Goal: Task Accomplishment & Management: Use online tool/utility

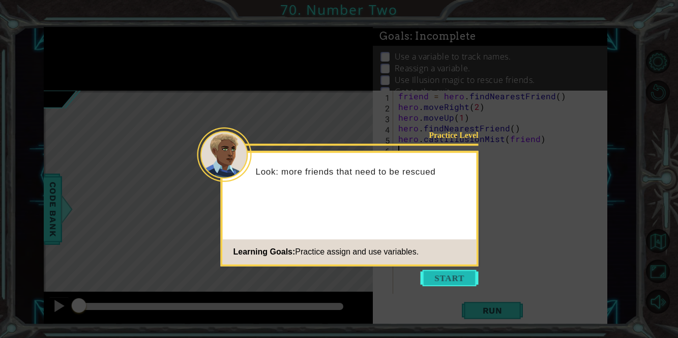
click at [444, 275] on button "Start" at bounding box center [449, 277] width 58 height 16
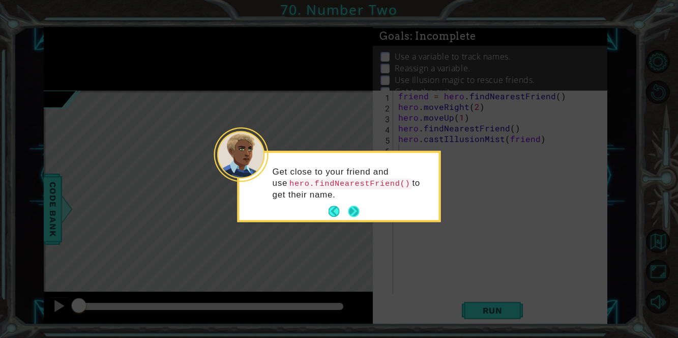
click at [352, 211] on button "Next" at bounding box center [354, 211] width 16 height 16
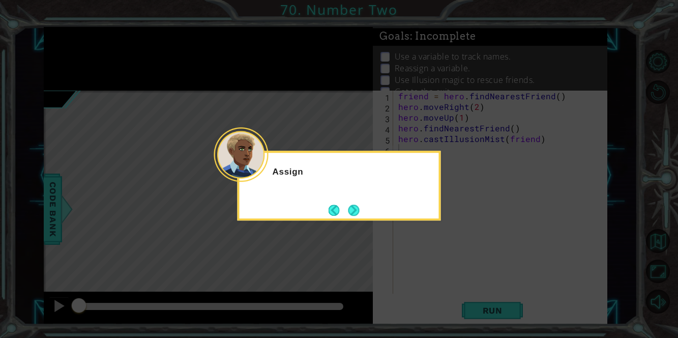
click at [352, 211] on button "Next" at bounding box center [353, 209] width 17 height 17
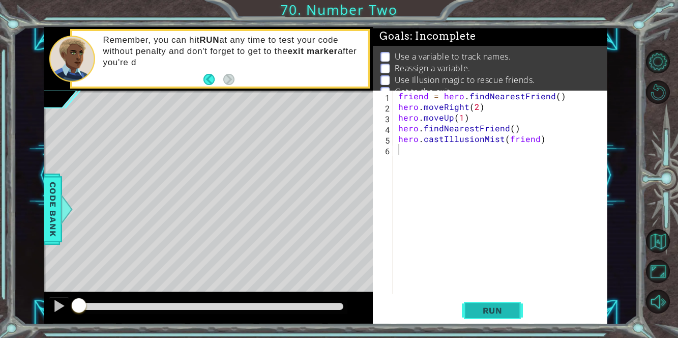
click at [495, 312] on span "Run" at bounding box center [492, 310] width 40 height 10
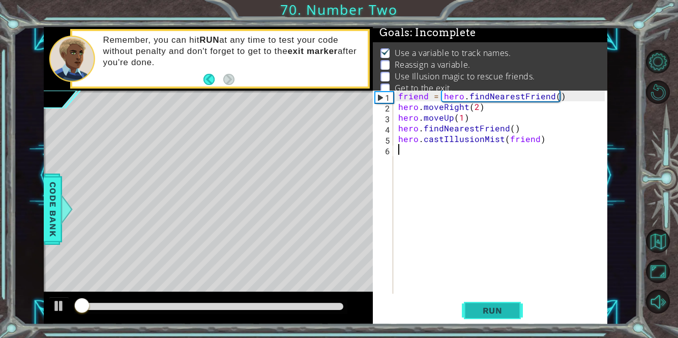
scroll to position [6, 0]
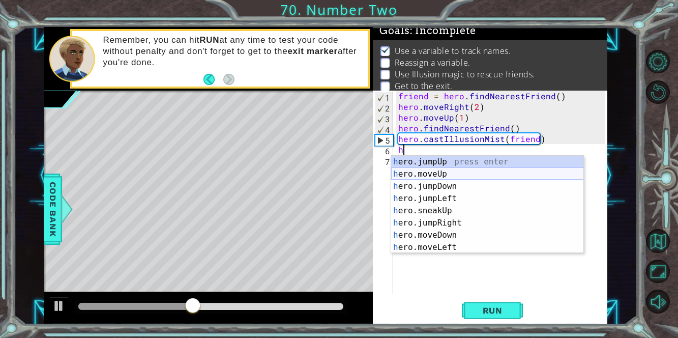
click at [430, 173] on div "h ero.jumpUp press enter h ero.moveUp press enter h ero.jumpDown press enter h …" at bounding box center [487, 217] width 193 height 122
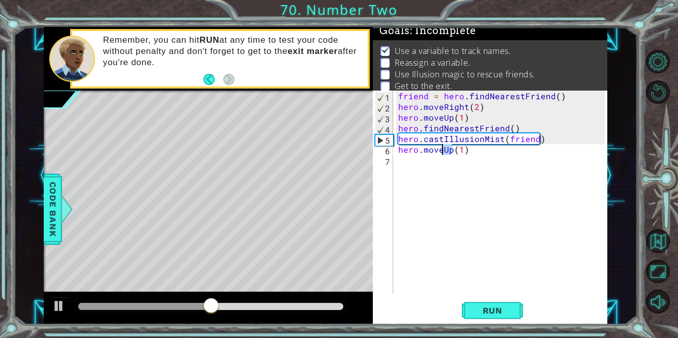
drag, startPoint x: 452, startPoint y: 149, endPoint x: 442, endPoint y: 148, distance: 9.7
click at [442, 148] on div "friend = hero . findNearestFriend ( ) hero . moveRight ( 2 ) hero . moveUp ( 1 …" at bounding box center [503, 202] width 214 height 224
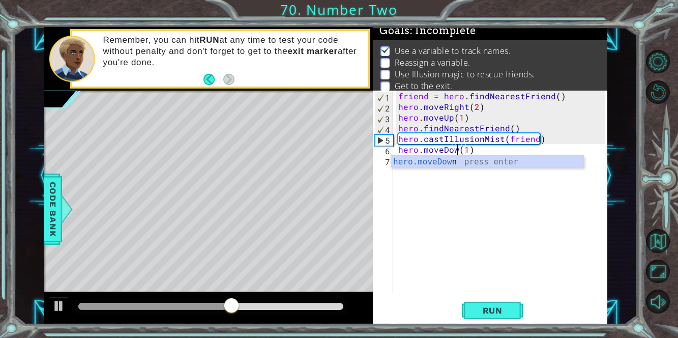
type textarea "hero.moveDown(1)"
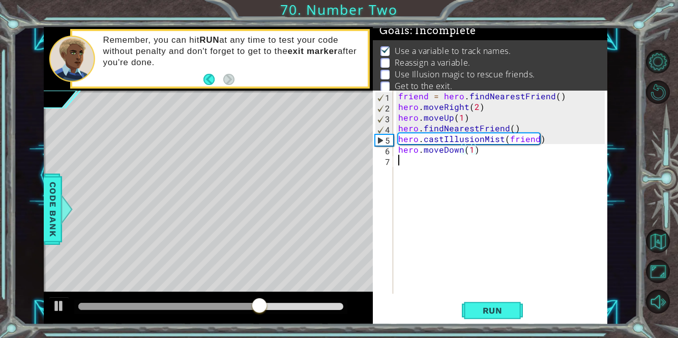
click at [407, 172] on div "friend = hero . findNearestFriend ( ) hero . moveRight ( 2 ) hero . moveUp ( 1 …" at bounding box center [503, 202] width 214 height 224
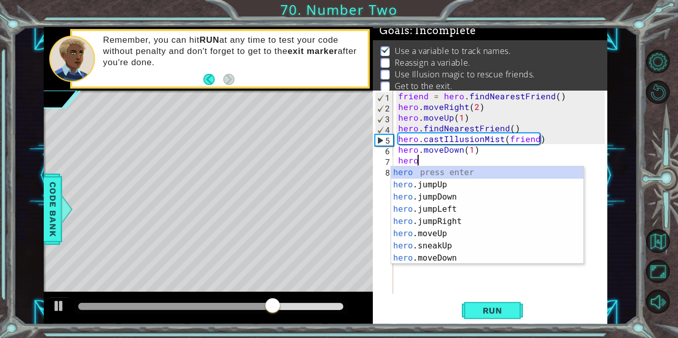
scroll to position [0, 1]
click at [444, 256] on div "hero press enter hero .jumpUp press enter hero .jumpDown press enter hero .jump…" at bounding box center [487, 227] width 193 height 122
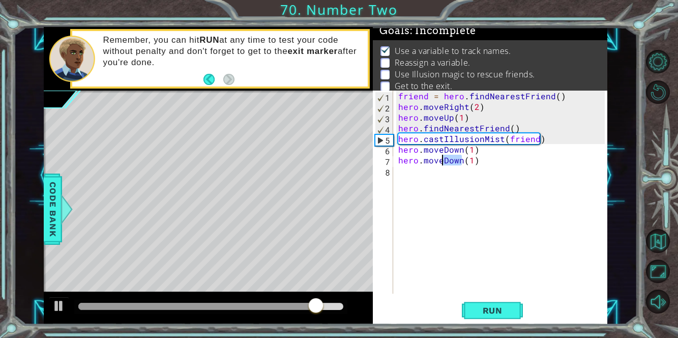
drag, startPoint x: 461, startPoint y: 161, endPoint x: 443, endPoint y: 164, distance: 18.6
click at [443, 164] on div "friend = hero . findNearestFriend ( ) hero . moveRight ( 2 ) hero . moveUp ( 1 …" at bounding box center [503, 202] width 214 height 224
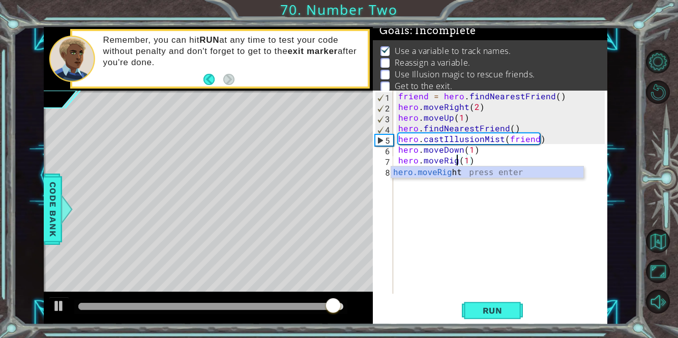
scroll to position [0, 4]
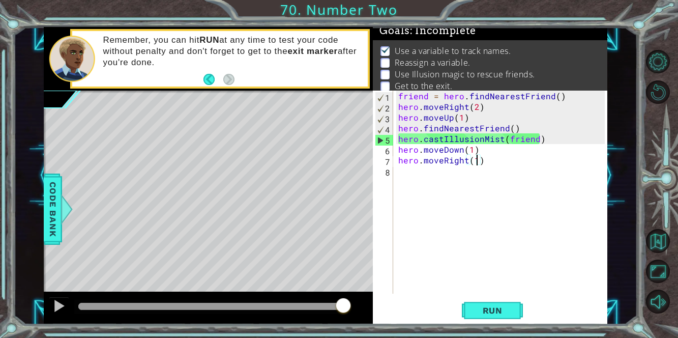
click at [476, 160] on div "friend = hero . findNearestFriend ( ) hero . moveRight ( 2 ) hero . moveUp ( 1 …" at bounding box center [503, 202] width 214 height 224
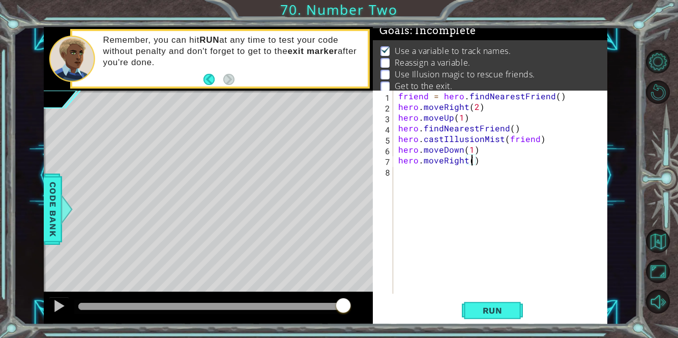
type textarea "hero.moveRight(2)"
click at [417, 181] on div "friend = hero . findNearestFriend ( ) hero . moveRight ( 2 ) hero . moveUp ( 1 …" at bounding box center [503, 202] width 214 height 224
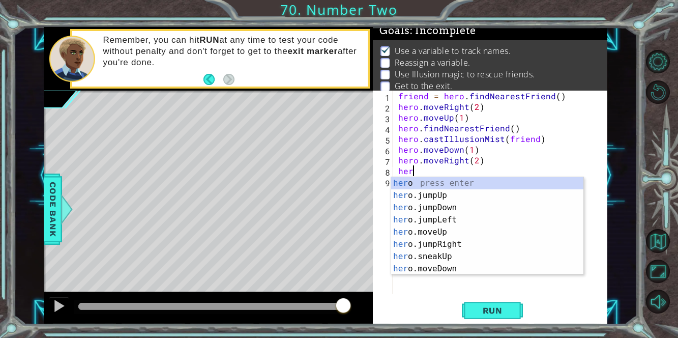
scroll to position [0, 0]
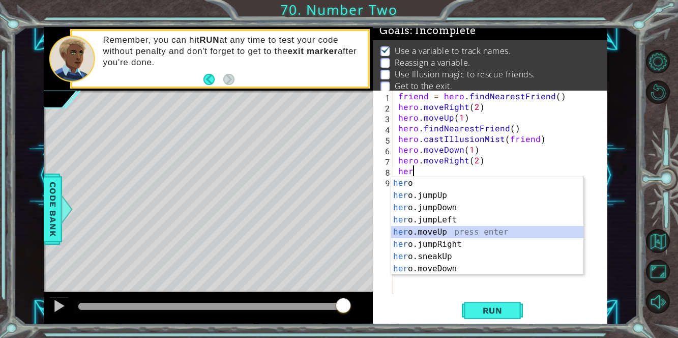
click at [429, 232] on div "her o press enter her o.jumpUp press enter her o.jumpDown press enter her o.jum…" at bounding box center [487, 238] width 193 height 122
type textarea "hero.moveUp(1)"
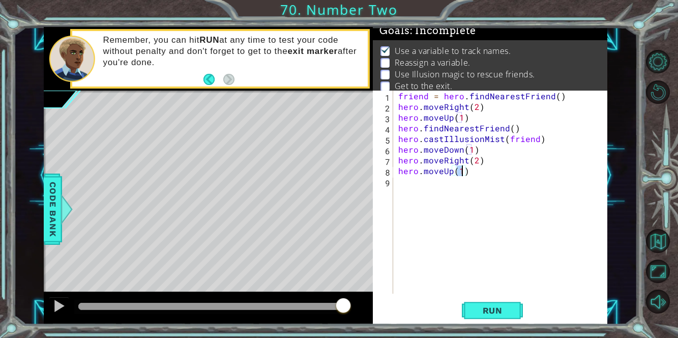
click at [406, 193] on div "friend = hero . findNearestFriend ( ) hero . moveRight ( 2 ) hero . moveUp ( 1 …" at bounding box center [503, 202] width 214 height 224
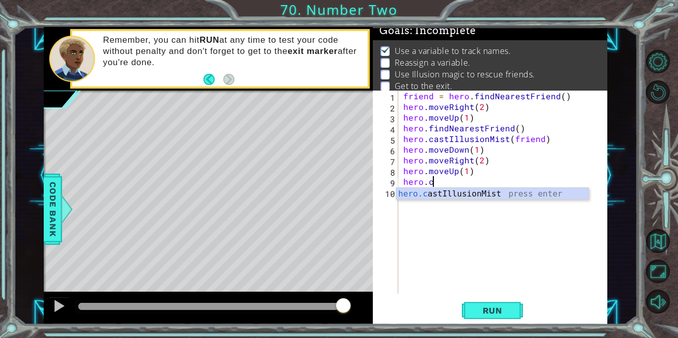
scroll to position [0, 1]
type textarea "hero.castIllusionMist(friend)"
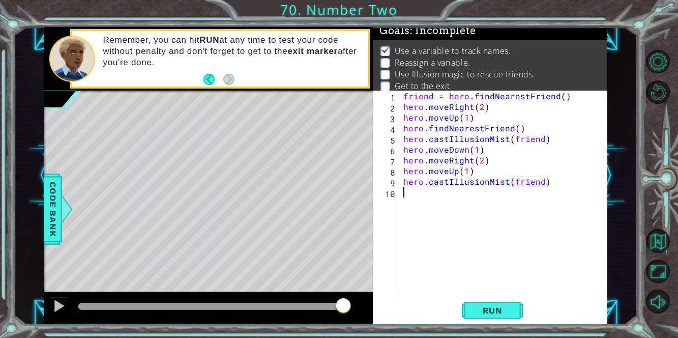
click at [411, 198] on div "friend = hero . findNearestFriend ( ) hero . moveRight ( 2 ) hero . moveUp ( 1 …" at bounding box center [505, 202] width 209 height 224
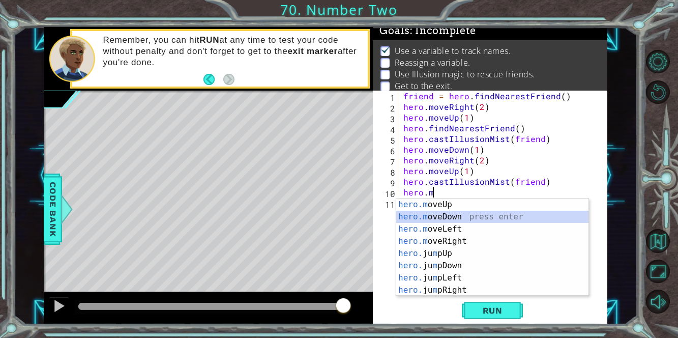
click at [466, 214] on div "hero.m oveUp press enter hero.m oveDown press enter hero.m oveLeft press enter …" at bounding box center [492, 259] width 193 height 122
type textarea "hero.moveDown(1)"
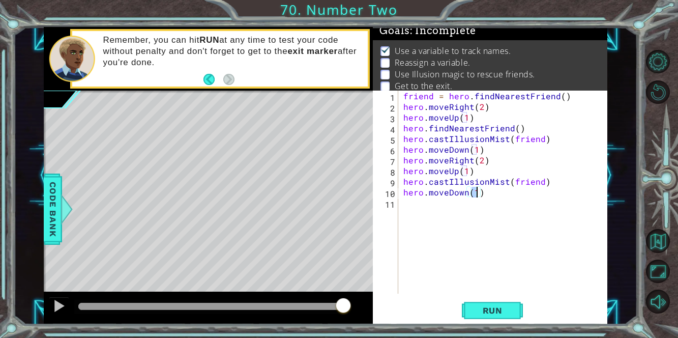
click at [422, 206] on div "friend = hero . findNearestFriend ( ) hero . moveRight ( 2 ) hero . moveUp ( 1 …" at bounding box center [505, 202] width 209 height 224
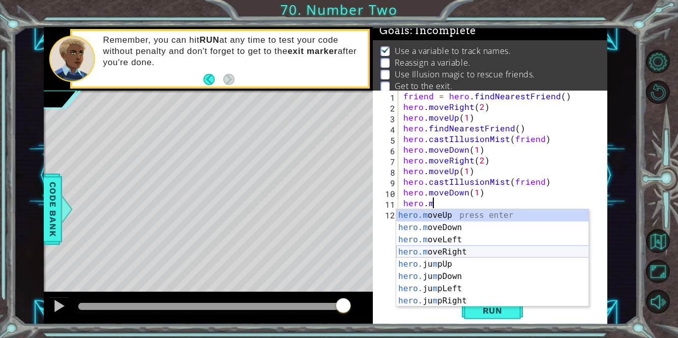
click at [468, 249] on div "hero.m oveUp press enter hero.m oveDown press enter hero.m oveLeft press enter …" at bounding box center [492, 270] width 193 height 122
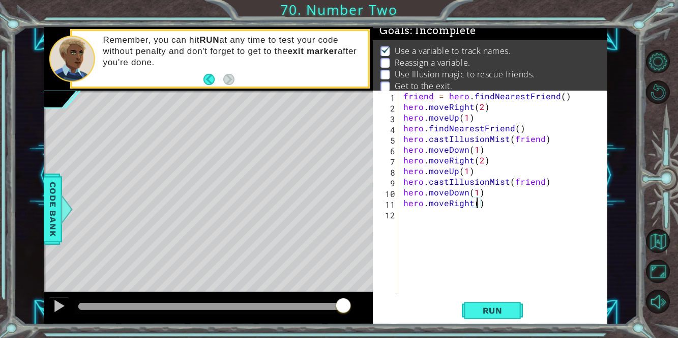
scroll to position [0, 5]
click at [515, 313] on button "Run" at bounding box center [492, 309] width 61 height 23
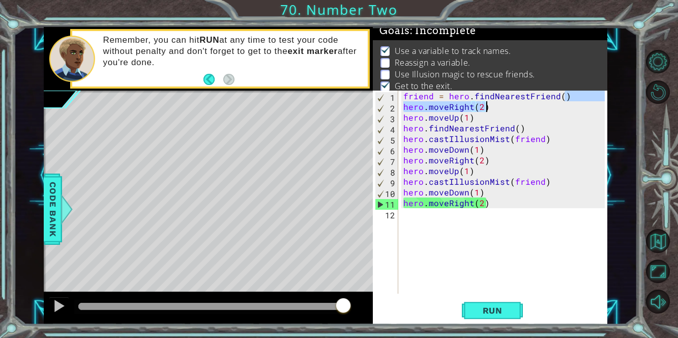
drag, startPoint x: 569, startPoint y: 92, endPoint x: 530, endPoint y: 102, distance: 40.9
click at [530, 102] on div "friend = hero . findNearestFriend ( ) hero . moveRight ( 2 ) hero . moveUp ( 1 …" at bounding box center [505, 202] width 209 height 224
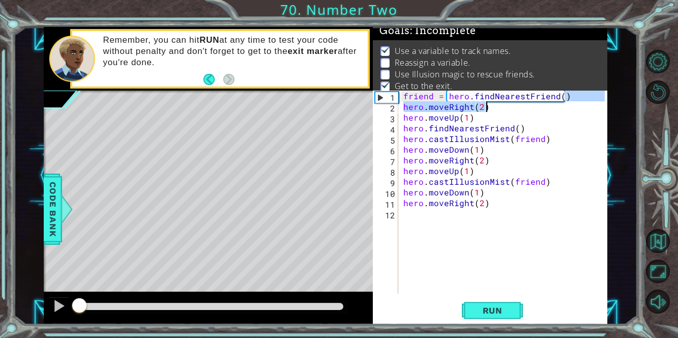
drag, startPoint x: 345, startPoint y: 305, endPoint x: 47, endPoint y: 277, distance: 298.7
click at [47, 277] on div "methods hero use(thing) moveUp(steps) moveDown(steps) moveLeft(steps) moveRight…" at bounding box center [325, 175] width 563 height 297
click at [429, 98] on div "friend = hero . findNearestFriend ( ) hero . moveRight ( 2 ) hero . moveUp ( 1 …" at bounding box center [505, 202] width 209 height 224
click at [435, 95] on div "friend = hero . findNearestFriend ( ) hero . moveRight ( 2 ) hero . moveUp ( 1 …" at bounding box center [505, 202] width 209 height 224
click at [483, 171] on div "friend = hero . findNearestFriend ( ) hero . moveRight ( 2 ) hero . moveUp ( 1 …" at bounding box center [505, 202] width 209 height 224
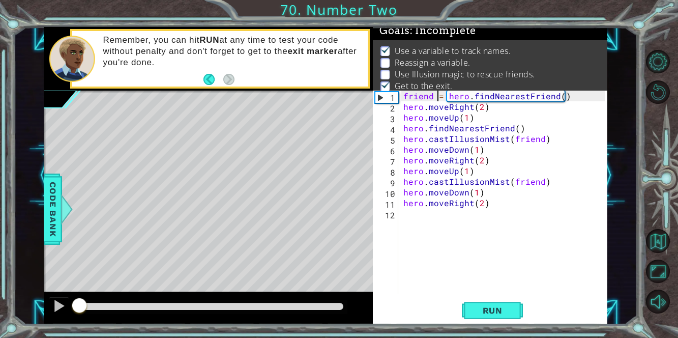
type textarea "hero.moveUp(1)"
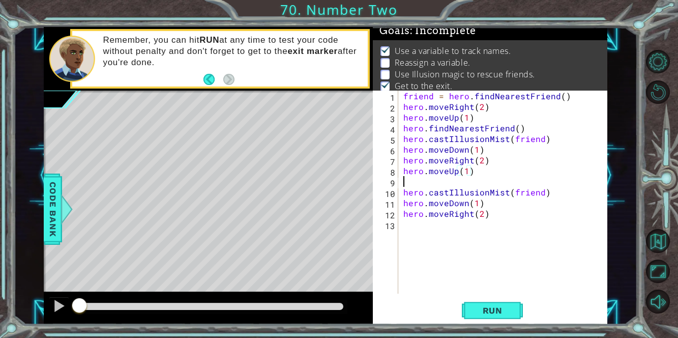
scroll to position [0, 0]
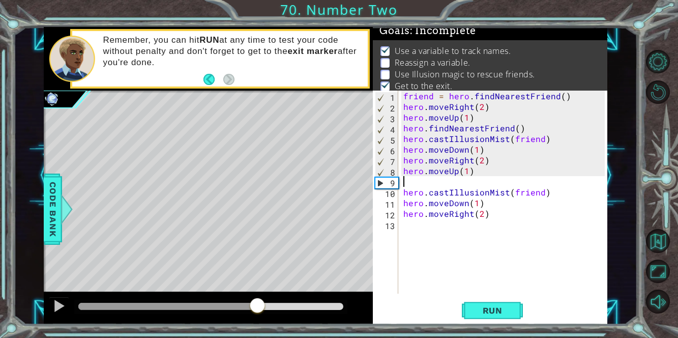
drag, startPoint x: 82, startPoint y: 304, endPoint x: 258, endPoint y: 301, distance: 175.9
click at [258, 301] on div at bounding box center [257, 306] width 18 height 18
click at [254, 167] on div "Level Map" at bounding box center [279, 239] width 470 height 299
type textarea "hero.findNearestFriend()"
drag, startPoint x: 527, startPoint y: 126, endPoint x: 377, endPoint y: 126, distance: 150.0
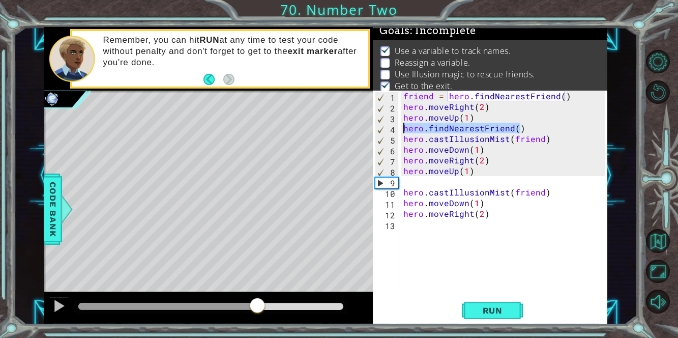
click at [377, 126] on div "hero.findNearestFriend() 1 2 3 4 5 6 7 8 9 10 11 12 13 friend = hero . findNear…" at bounding box center [489, 191] width 232 height 203
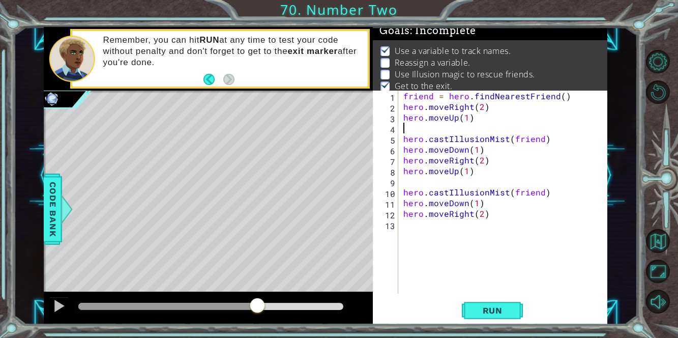
click at [412, 178] on div "friend = hero . findNearestFriend ( ) hero . moveRight ( 2 ) hero . moveUp ( 1 …" at bounding box center [505, 202] width 209 height 224
paste textarea "hero.findNearestFriend()"
drag, startPoint x: 444, startPoint y: 97, endPoint x: 394, endPoint y: 95, distance: 50.4
click at [394, 95] on div "hero.findNearestFriend() 1 2 3 4 5 6 7 8 9 10 11 12 13 friend = hero . findNear…" at bounding box center [489, 191] width 232 height 203
click at [402, 177] on div "friend = hero . findNearestFriend ( ) hero . moveRight ( 2 ) hero . moveUp ( 1 …" at bounding box center [505, 202] width 209 height 224
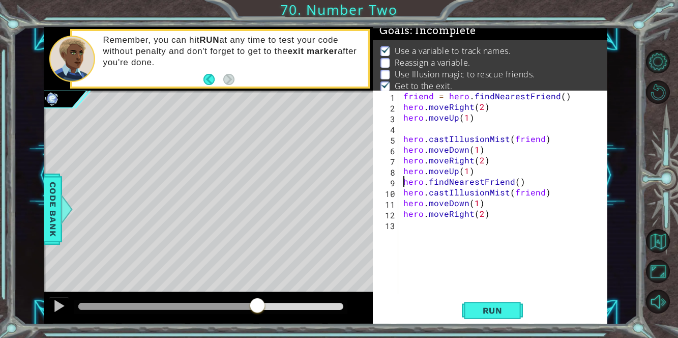
paste textarea "friend ="
drag, startPoint x: 430, startPoint y: 93, endPoint x: 394, endPoint y: 95, distance: 35.7
click at [394, 95] on div "friend = hero.findNearestFriend() 1 2 3 4 5 6 7 8 9 10 11 12 13 friend = hero .…" at bounding box center [489, 191] width 232 height 203
drag, startPoint x: 434, startPoint y: 95, endPoint x: 399, endPoint y: 95, distance: 35.6
click at [399, 95] on div "friend = hero.findNearestFriend() 1 2 3 4 5 6 7 8 9 10 11 12 13 friend = hero .…" at bounding box center [489, 191] width 232 height 203
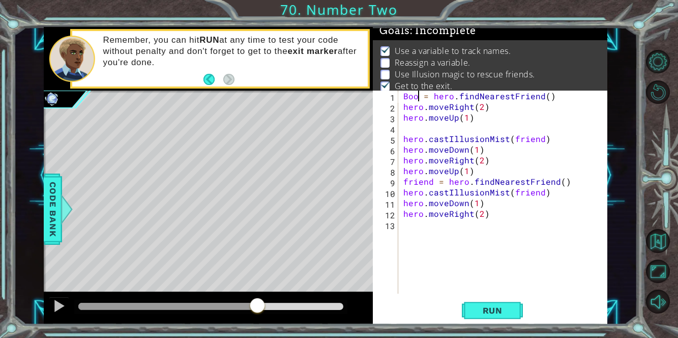
scroll to position [0, 1]
drag, startPoint x: 511, startPoint y: 138, endPoint x: 541, endPoint y: 137, distance: 29.5
click at [541, 137] on div "Bootes = hero . findNearestFriend ( ) hero . moveRight ( 2 ) hero . moveUp ( 1 …" at bounding box center [505, 202] width 209 height 224
click at [486, 315] on span "Run" at bounding box center [492, 310] width 40 height 10
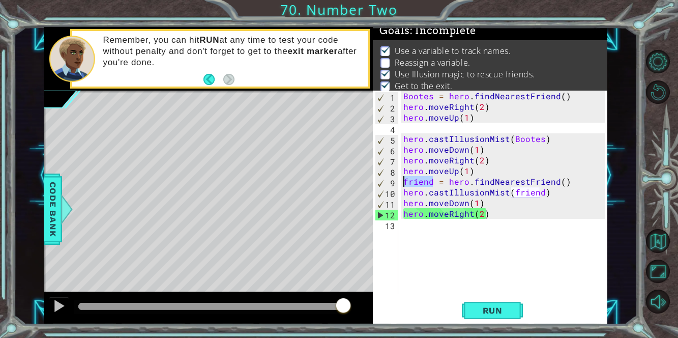
drag, startPoint x: 433, startPoint y: 182, endPoint x: 399, endPoint y: 181, distance: 34.1
click at [399, 181] on div "hero.castIllusionMist(Bootes) 1 2 3 4 5 6 7 8 9 10 11 12 13 Bootes = hero . fin…" at bounding box center [489, 191] width 232 height 203
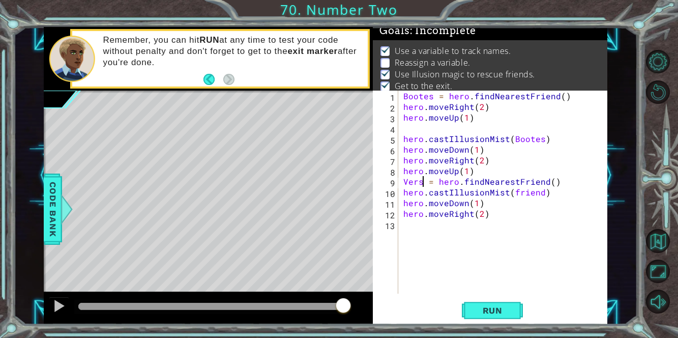
scroll to position [0, 1]
click at [510, 190] on div "Bootes = hero . findNearestFriend ( ) hero . moveRight ( 2 ) hero . moveUp ( 1 …" at bounding box center [505, 202] width 209 height 224
drag, startPoint x: 539, startPoint y: 192, endPoint x: 509, endPoint y: 192, distance: 30.0
click at [509, 192] on div "Bootes = hero . findNearestFriend ( ) hero . moveRight ( 2 ) hero . moveUp ( 1 …" at bounding box center [505, 202] width 209 height 224
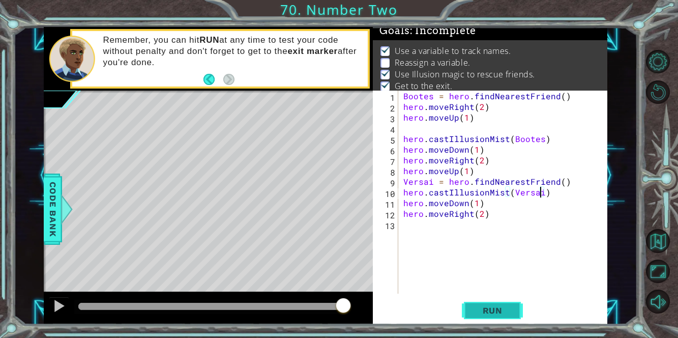
click at [497, 307] on span "Run" at bounding box center [492, 310] width 40 height 10
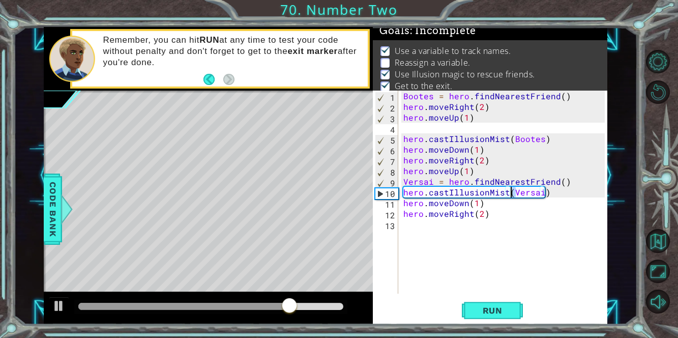
drag, startPoint x: 516, startPoint y: 194, endPoint x: 509, endPoint y: 192, distance: 6.8
click at [509, 192] on div "Bootes = hero . findNearestFriend ( ) hero . moveRight ( 2 ) hero . moveUp ( 1 …" at bounding box center [505, 202] width 209 height 224
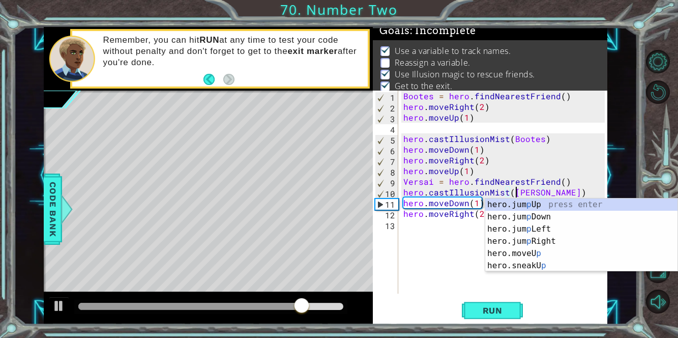
scroll to position [0, 7]
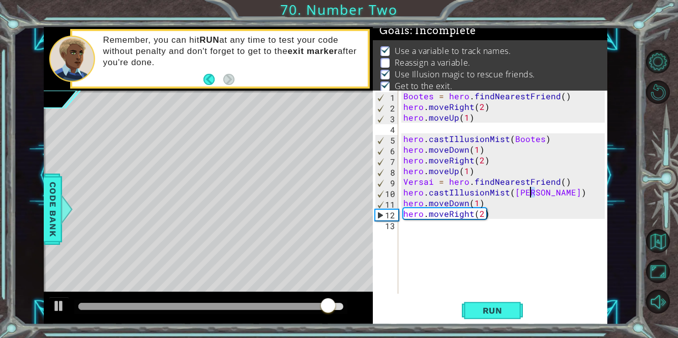
drag, startPoint x: 535, startPoint y: 192, endPoint x: 528, endPoint y: 192, distance: 6.6
click at [528, 192] on div "Bootes = hero . findNearestFriend ( ) hero . moveRight ( 2 ) hero . moveUp ( 1 …" at bounding box center [505, 202] width 209 height 224
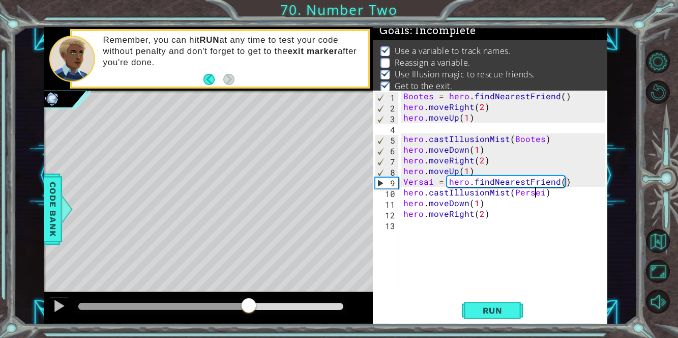
drag, startPoint x: 341, startPoint y: 303, endPoint x: 249, endPoint y: 291, distance: 92.8
click at [249, 291] on div at bounding box center [208, 307] width 329 height 33
drag, startPoint x: 407, startPoint y: 180, endPoint x: 400, endPoint y: 180, distance: 7.1
click at [400, 180] on div "hero.castIllusionMist(Persei) 1 2 3 4 5 6 7 8 9 10 11 12 13 Bootes = hero . fin…" at bounding box center [489, 191] width 232 height 203
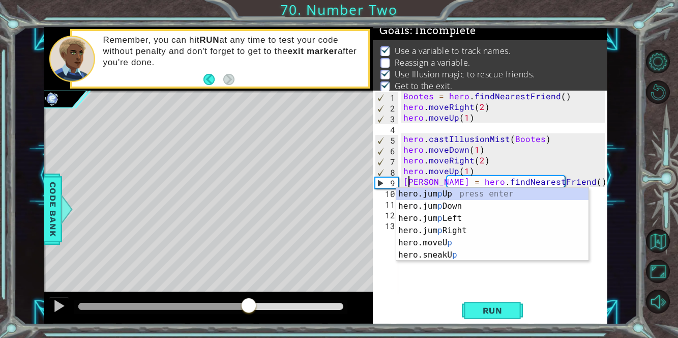
scroll to position [0, 0]
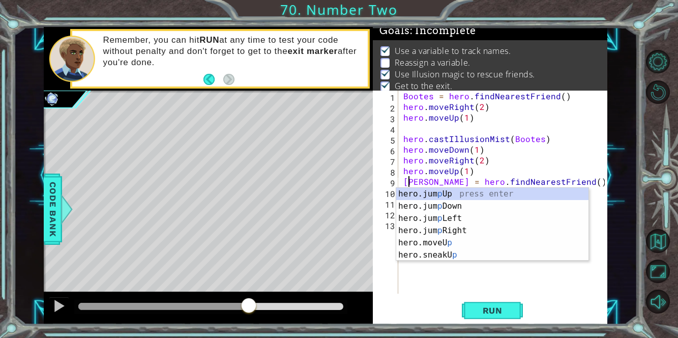
click at [427, 180] on div "Bootes = hero . findNearestFriend ( ) hero . moveRight ( 2 ) hero . moveUp ( 1 …" at bounding box center [505, 202] width 209 height 224
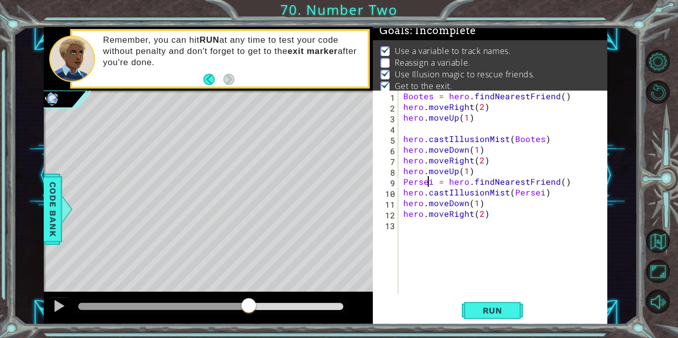
scroll to position [0, 1]
click at [484, 312] on span "Run" at bounding box center [492, 310] width 40 height 10
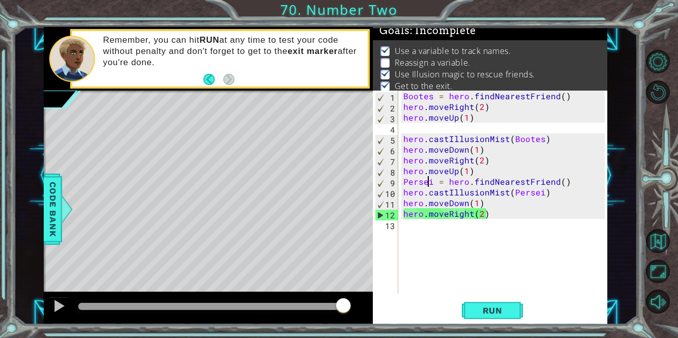
click at [401, 92] on div "Bootes = hero . findNearestFriend ( ) hero . moveRight ( 2 ) hero . moveUp ( 1 …" at bounding box center [505, 202] width 209 height 224
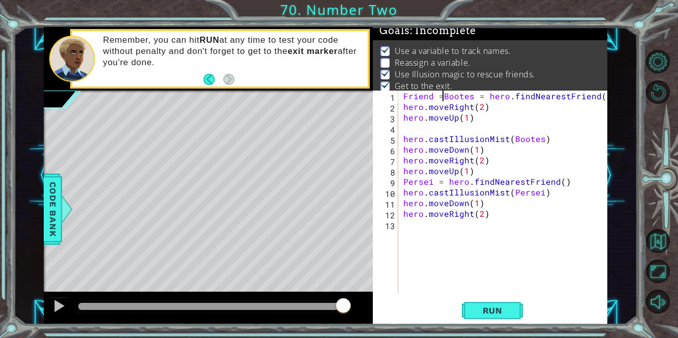
scroll to position [0, 2]
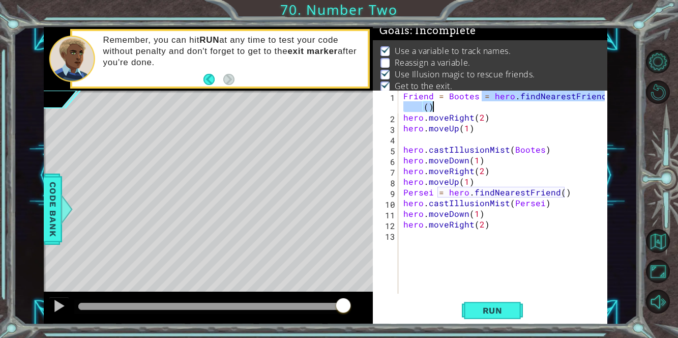
drag, startPoint x: 482, startPoint y: 98, endPoint x: 481, endPoint y: 105, distance: 6.7
click at [481, 105] on div "Friend = Bootes = hero . findNearestFriend ( ) hero . moveRight ( 2 ) hero . mo…" at bounding box center [505, 207] width 209 height 235
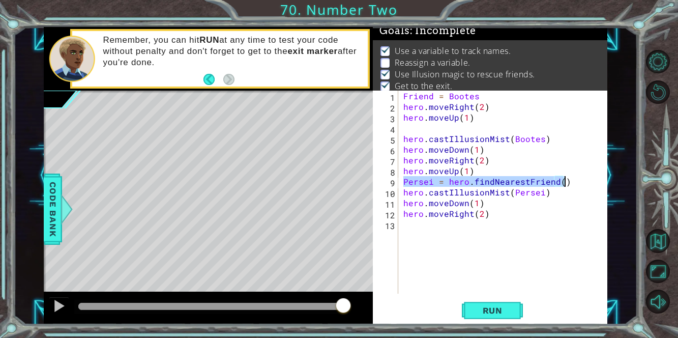
drag, startPoint x: 405, startPoint y: 179, endPoint x: 572, endPoint y: 184, distance: 167.8
click at [572, 184] on div "Friend = Bootes hero . moveRight ( 2 ) hero . moveUp ( 1 ) hero . castIllusionM…" at bounding box center [505, 202] width 209 height 224
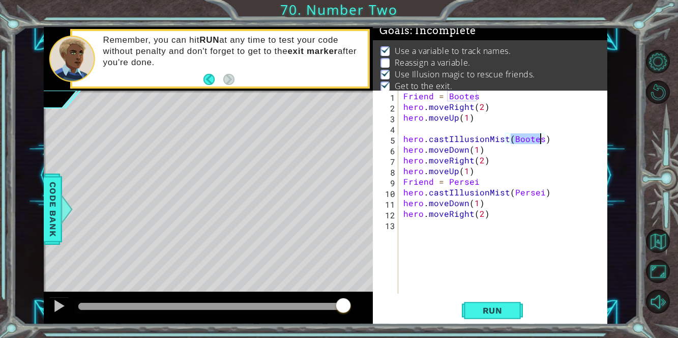
drag, startPoint x: 511, startPoint y: 136, endPoint x: 539, endPoint y: 140, distance: 28.8
click at [539, 140] on div "Friend = Bootes hero . moveRight ( 2 ) hero . moveUp ( 1 ) hero . castIllusionM…" at bounding box center [505, 202] width 209 height 224
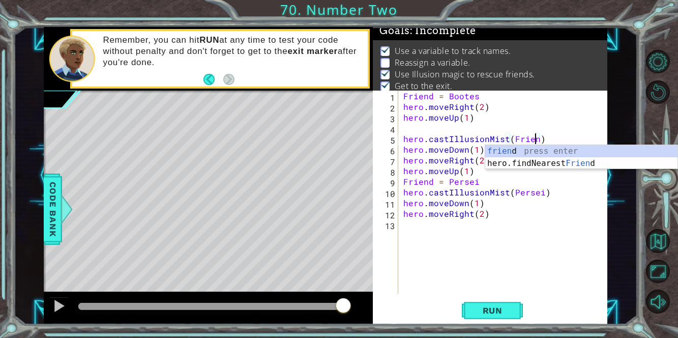
scroll to position [0, 8]
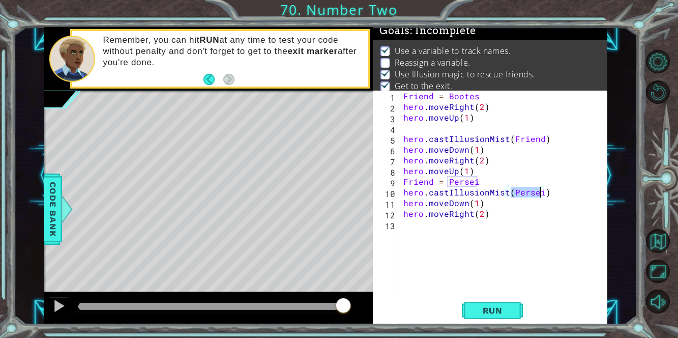
drag, startPoint x: 509, startPoint y: 190, endPoint x: 539, endPoint y: 192, distance: 30.1
click at [539, 192] on div "Friend = Bootes hero . moveRight ( 2 ) hero . moveUp ( 1 ) hero . castIllusionM…" at bounding box center [505, 202] width 209 height 224
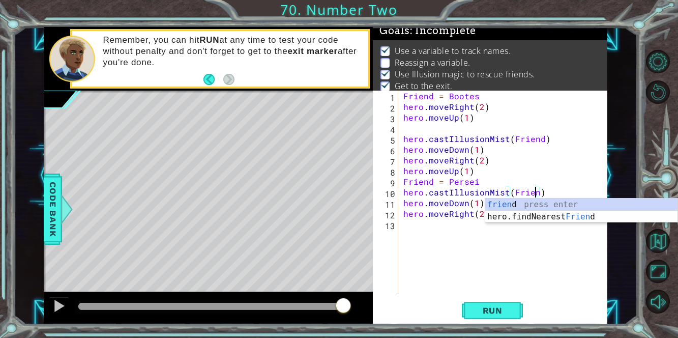
type textarea "hero.castIllusionMist(Friend)"
click at [529, 250] on div "Friend = Bootes hero . moveRight ( 2 ) hero . moveUp ( 1 ) hero . castIllusionM…" at bounding box center [505, 202] width 209 height 224
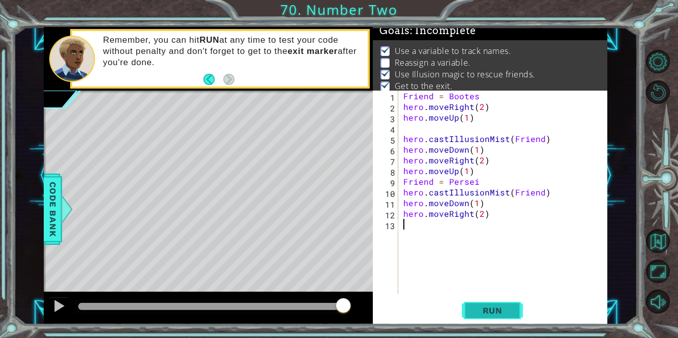
click at [501, 302] on button "Run" at bounding box center [492, 309] width 61 height 23
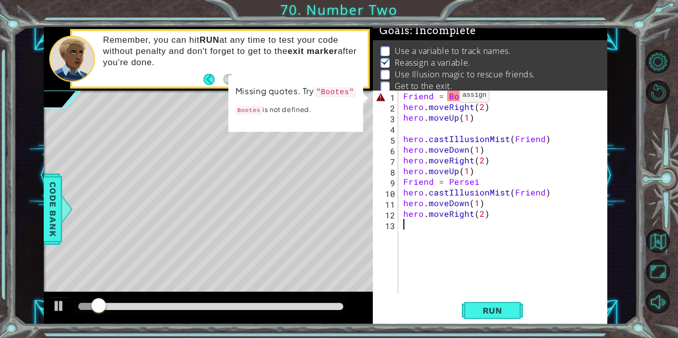
click at [446, 98] on div "Friend = Bootes hero . moveRight ( 2 ) hero . moveUp ( 1 ) hero . castIllusionM…" at bounding box center [505, 202] width 209 height 224
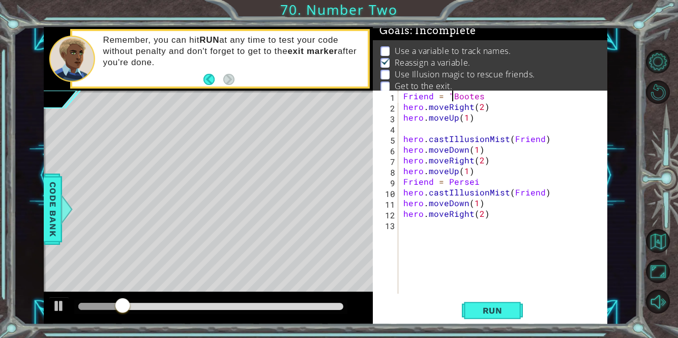
click at [483, 96] on div "Friend = "Bootes hero . moveRight ( 2 ) hero . moveUp ( 1 ) hero . castIllusion…" at bounding box center [505, 202] width 209 height 224
click at [446, 181] on div "Friend = "Bootes" hero . moveRight ( 2 ) hero . moveUp ( 1 ) hero . castIllusio…" at bounding box center [505, 202] width 209 height 224
click at [482, 180] on div "Friend = "Bootes" hero . moveRight ( 2 ) hero . moveUp ( 1 ) hero . castIllusio…" at bounding box center [505, 202] width 209 height 224
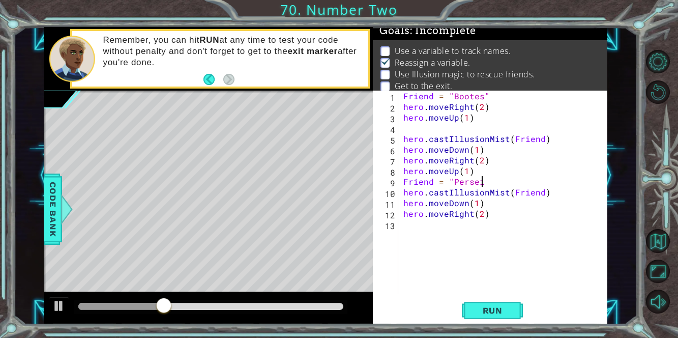
type textarea "Friend = "Persei""
click at [406, 128] on div "Friend = "Bootes" hero . moveRight ( 2 ) hero . moveUp ( 1 ) hero . castIllusio…" at bounding box center [505, 202] width 209 height 224
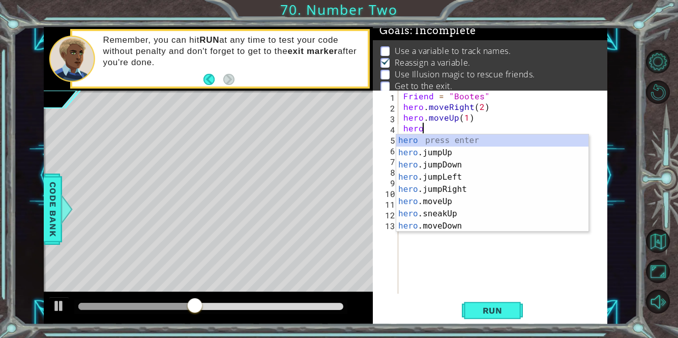
scroll to position [0, 1]
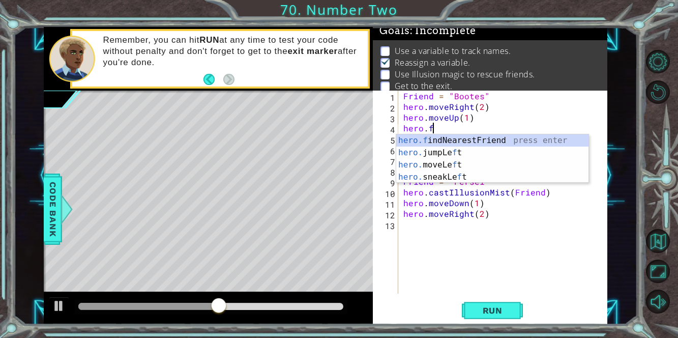
type textarea "[DOMAIN_NAME]"
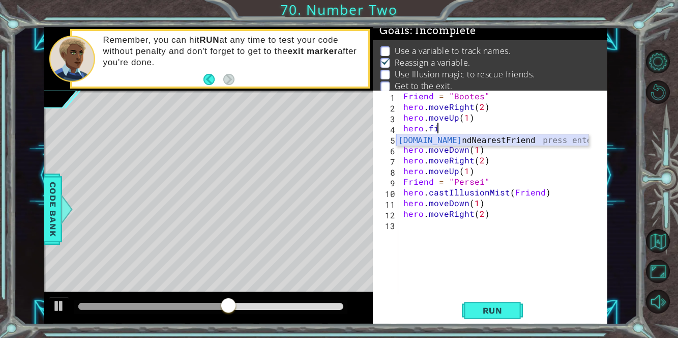
click at [407, 141] on div "[DOMAIN_NAME] ndNearestFriend press enter" at bounding box center [492, 152] width 193 height 37
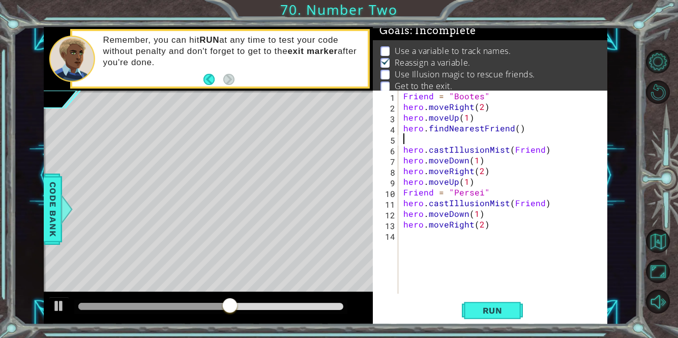
scroll to position [0, 0]
click at [498, 181] on div "Friend = "Bootes" hero . moveRight ( 2 ) hero . moveUp ( 1 ) hero . findNearest…" at bounding box center [505, 202] width 209 height 224
type textarea "hero.moveUp(1)"
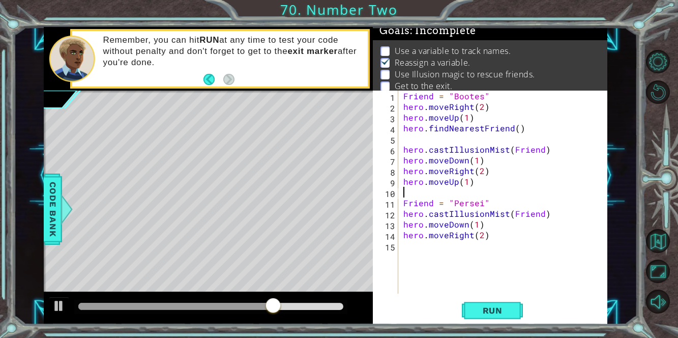
click at [496, 201] on div "Friend = "Bootes" hero . moveRight ( 2 ) hero . moveUp ( 1 ) hero . findNearest…" at bounding box center [505, 202] width 209 height 224
type textarea "Friend = "Persei""
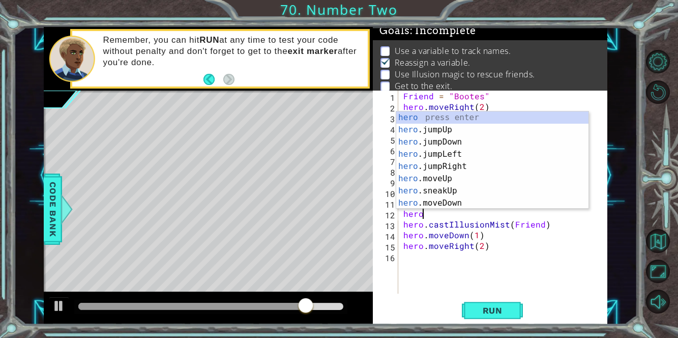
scroll to position [0, 1]
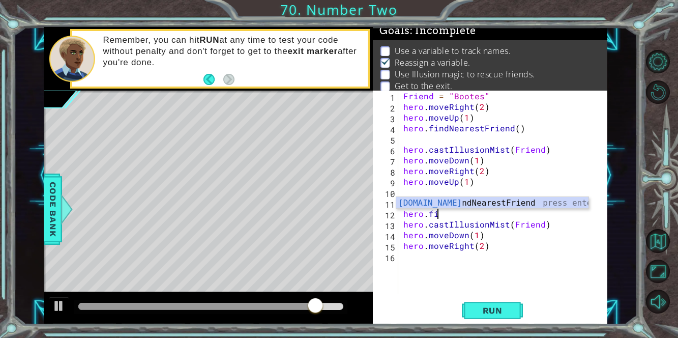
type textarea "hero.fin"
click at [503, 198] on div "hero.fin dNearestFriend press enter" at bounding box center [492, 215] width 193 height 37
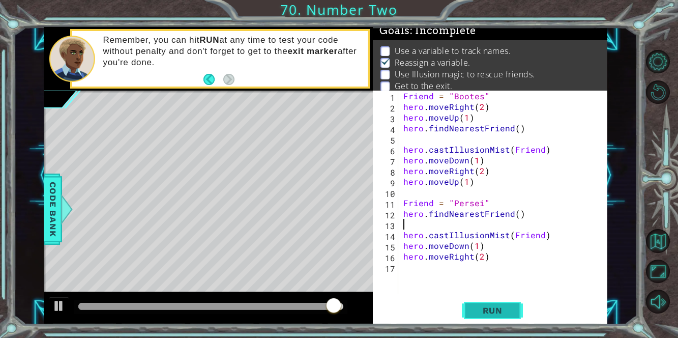
click at [493, 304] on button "Run" at bounding box center [492, 309] width 61 height 23
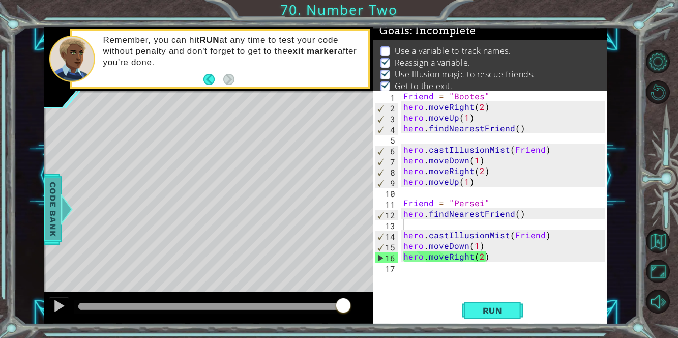
click at [61, 210] on div at bounding box center [66, 209] width 13 height 31
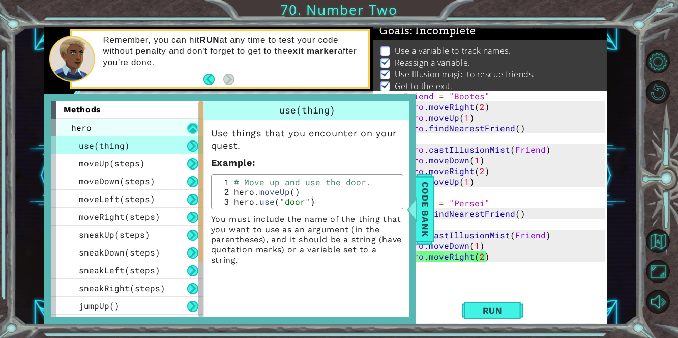
click at [191, 128] on button at bounding box center [192, 128] width 11 height 11
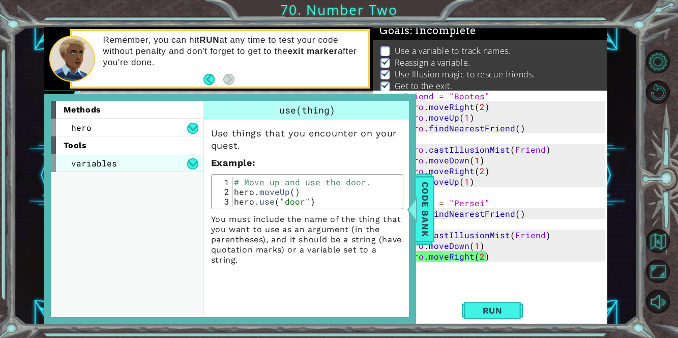
click at [197, 170] on div "variables" at bounding box center [127, 163] width 153 height 18
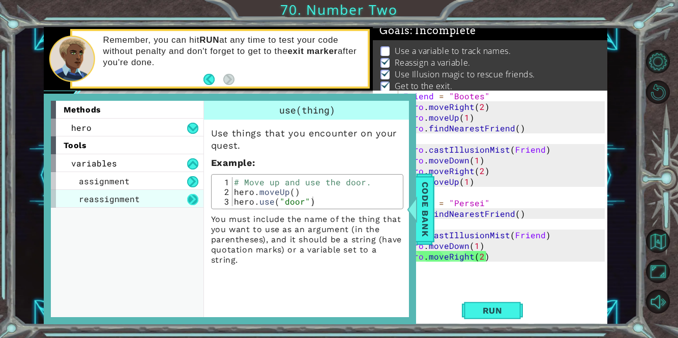
click at [189, 197] on button at bounding box center [192, 199] width 11 height 11
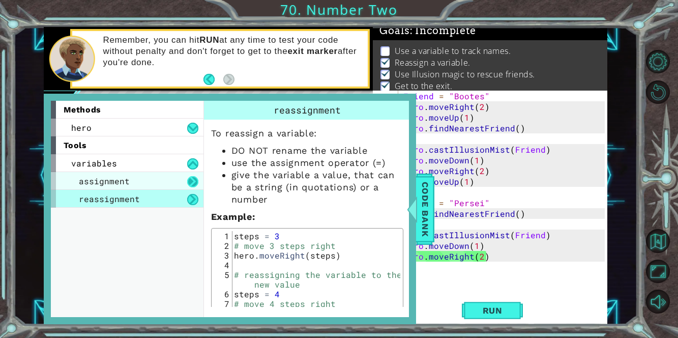
click at [189, 182] on button at bounding box center [192, 181] width 11 height 11
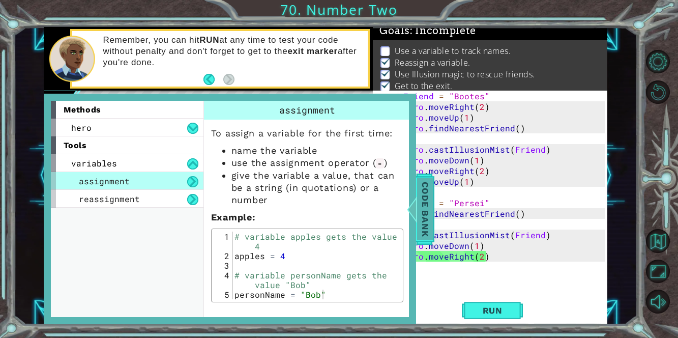
click at [417, 206] on div at bounding box center [411, 209] width 13 height 31
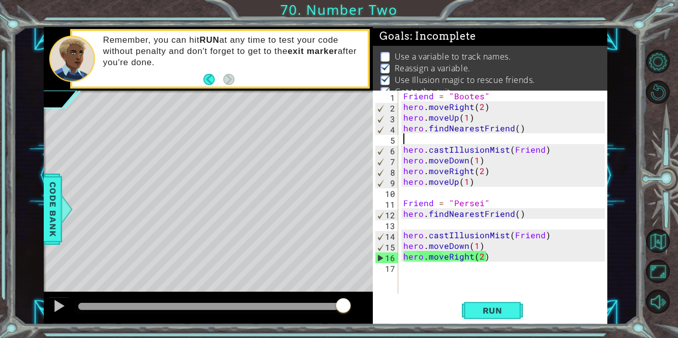
click at [403, 136] on div "Friend = "Bootes" hero . moveRight ( 2 ) hero . moveUp ( 1 ) hero . findNearest…" at bounding box center [505, 202] width 209 height 224
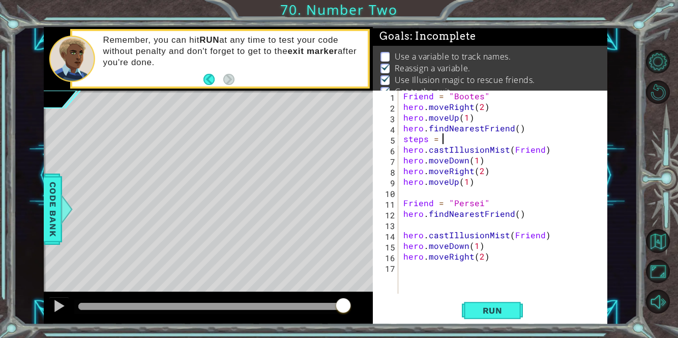
scroll to position [0, 2]
drag, startPoint x: 476, startPoint y: 170, endPoint x: 483, endPoint y: 171, distance: 7.2
click at [483, 171] on div "Friend = "Bootes" hero . moveRight ( 2 ) hero . moveUp ( 1 ) hero . findNearest…" at bounding box center [505, 202] width 209 height 224
type textarea "hero.moveRight(steps)"
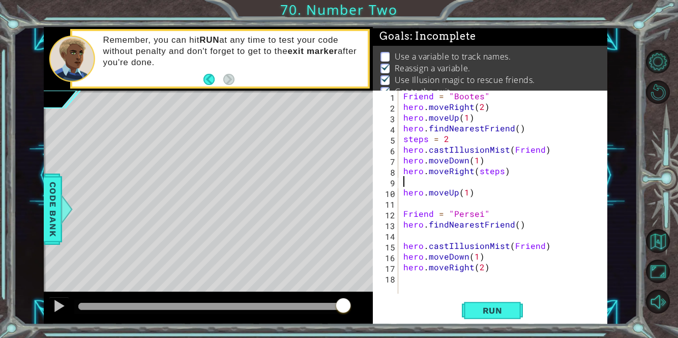
scroll to position [0, 0]
click at [497, 313] on span "Run" at bounding box center [492, 310] width 40 height 10
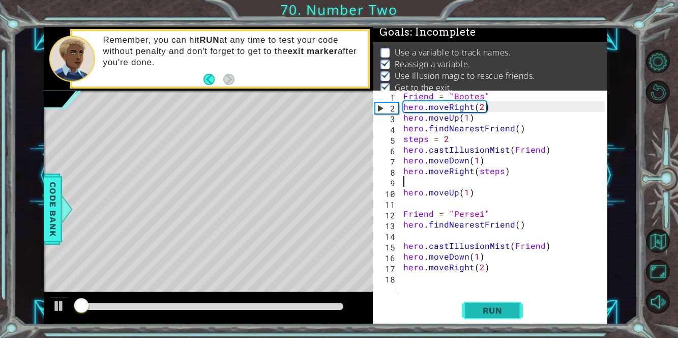
scroll to position [6, 0]
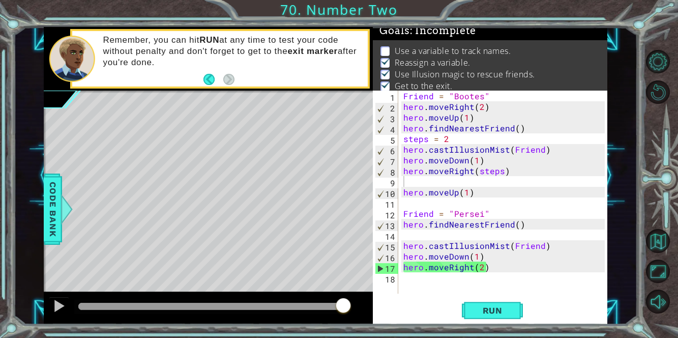
click at [400, 127] on div "1 2 3 4 5 6 7 8 9 10 11 12 13 14 15 16 17 18 Friend = "Bootes" hero . moveRight…" at bounding box center [489, 191] width 232 height 203
click at [404, 129] on div "Friend = "Bootes" hero . moveRight ( 2 ) hero . moveUp ( 1 ) hero . findNearest…" at bounding box center [505, 202] width 209 height 224
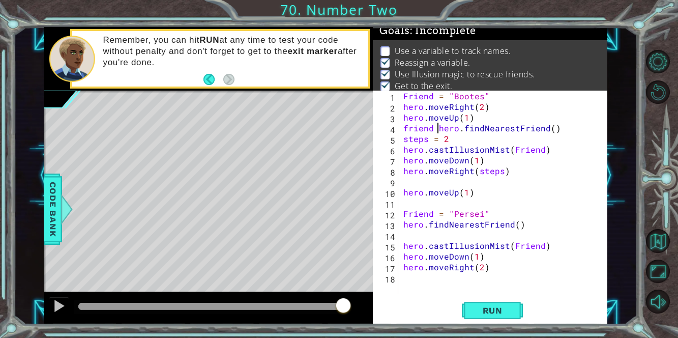
scroll to position [0, 2]
type textarea "friend = hero.findNearestFriend()"
click at [497, 306] on span "Run" at bounding box center [492, 310] width 40 height 10
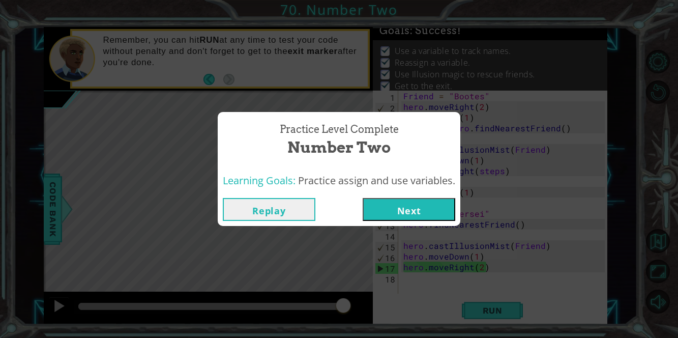
click at [443, 205] on button "Next" at bounding box center [408, 209] width 93 height 23
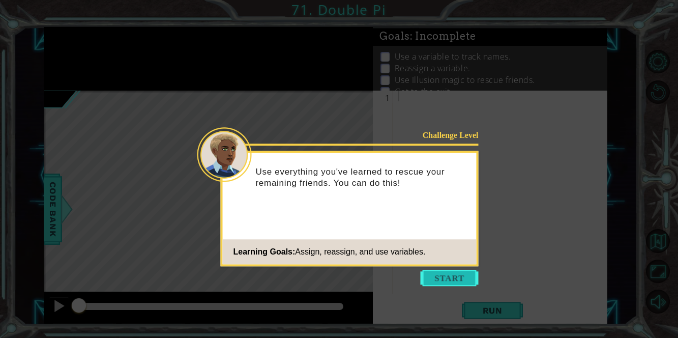
click at [451, 280] on button "Start" at bounding box center [449, 277] width 58 height 16
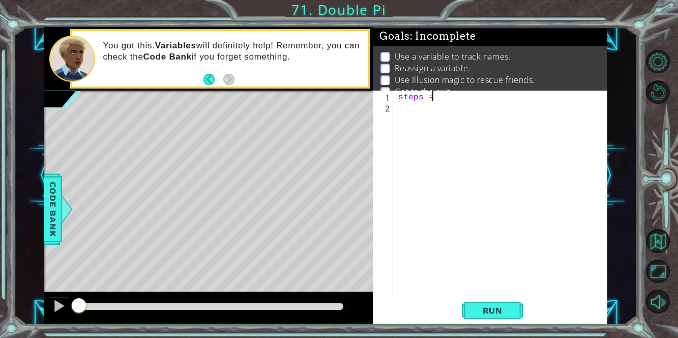
scroll to position [0, 1]
type textarea "steps = 2"
click at [404, 113] on div "steps = 2" at bounding box center [503, 202] width 214 height 224
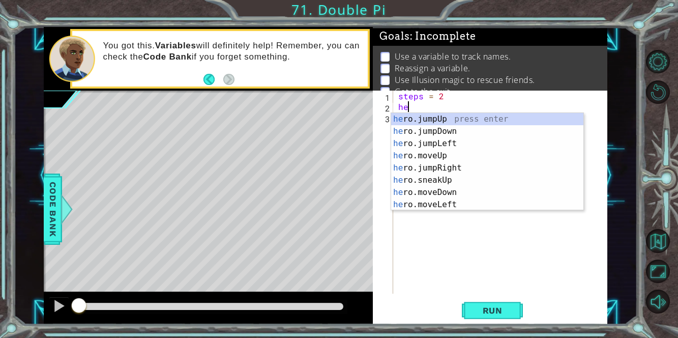
type textarea "he"
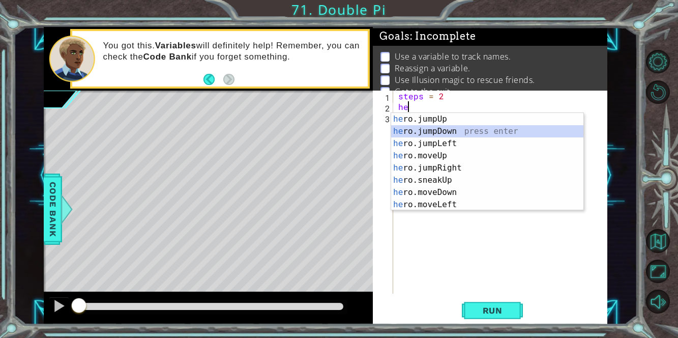
click at [450, 128] on div "he ro.jumpUp press enter he ro.jumpDown press enter he ro.jumpLeft press enter …" at bounding box center [487, 174] width 193 height 122
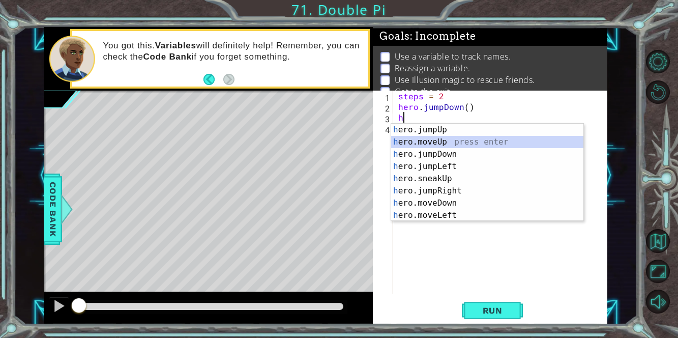
click at [442, 143] on div "h ero.jumpUp press enter h ero.moveUp press enter h ero.jumpDown press enter h …" at bounding box center [487, 185] width 193 height 122
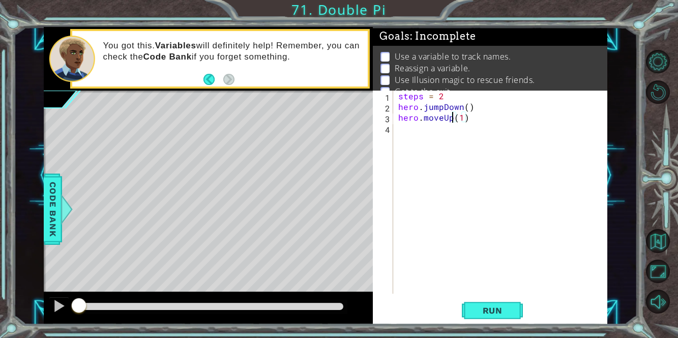
click at [445, 117] on div "steps = 2 hero . jumpDown ( ) hero . moveUp ( 1 )" at bounding box center [503, 202] width 214 height 224
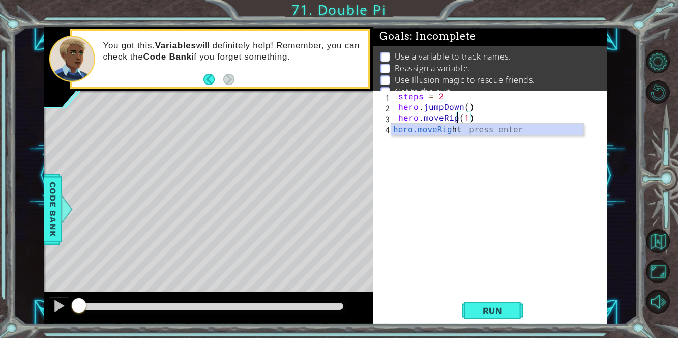
type textarea "hero.moveRight(1)"
click at [433, 144] on div "steps = 2 hero . jumpDown ( ) hero . moveRight ( 1 )" at bounding box center [503, 202] width 214 height 224
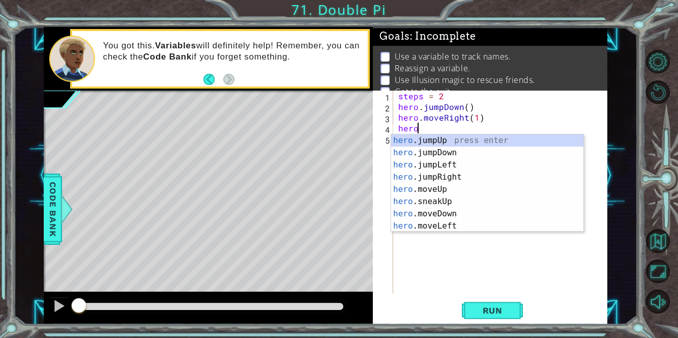
scroll to position [0, 1]
type textarea "hero.f"
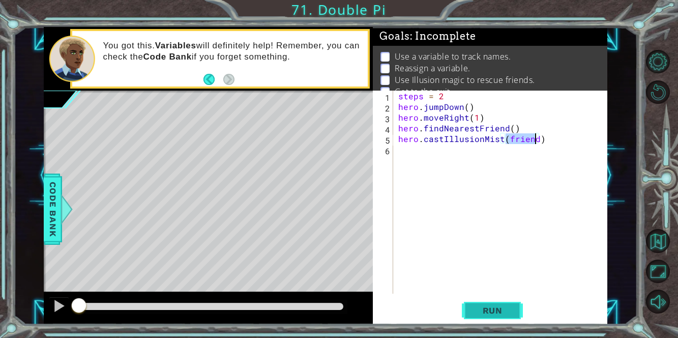
click at [494, 314] on span "Run" at bounding box center [492, 310] width 40 height 10
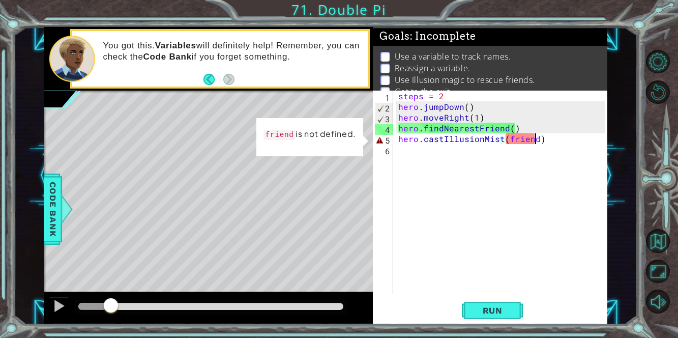
drag, startPoint x: 124, startPoint y: 307, endPoint x: 110, endPoint y: 308, distance: 13.8
click at [110, 308] on div at bounding box center [111, 306] width 18 height 18
drag, startPoint x: 110, startPoint y: 308, endPoint x: 100, endPoint y: 309, distance: 10.7
click at [100, 309] on div at bounding box center [99, 306] width 18 height 18
click at [58, 309] on div at bounding box center [58, 305] width 13 height 13
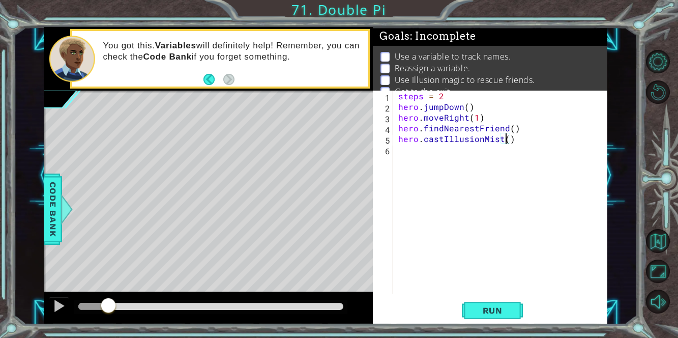
click at [399, 106] on div "steps = 2 hero . jumpDown ( ) hero . moveRight ( 1 ) hero . findNearestFriend (…" at bounding box center [503, 202] width 214 height 224
type textarea "hero.jumpDown()"
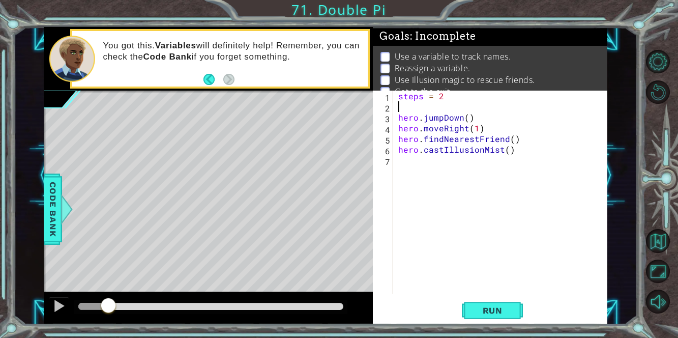
click at [401, 105] on div "steps = 2 hero . jumpDown ( ) hero . moveRight ( 1 ) hero . findNearestFriend (…" at bounding box center [503, 202] width 214 height 224
type textarea "frie"
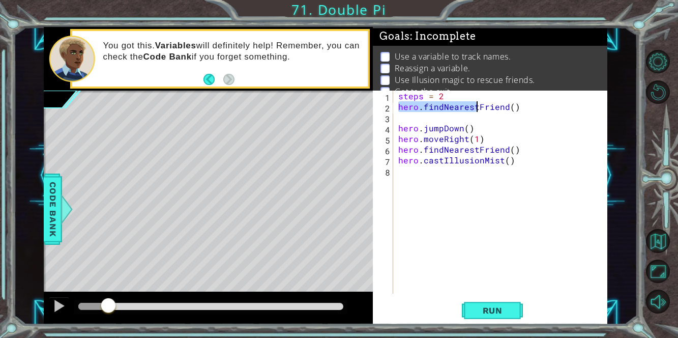
drag, startPoint x: 397, startPoint y: 104, endPoint x: 476, endPoint y: 105, distance: 79.3
click at [476, 105] on div "steps = 2 hero . findNearestFriend ( ) hero . jumpDown ( ) hero . moveRight ( 1…" at bounding box center [503, 202] width 214 height 224
type textarea "Friend ="
drag, startPoint x: 443, startPoint y: 105, endPoint x: 391, endPoint y: 106, distance: 52.4
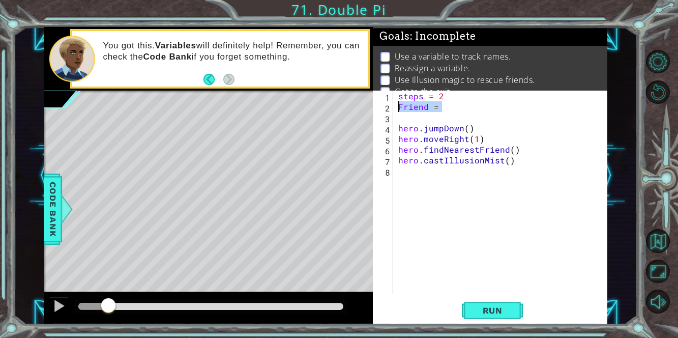
click at [391, 106] on div "Friend = 1 2 3 4 5 6 7 8 steps = 2 Friend = hero . jumpDown ( ) hero . moveRigh…" at bounding box center [489, 191] width 232 height 203
click at [395, 128] on div "1 2 3 4 5 6 7 8 steps = 2 hero . jumpDown ( ) hero . moveRight ( 1 ) hero . fin…" at bounding box center [489, 191] width 232 height 203
click at [400, 127] on div "steps = 2 hero . jumpDown ( ) hero . moveRight ( 1 ) hero . findNearestFriend (…" at bounding box center [503, 202] width 214 height 224
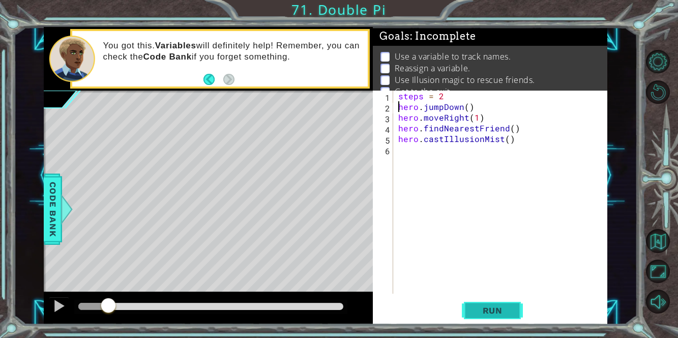
click at [485, 319] on button "Run" at bounding box center [492, 309] width 61 height 23
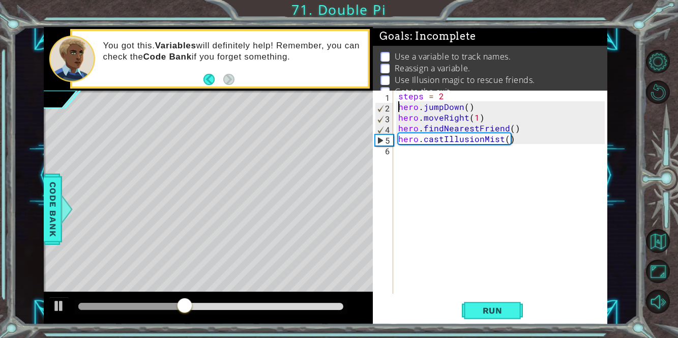
click at [127, 302] on div at bounding box center [210, 306] width 273 height 14
click at [128, 312] on div at bounding box center [210, 306] width 273 height 14
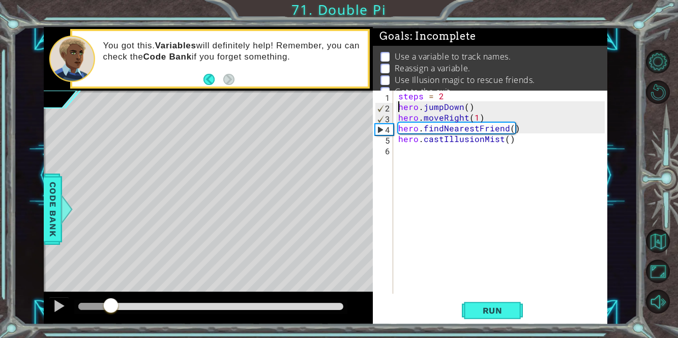
drag, startPoint x: 190, startPoint y: 310, endPoint x: 110, endPoint y: 298, distance: 80.2
click at [110, 298] on div at bounding box center [111, 306] width 18 height 18
drag, startPoint x: 127, startPoint y: 310, endPoint x: 110, endPoint y: 307, distance: 17.0
click at [110, 307] on div at bounding box center [111, 306] width 18 height 18
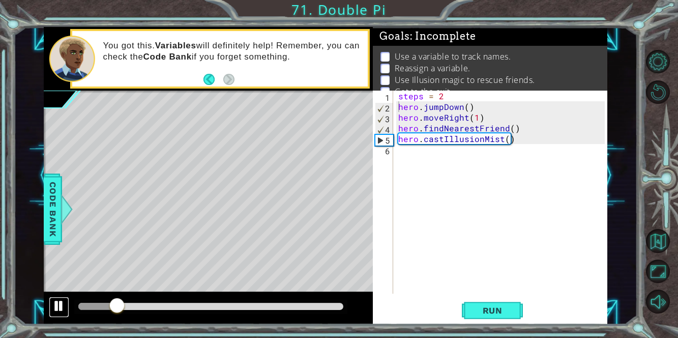
click at [55, 305] on div at bounding box center [58, 305] width 13 height 13
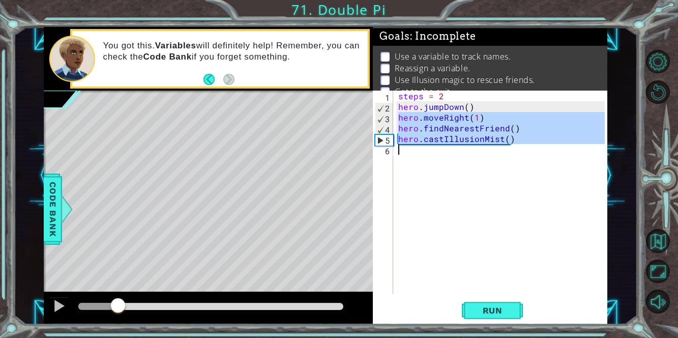
drag, startPoint x: 398, startPoint y: 117, endPoint x: 532, endPoint y: 178, distance: 147.2
click at [532, 178] on div "steps = 2 hero . jumpDown ( ) hero . moveRight ( 1 ) hero . findNearestFriend (…" at bounding box center [503, 202] width 214 height 224
type textarea "hero.castIllusionMist()"
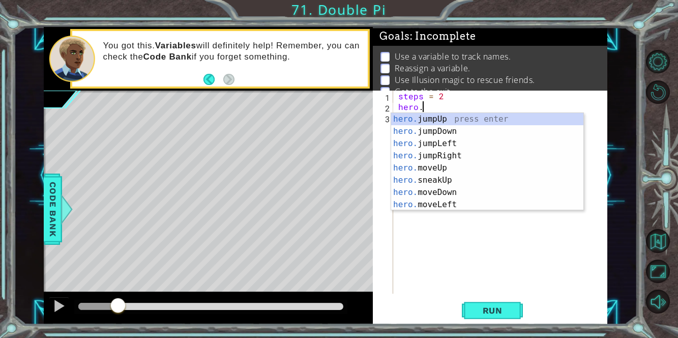
type textarea "h"
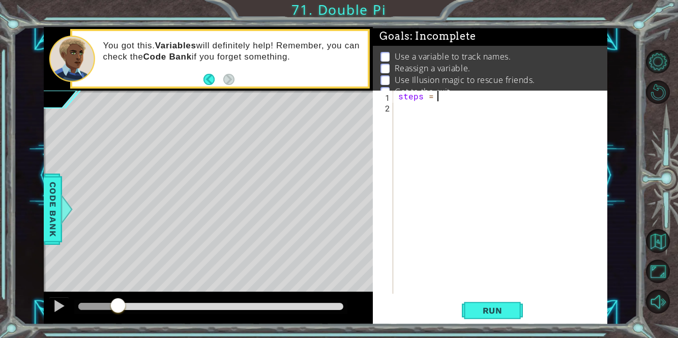
type textarea "steps = 2"
click at [404, 116] on div "steps = 2" at bounding box center [503, 202] width 214 height 224
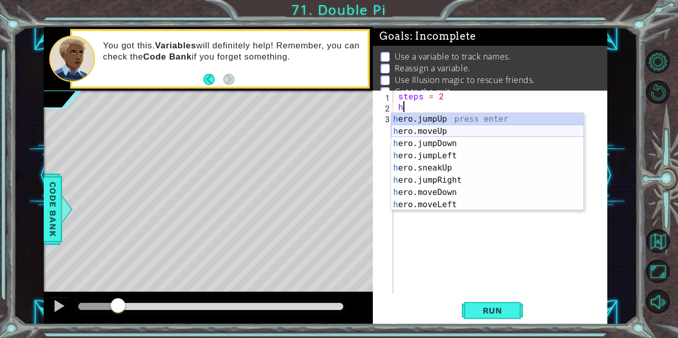
click at [420, 133] on div "h ero.jumpUp press enter h ero.moveUp press enter h ero.jumpDown press enter h …" at bounding box center [487, 174] width 193 height 122
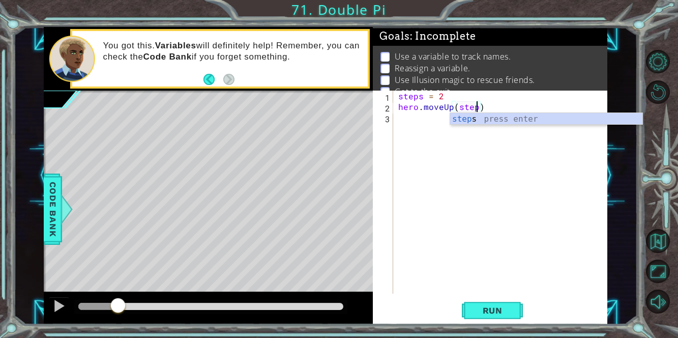
scroll to position [0, 5]
type textarea "hero.moveUp(steps)"
click at [395, 129] on div "hero.moveUp(steps) 1 2 3 steps = 2 hero . moveUp ( steps ) הההההההההההההההההההה…" at bounding box center [489, 191] width 232 height 203
click at [400, 116] on div "steps = 2 hero . moveUp ( steps )" at bounding box center [503, 202] width 214 height 224
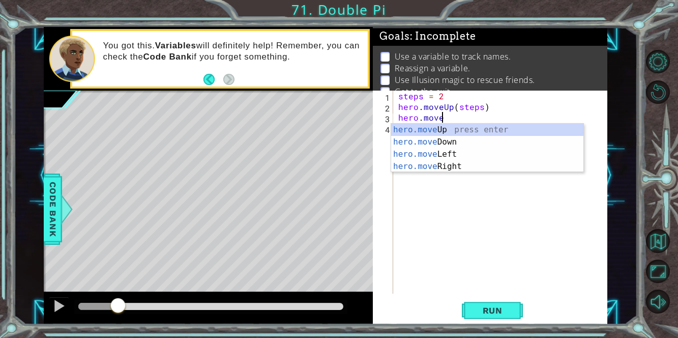
scroll to position [0, 2]
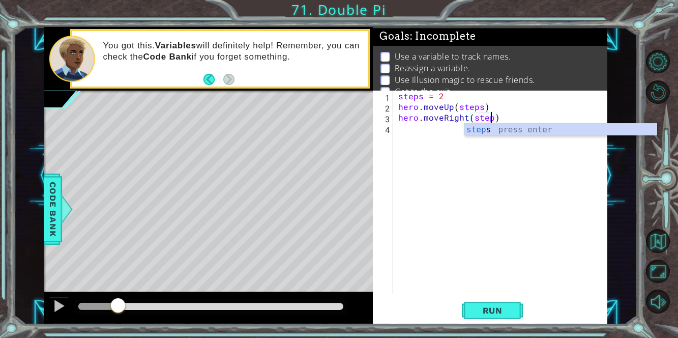
type textarea "hero.moveRight(steps)"
click at [415, 131] on div "steps = 2 hero . moveUp ( steps ) hero . moveRight ( steps )" at bounding box center [503, 202] width 214 height 224
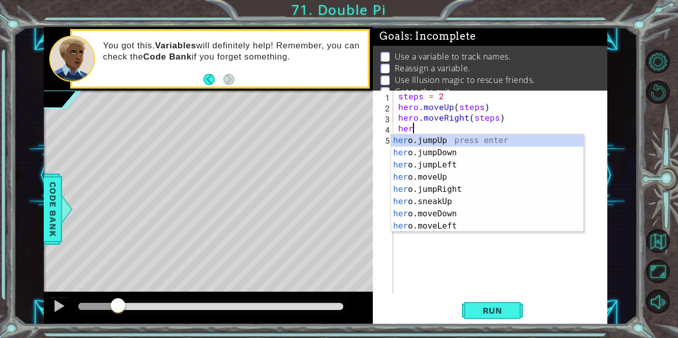
scroll to position [0, 0]
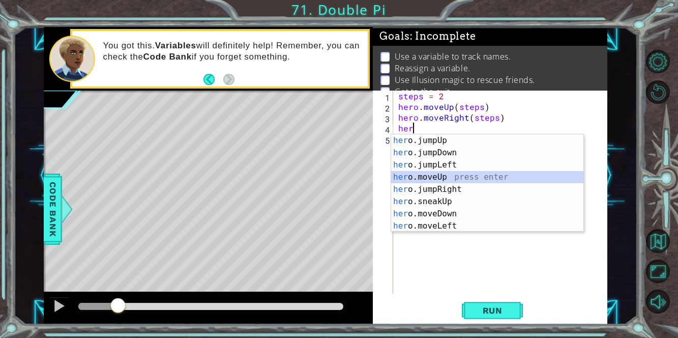
click at [417, 175] on div "her o.jumpUp press enter her o.jumpDown press enter her o.jumpLeft press enter …" at bounding box center [487, 195] width 193 height 122
type textarea "hero.moveUp(1)"
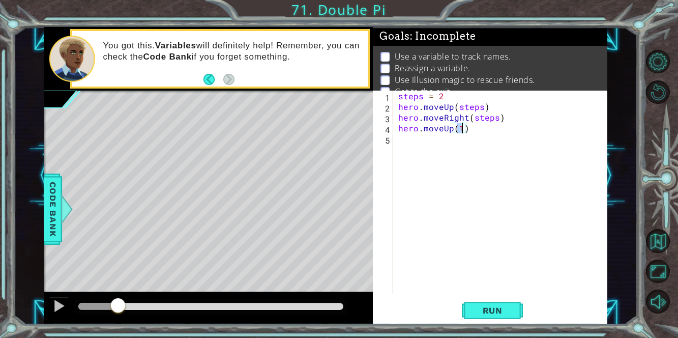
click at [407, 155] on div "steps = 2 hero . moveUp ( steps ) hero . moveRight ( steps ) hero . moveUp ( 1 )" at bounding box center [503, 202] width 214 height 224
drag, startPoint x: 399, startPoint y: 127, endPoint x: 473, endPoint y: 130, distance: 74.3
click at [473, 130] on div "steps = 2 hero . moveUp ( steps ) hero . moveRight ( steps ) hero . moveUp ( 1 )" at bounding box center [503, 202] width 214 height 224
type textarea "hero.moveUp(1)"
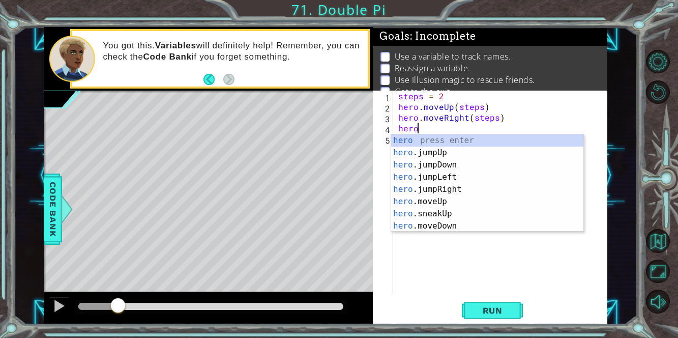
scroll to position [0, 1]
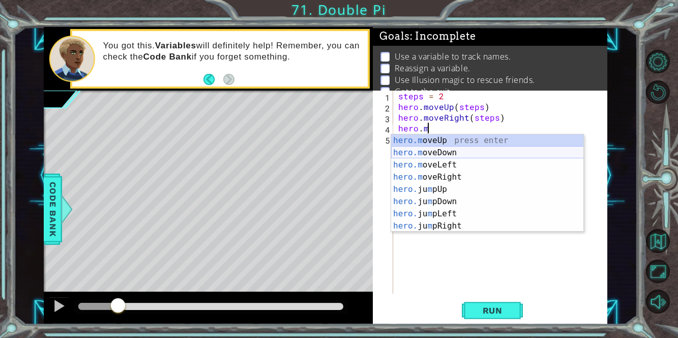
click at [444, 150] on div "hero.m oveUp press enter hero.m oveDown press enter hero.m oveLeft press enter …" at bounding box center [487, 195] width 193 height 122
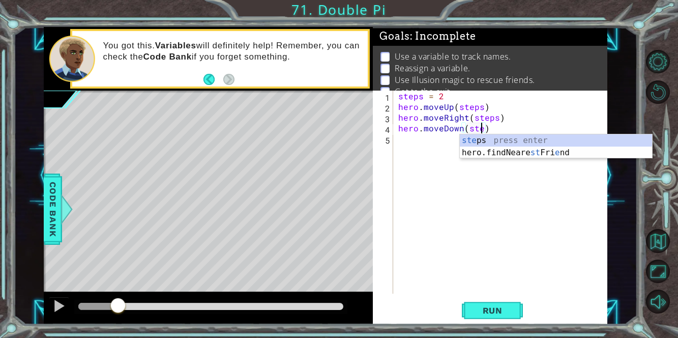
scroll to position [0, 5]
type textarea "hero.moveDown(steps)"
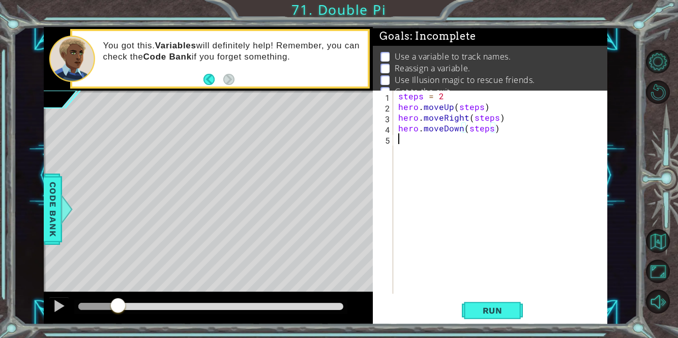
click at [413, 143] on div "steps = 2 hero . moveUp ( steps ) hero . moveRight ( steps ) hero . moveDown ( …" at bounding box center [503, 202] width 214 height 224
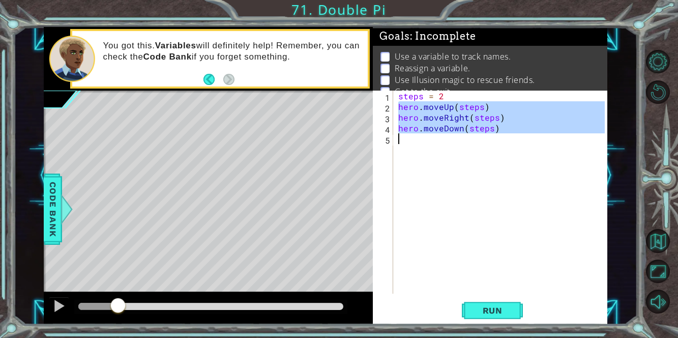
drag, startPoint x: 398, startPoint y: 105, endPoint x: 512, endPoint y: 147, distance: 121.9
click at [512, 147] on div "steps = 2 hero . moveUp ( steps ) hero . moveRight ( steps ) hero . moveDown ( …" at bounding box center [503, 202] width 214 height 224
type textarea "hero.moveDown(steps)"
click at [424, 143] on div "steps = 2 hero . moveUp ( steps ) hero . moveRight ( steps ) hero . moveDown ( …" at bounding box center [500, 191] width 208 height 203
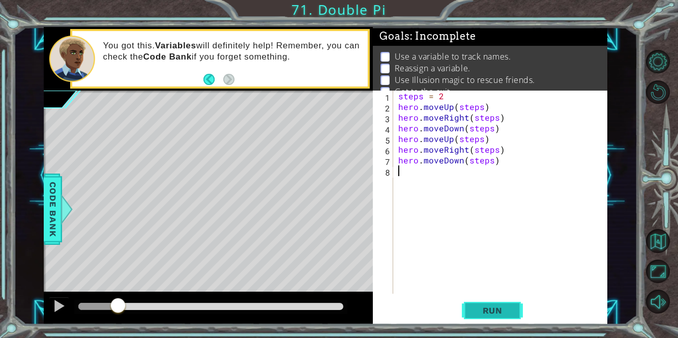
click at [496, 309] on span "Run" at bounding box center [492, 310] width 40 height 10
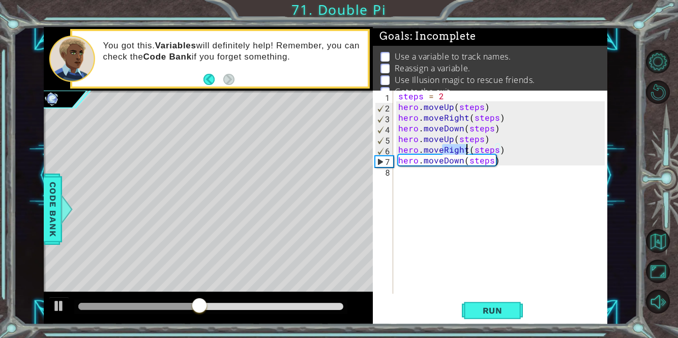
drag, startPoint x: 443, startPoint y: 149, endPoint x: 466, endPoint y: 150, distance: 23.4
click at [466, 150] on div "steps = 2 hero . moveUp ( steps ) hero . moveRight ( steps ) hero . moveDown ( …" at bounding box center [503, 202] width 214 height 224
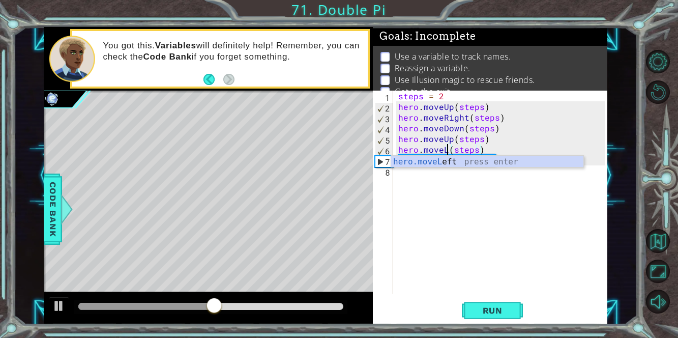
scroll to position [0, 3]
type textarea "hero.moveLeft(steps)"
click at [478, 174] on div "steps = 2 hero . moveUp ( steps ) hero . moveRight ( steps ) hero . moveDown ( …" at bounding box center [503, 202] width 214 height 224
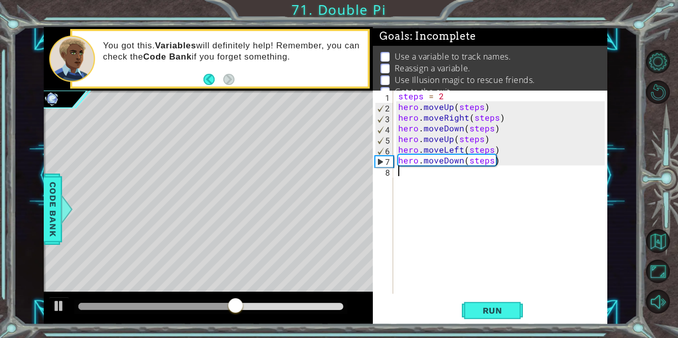
scroll to position [0, 0]
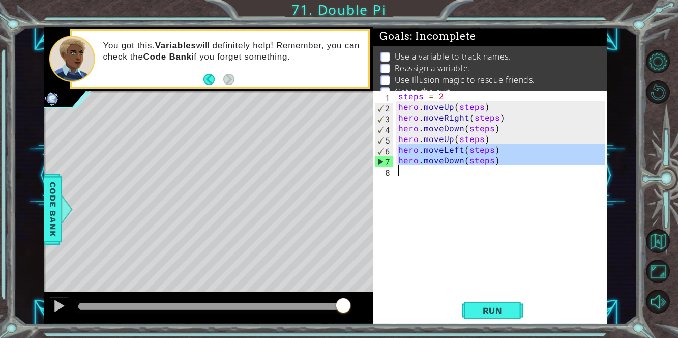
drag, startPoint x: 396, startPoint y: 149, endPoint x: 514, endPoint y: 171, distance: 120.5
click at [514, 171] on div "steps = 2 hero . moveUp ( steps ) hero . moveRight ( steps ) hero . moveDown ( …" at bounding box center [503, 202] width 214 height 224
type textarea "hero.moveDown(steps)"
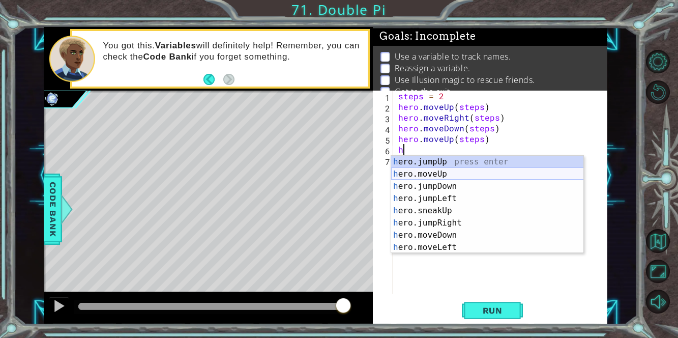
click at [458, 172] on div "h ero.jumpUp press enter h ero.moveUp press enter h ero.jumpDown press enter h …" at bounding box center [487, 217] width 193 height 122
type textarea "hero.moveUp(1)"
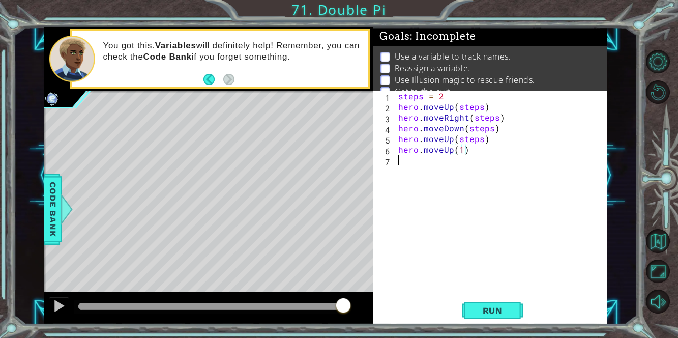
click at [413, 164] on div "steps = 2 hero . moveUp ( steps ) hero . moveRight ( steps ) hero . moveDown ( …" at bounding box center [503, 202] width 214 height 224
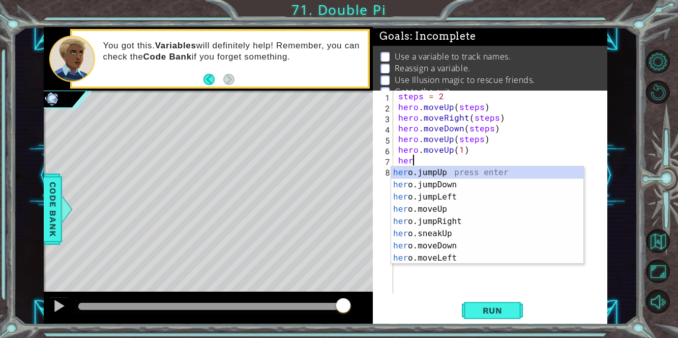
scroll to position [0, 1]
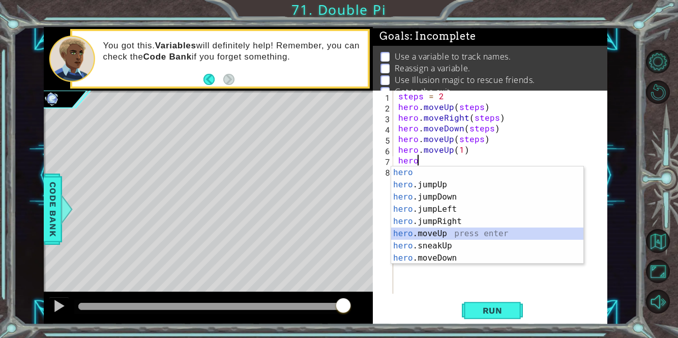
click at [432, 231] on div "hero press enter hero .jumpUp press enter hero .jumpDown press enter hero .jump…" at bounding box center [487, 227] width 193 height 122
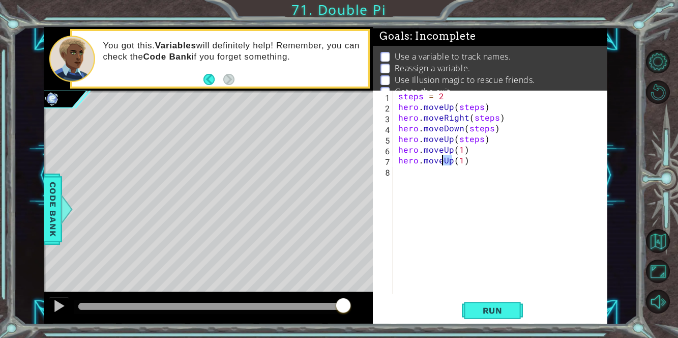
drag, startPoint x: 450, startPoint y: 159, endPoint x: 441, endPoint y: 159, distance: 8.6
click at [441, 159] on div "steps = 2 hero . moveUp ( steps ) hero . moveRight ( steps ) hero . moveDown ( …" at bounding box center [503, 202] width 214 height 224
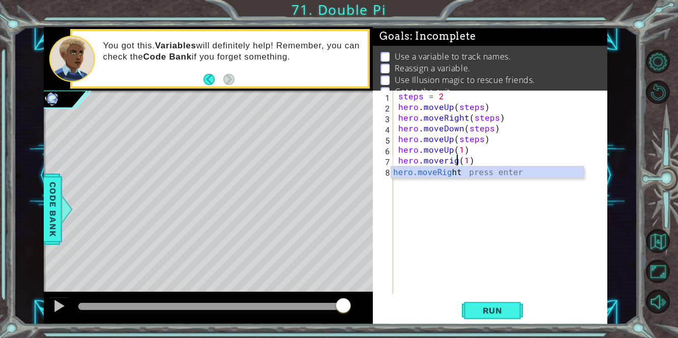
scroll to position [0, 4]
click at [447, 174] on div "hero.moveRight press enter" at bounding box center [487, 184] width 193 height 37
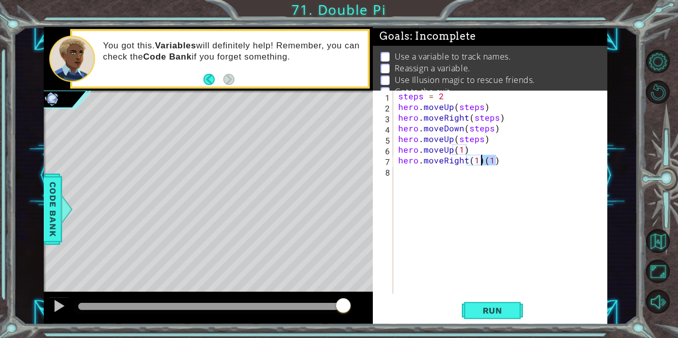
drag, startPoint x: 497, startPoint y: 159, endPoint x: 483, endPoint y: 161, distance: 14.5
click at [483, 161] on div "steps = 2 hero . moveUp ( steps ) hero . moveRight ( steps ) hero . moveDown ( …" at bounding box center [503, 202] width 214 height 224
click at [474, 159] on div "steps = 2 hero . moveUp ( steps ) hero . moveRight ( steps ) hero . moveDown ( …" at bounding box center [503, 202] width 214 height 224
type textarea "hero.moveRight(3)"
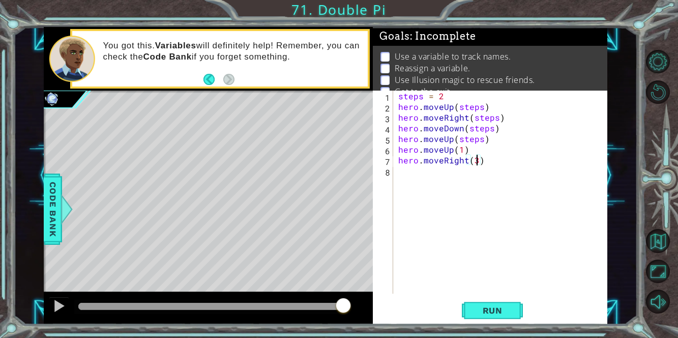
click at [422, 173] on div "steps = 2 hero . moveUp ( steps ) hero . moveRight ( steps ) hero . moveDown ( …" at bounding box center [503, 202] width 214 height 224
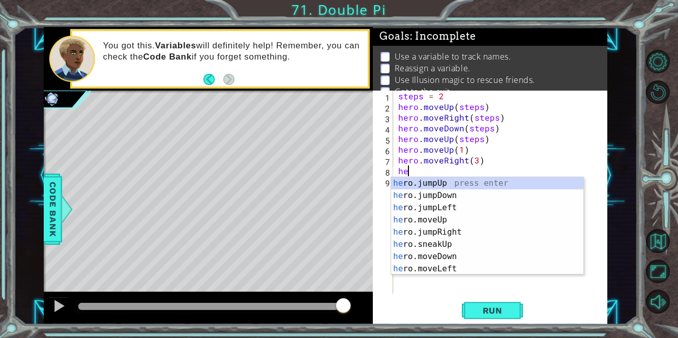
scroll to position [0, 0]
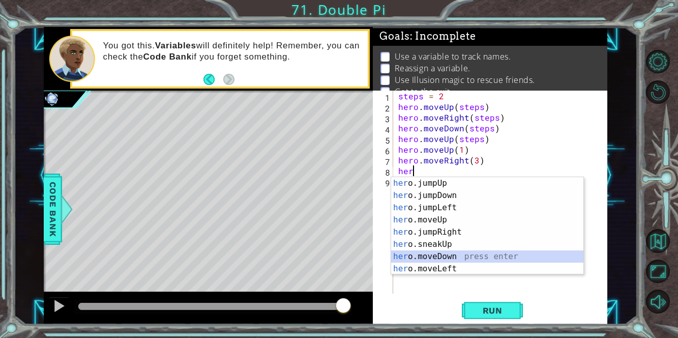
click at [446, 254] on div "her o.jumpUp press enter her o.jumpDown press enter her o.jumpLeft press enter …" at bounding box center [487, 238] width 193 height 122
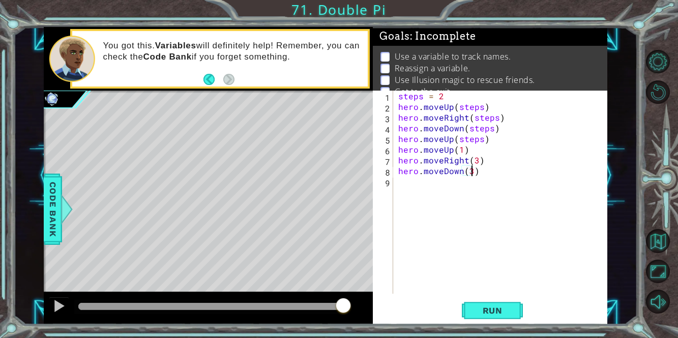
scroll to position [0, 4]
type textarea "hero.moveDown(3)"
click at [490, 315] on span "Run" at bounding box center [492, 310] width 40 height 10
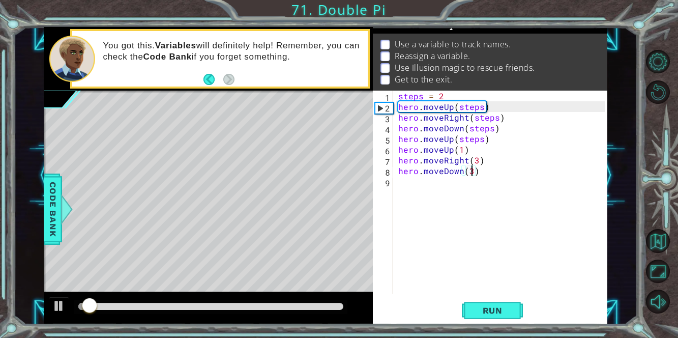
scroll to position [0, 0]
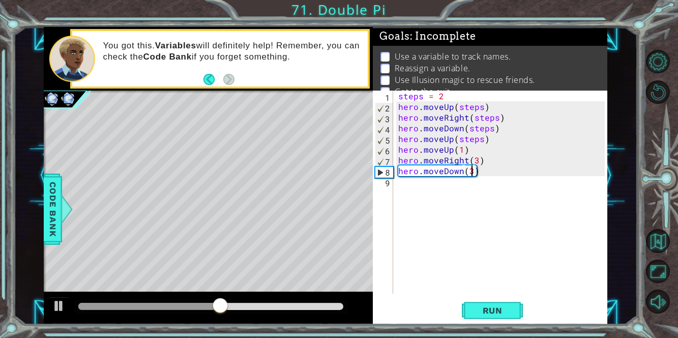
click at [402, 188] on div "steps = 2 hero . moveUp ( steps ) hero . moveRight ( steps ) hero . moveDown ( …" at bounding box center [503, 202] width 214 height 224
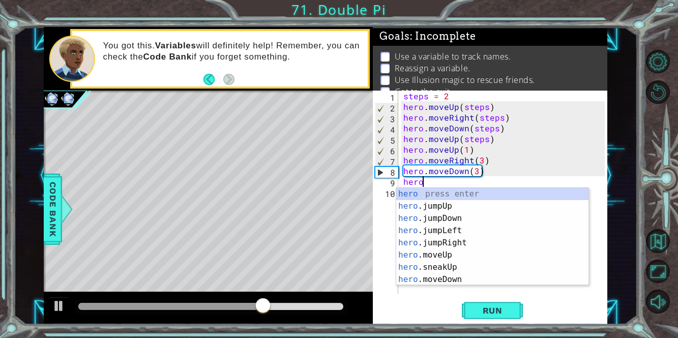
scroll to position [0, 1]
click at [433, 251] on div "hero press enter hero .jumpUp press enter hero .jumpDown press enter hero .jump…" at bounding box center [492, 249] width 193 height 122
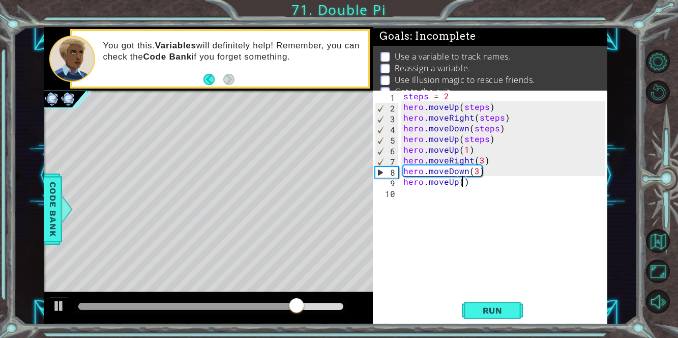
type textarea "hero.moveUp(3)"
click at [429, 192] on div "steps = 2 hero . moveUp ( steps ) hero . moveRight ( steps ) hero . moveDown ( …" at bounding box center [505, 202] width 209 height 224
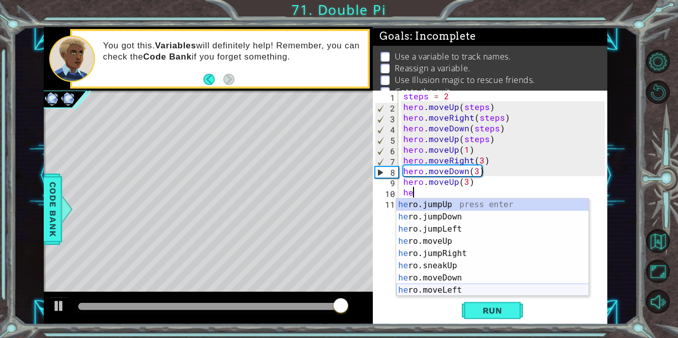
click at [464, 288] on div "he ro.jumpUp press enter he ro.jumpDown press enter he ro.jumpLeft press enter …" at bounding box center [492, 259] width 193 height 122
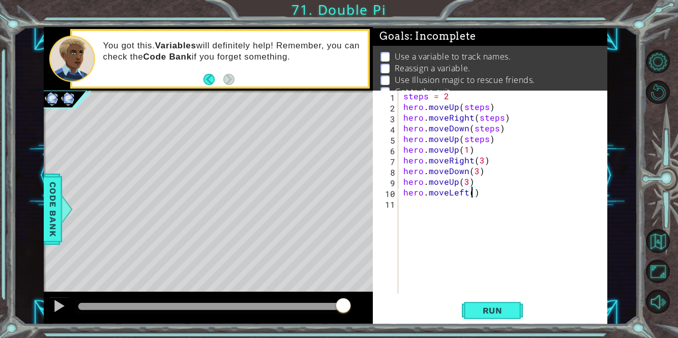
type textarea "hero.moveLeft(3)"
click at [403, 206] on div "steps = 2 hero . moveUp ( steps ) hero . moveRight ( steps ) hero . moveDown ( …" at bounding box center [505, 202] width 209 height 224
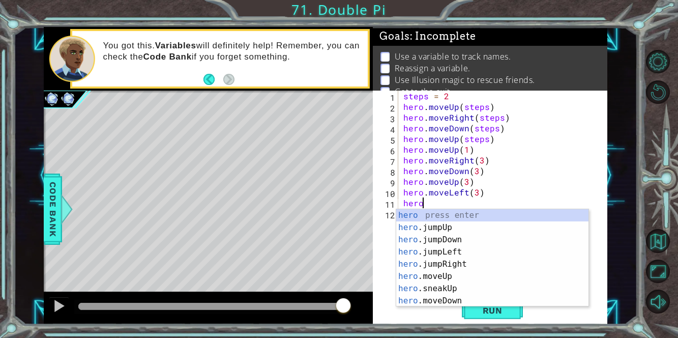
scroll to position [0, 1]
click at [467, 299] on div "hero press enter hero .jumpUp press enter hero .jumpDown press enter hero .jump…" at bounding box center [492, 270] width 193 height 122
type textarea "hero.moveDown(1)"
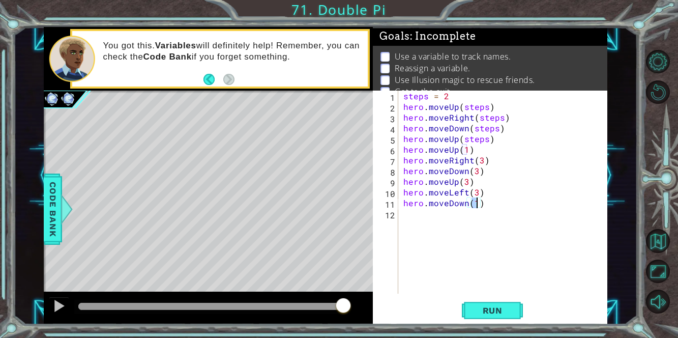
click at [414, 219] on div "steps = 2 hero . moveUp ( steps ) hero . moveRight ( steps ) hero . moveDown ( …" at bounding box center [505, 202] width 209 height 224
type textarea "h"
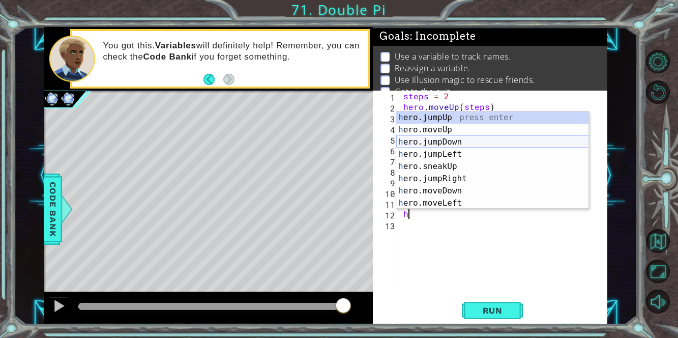
click at [442, 137] on div "h ero.jumpUp press enter h ero.moveUp press enter h ero.jumpDown press enter h …" at bounding box center [492, 172] width 193 height 122
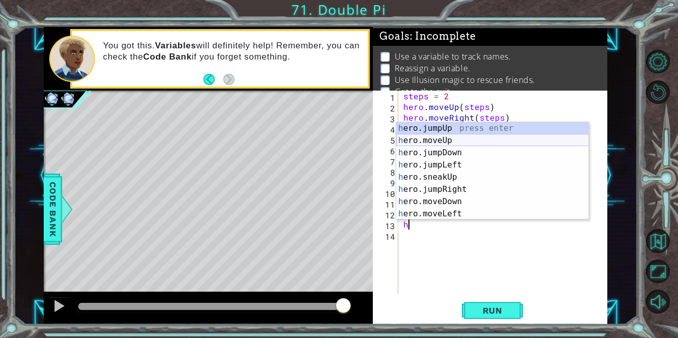
click at [436, 139] on div "h ero.jumpUp press enter h ero.moveUp press enter h ero.jumpDown press enter h …" at bounding box center [492, 183] width 193 height 122
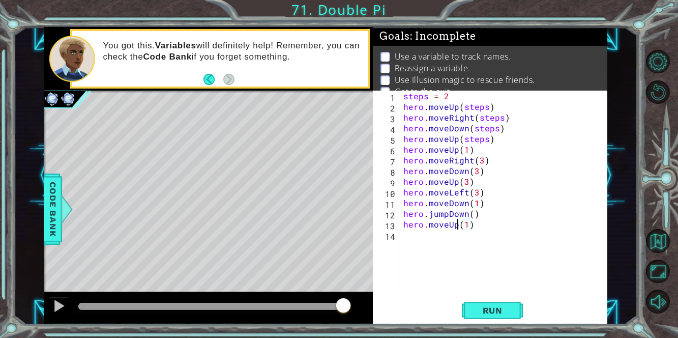
click at [456, 224] on div "steps = 2 hero . moveUp ( steps ) hero . moveRight ( steps ) hero . moveDown ( …" at bounding box center [505, 202] width 209 height 224
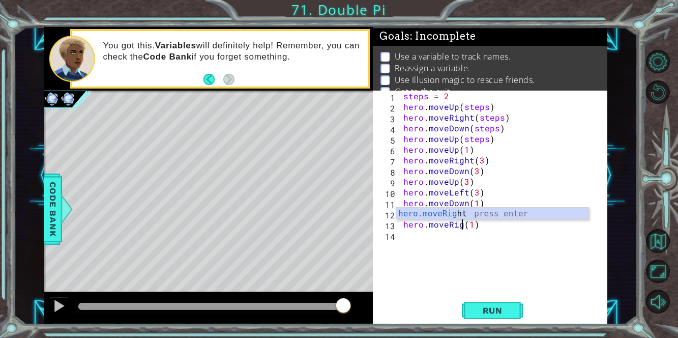
scroll to position [0, 4]
type textarea "hero.moveRight(1)"
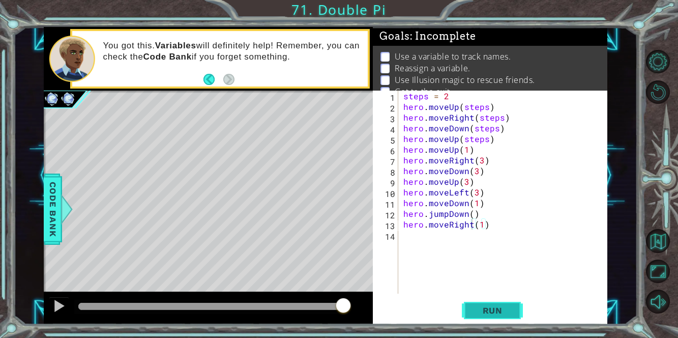
click at [508, 303] on button "Run" at bounding box center [492, 309] width 61 height 23
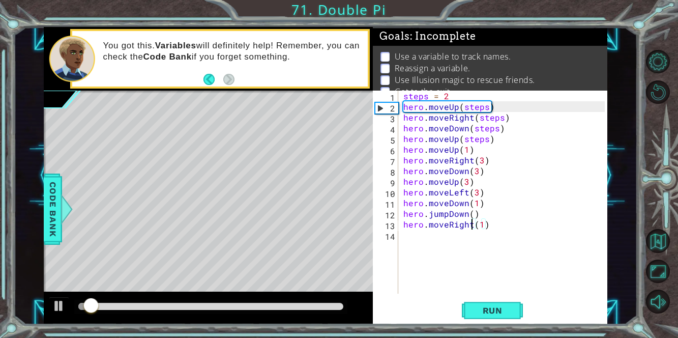
click at [415, 232] on div "steps = 2 hero . moveUp ( steps ) hero . moveRight ( steps ) hero . moveDown ( …" at bounding box center [505, 202] width 209 height 224
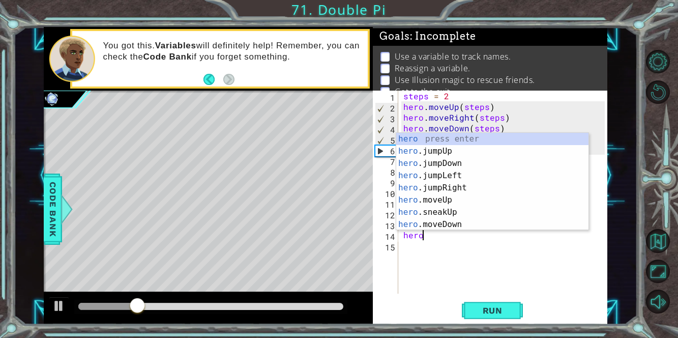
scroll to position [0, 1]
type textarea "hero.f"
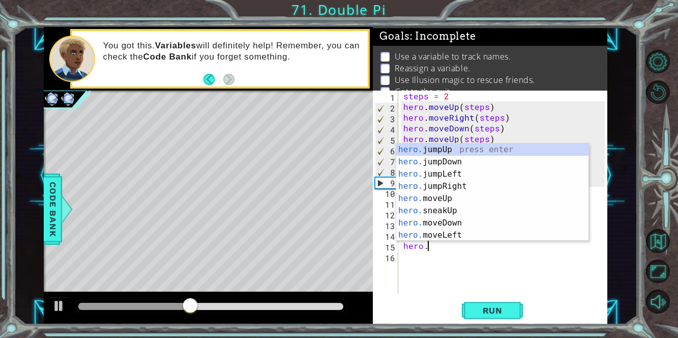
scroll to position [0, 1]
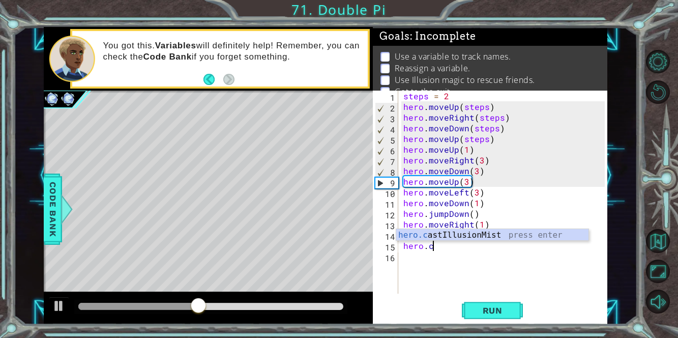
type textarea "hero.castIllusionMist(friend)"
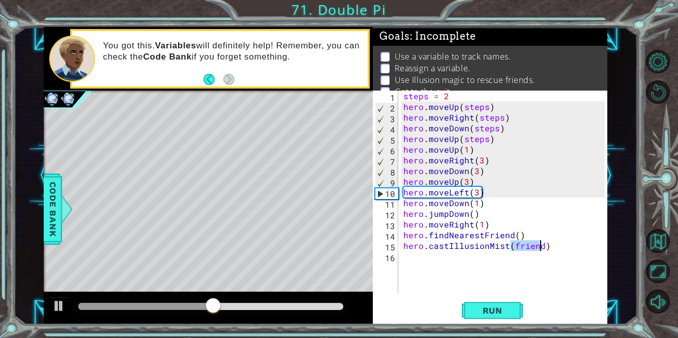
click at [417, 259] on div "steps = 2 hero . moveUp ( steps ) hero . moveRight ( steps ) hero . moveDown ( …" at bounding box center [505, 202] width 209 height 224
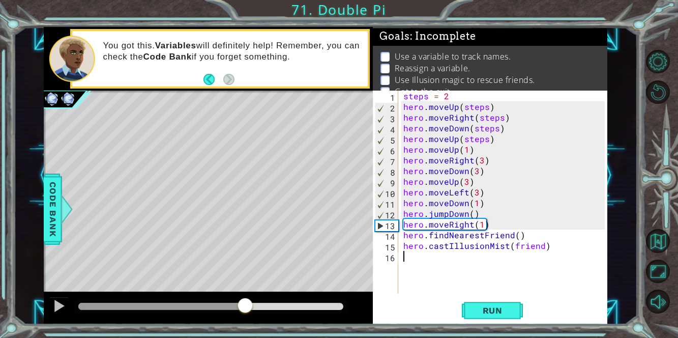
drag, startPoint x: 315, startPoint y: 297, endPoint x: 246, endPoint y: 296, distance: 69.7
click at [246, 296] on div at bounding box center [208, 307] width 329 height 33
drag, startPoint x: 246, startPoint y: 296, endPoint x: 207, endPoint y: 298, distance: 38.2
click at [207, 298] on div at bounding box center [208, 307] width 329 height 33
drag, startPoint x: 404, startPoint y: 226, endPoint x: 487, endPoint y: 226, distance: 83.4
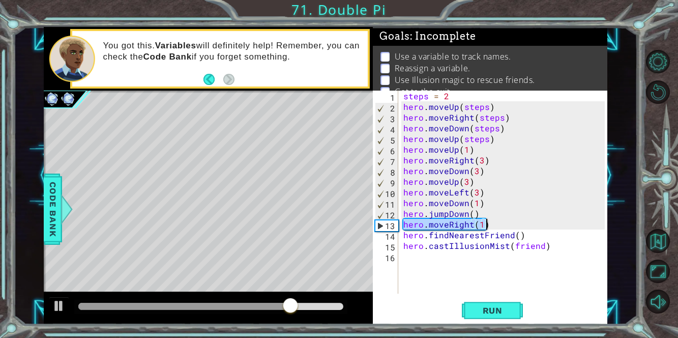
click at [487, 226] on div "steps = 2 hero . moveUp ( steps ) hero . moveRight ( steps ) hero . moveDown ( …" at bounding box center [505, 202] width 209 height 224
type textarea "hero.moveRight(1)"
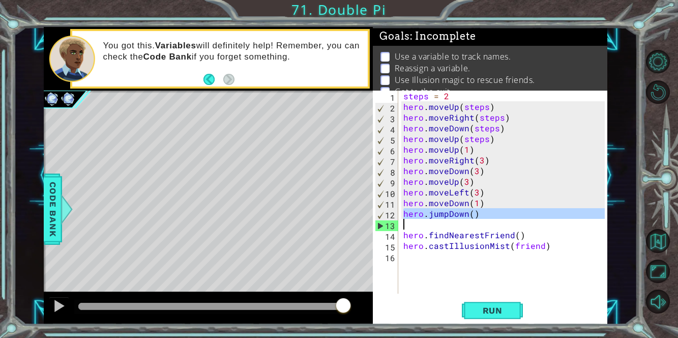
drag, startPoint x: 402, startPoint y: 209, endPoint x: 465, endPoint y: 219, distance: 63.3
click at [465, 219] on div "steps = 2 hero . moveUp ( steps ) hero . moveRight ( steps ) hero . moveDown ( …" at bounding box center [505, 202] width 209 height 224
type textarea "hero.jumpDown()"
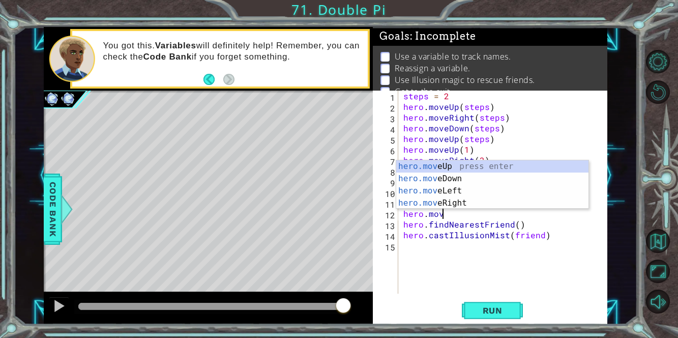
scroll to position [0, 2]
click at [504, 192] on div "hero.move Up press enter hero.move Down press enter hero.move Left press enter …" at bounding box center [492, 196] width 193 height 73
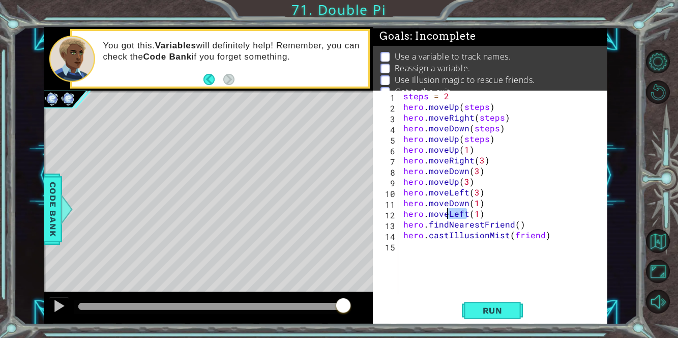
drag, startPoint x: 465, startPoint y: 211, endPoint x: 444, endPoint y: 210, distance: 20.9
click at [444, 210] on div "steps = 2 hero . moveUp ( steps ) hero . moveRight ( steps ) hero . moveDown ( …" at bounding box center [505, 202] width 209 height 224
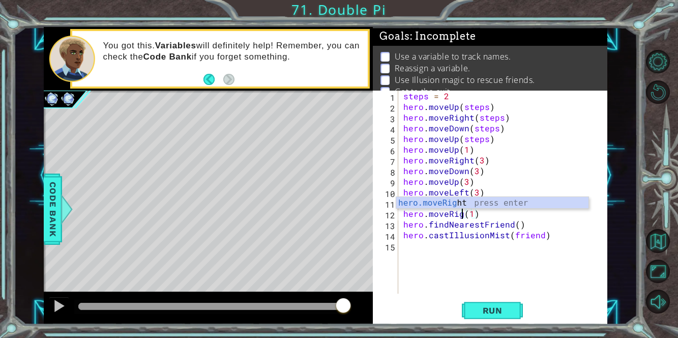
scroll to position [0, 4]
click at [481, 214] on div "steps = 2 hero . moveUp ( steps ) hero . moveRight ( steps ) hero . moveDown ( …" at bounding box center [505, 202] width 209 height 224
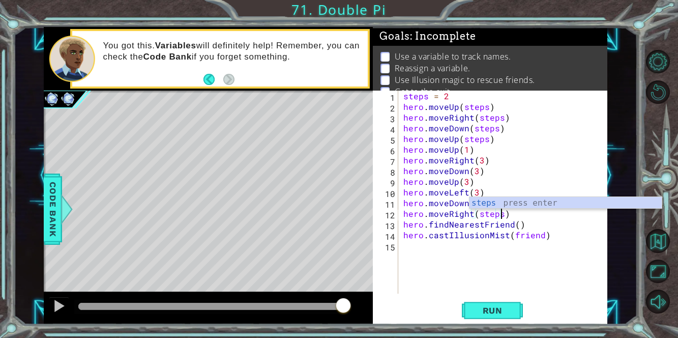
scroll to position [0, 6]
click at [403, 223] on div "steps = 2 hero . moveUp ( steps ) hero . moveRight ( steps ) hero . moveDown ( …" at bounding box center [505, 202] width 209 height 224
type textarea "hero.findNearestFriend()"
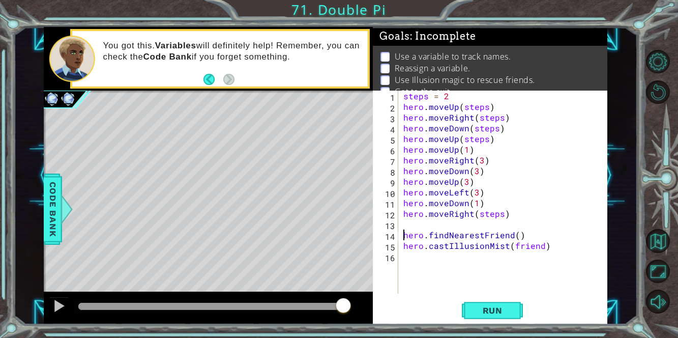
click at [405, 221] on div "steps = 2 hero . moveUp ( steps ) hero . moveRight ( steps ) hero . moveDown ( …" at bounding box center [505, 202] width 209 height 224
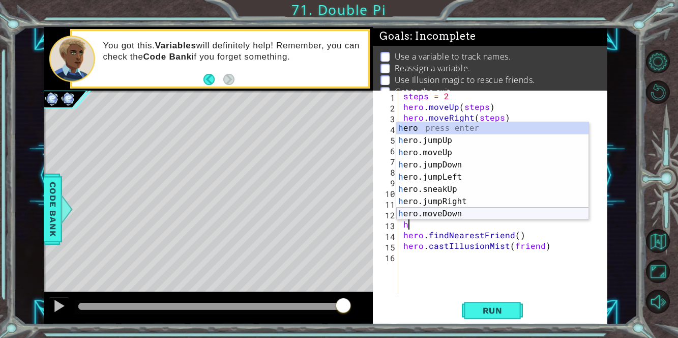
click at [428, 212] on div "h ero press enter h ero.jumpUp press enter h ero.moveUp press enter h ero.jumpD…" at bounding box center [492, 183] width 193 height 122
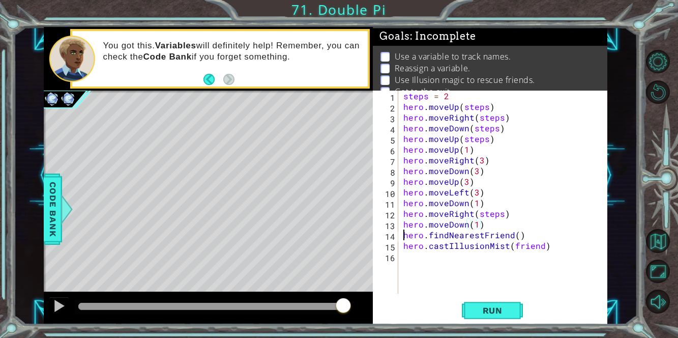
click at [403, 233] on div "steps = 2 hero . moveUp ( steps ) hero . moveRight ( steps ) hero . moveDown ( …" at bounding box center [505, 202] width 209 height 224
type textarea "hero.findNearestFriend()"
click at [407, 232] on div "steps = 2 hero . moveUp ( steps ) hero . moveRight ( steps ) hero . moveDown ( …" at bounding box center [505, 202] width 209 height 224
type textarea "h"
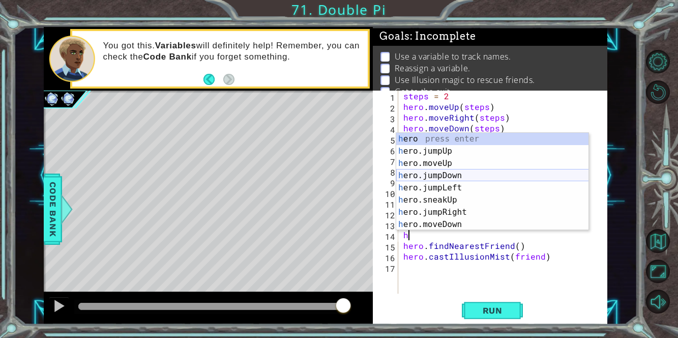
click at [437, 175] on div "h ero press enter h ero.jumpUp press enter h ero.moveUp press enter h ero.jumpD…" at bounding box center [492, 194] width 193 height 122
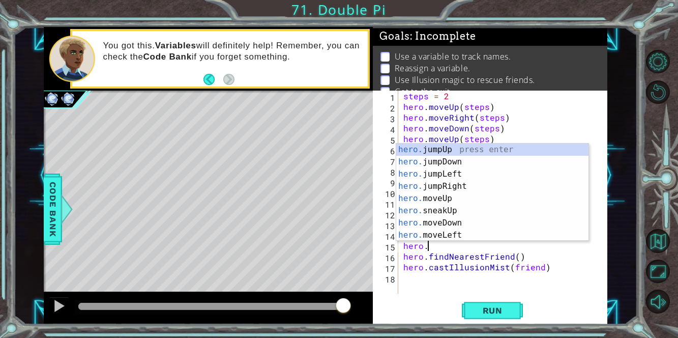
scroll to position [0, 1]
click at [443, 185] on div "hero.m oveUp press enter hero.m oveDown press enter hero.m oveLeft press enter …" at bounding box center [492, 204] width 193 height 122
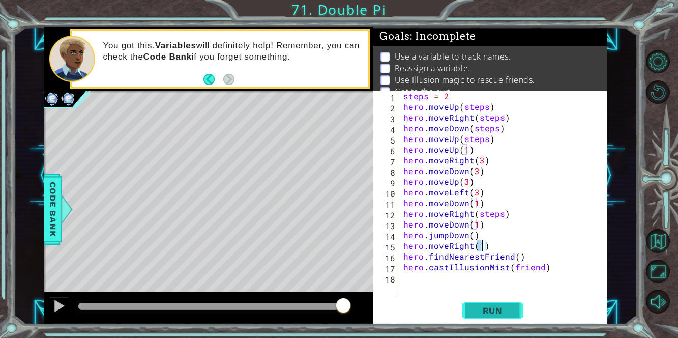
click at [479, 313] on span "Run" at bounding box center [492, 310] width 40 height 10
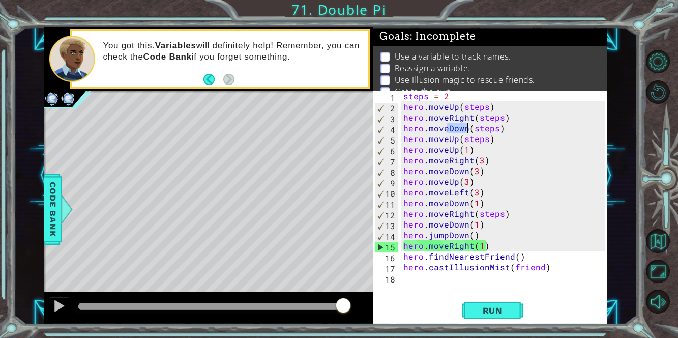
drag, startPoint x: 448, startPoint y: 127, endPoint x: 466, endPoint y: 127, distance: 17.3
click at [466, 127] on div "steps = 2 hero . moveUp ( steps ) hero . moveRight ( steps ) hero . moveDown ( …" at bounding box center [505, 202] width 209 height 224
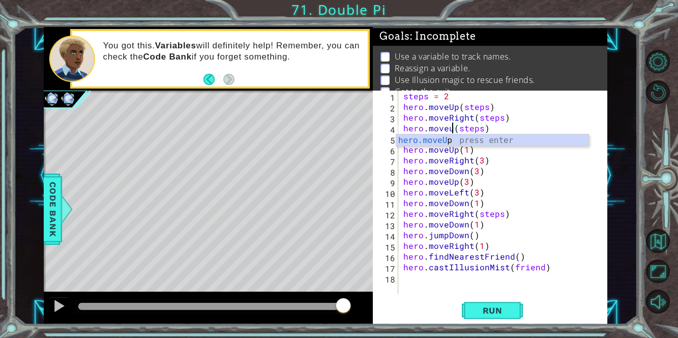
scroll to position [0, 3]
click at [512, 105] on div "steps = 2 hero . moveUp ( steps ) hero . moveRight ( steps ) hero . moveUp ( st…" at bounding box center [505, 202] width 209 height 224
click at [456, 138] on div "steps = 2 hero . moveUp ( steps ) hero . moveRight ( steps ) hero . moveUp ( st…" at bounding box center [505, 202] width 209 height 224
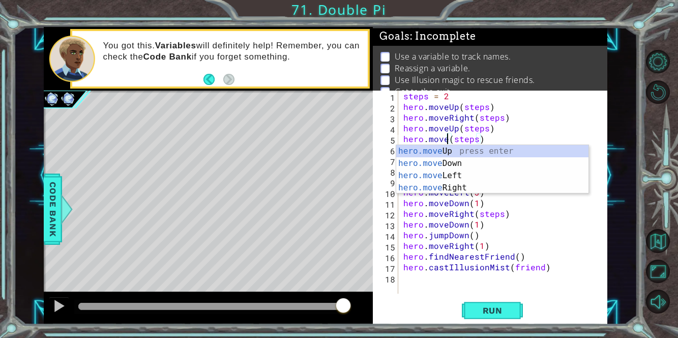
click at [451, 187] on div "hero.move Up press enter hero.move Down press enter hero.move Left press enter …" at bounding box center [492, 181] width 193 height 73
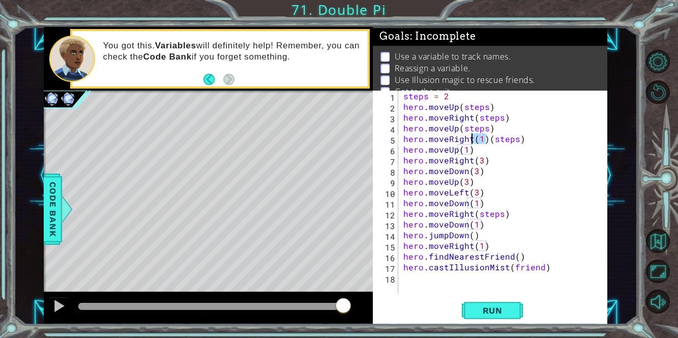
drag, startPoint x: 486, startPoint y: 139, endPoint x: 472, endPoint y: 138, distance: 13.8
click at [472, 138] on div "steps = 2 hero . moveUp ( steps ) hero . moveRight ( steps ) hero . moveUp ( st…" at bounding box center [505, 202] width 209 height 224
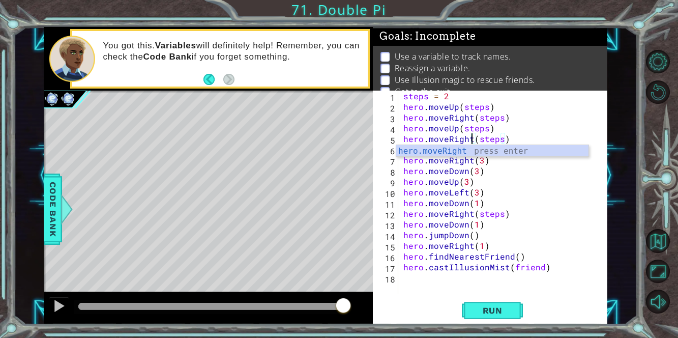
click at [502, 139] on div "steps = 2 hero . moveUp ( steps ) hero . moveRight ( steps ) hero . moveUp ( st…" at bounding box center [505, 202] width 209 height 224
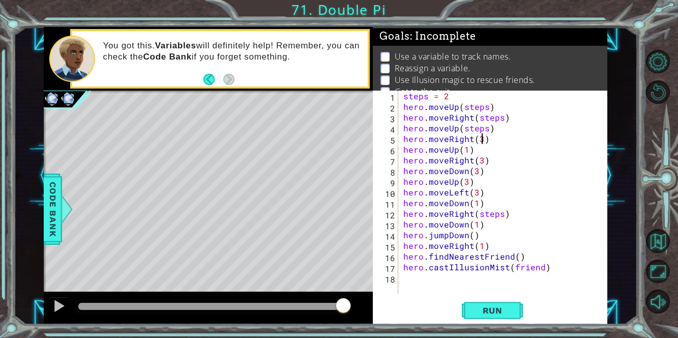
scroll to position [0, 5]
drag, startPoint x: 457, startPoint y: 149, endPoint x: 447, endPoint y: 147, distance: 9.9
click at [447, 147] on div "steps = 2 hero . moveUp ( steps ) hero . moveRight ( steps ) hero . moveUp ( st…" at bounding box center [505, 202] width 209 height 224
click at [450, 160] on div "hero.moveD own press enter" at bounding box center [492, 174] width 193 height 37
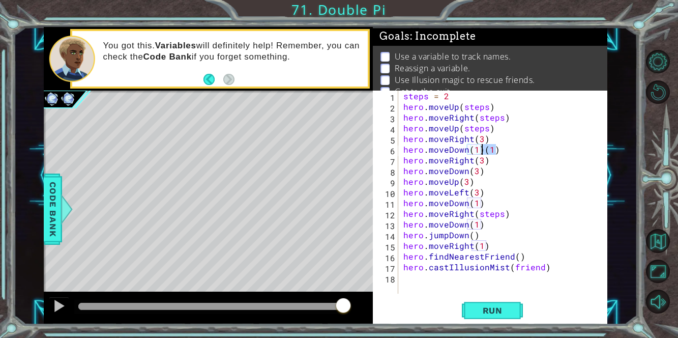
drag, startPoint x: 495, startPoint y: 150, endPoint x: 482, endPoint y: 149, distance: 12.2
click at [482, 149] on div "steps = 2 hero . moveUp ( steps ) hero . moveRight ( steps ) hero . moveUp ( st…" at bounding box center [505, 202] width 209 height 224
click at [475, 149] on div "steps = 2 hero . moveUp ( steps ) hero . moveRight ( steps ) hero . moveUp ( st…" at bounding box center [505, 202] width 209 height 224
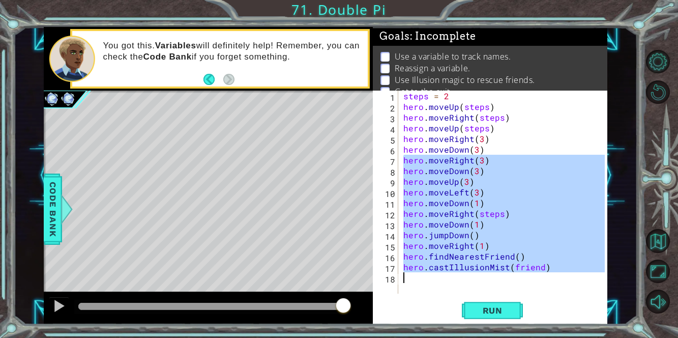
drag, startPoint x: 402, startPoint y: 158, endPoint x: 575, endPoint y: 278, distance: 211.5
click at [575, 278] on div "steps = 2 hero . moveUp ( steps ) hero . moveRight ( steps ) hero . moveUp ( st…" at bounding box center [505, 202] width 209 height 224
type textarea "hero.castIllusionMist(friend)"
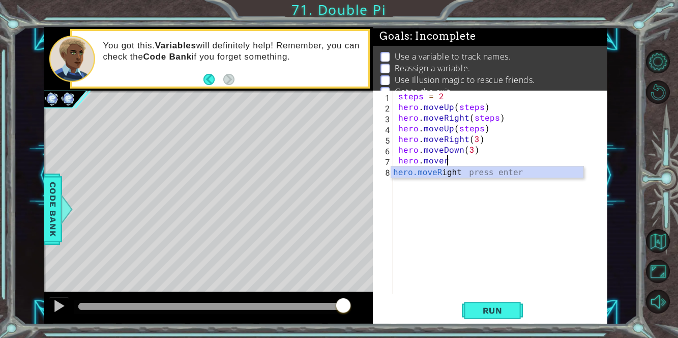
scroll to position [0, 2]
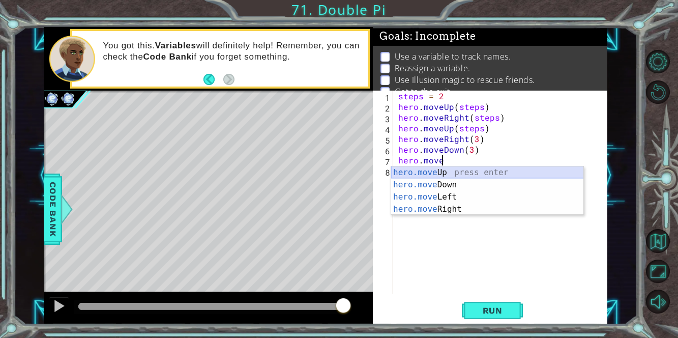
click at [402, 168] on div "hero.move Up press enter hero.move Down press enter hero.move Left press enter …" at bounding box center [487, 202] width 193 height 73
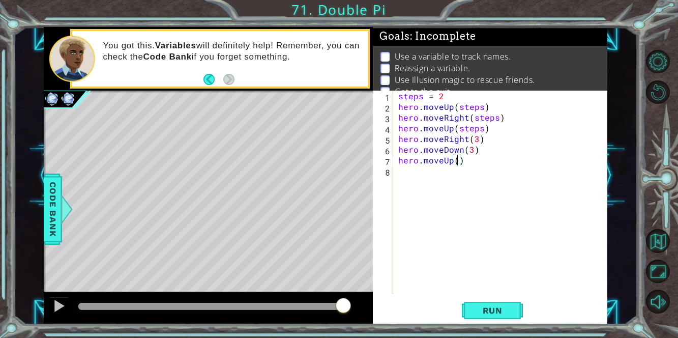
type textarea "hero.moveUp(3)"
click at [410, 173] on div "steps = 2 hero . moveUp ( steps ) hero . moveRight ( steps ) hero . moveUp ( st…" at bounding box center [503, 202] width 214 height 224
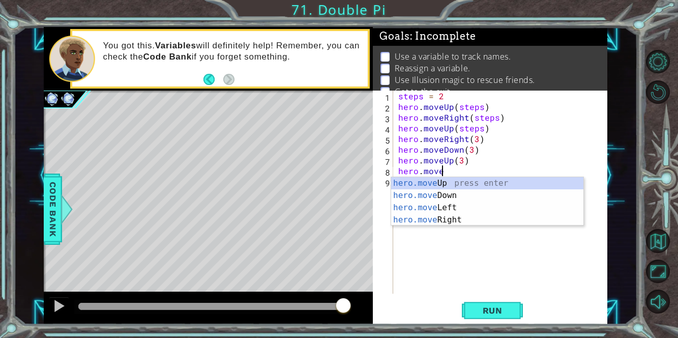
scroll to position [0, 2]
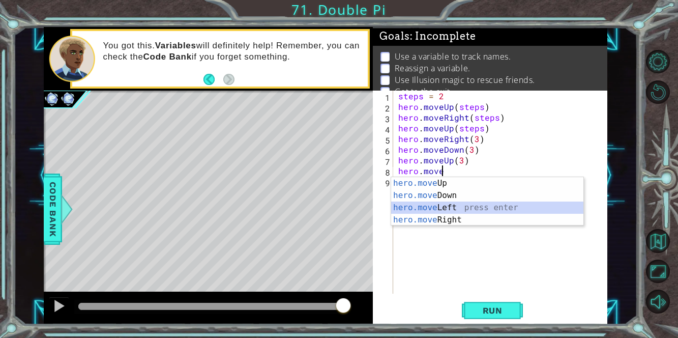
click at [443, 206] on div "hero.move Up press enter hero.move Down press enter hero.move Left press enter …" at bounding box center [487, 213] width 193 height 73
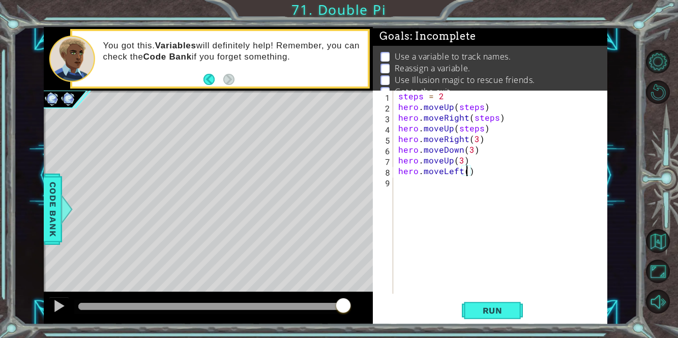
type textarea "hero.moveLeft(3)"
click at [404, 187] on div "steps = 2 hero . moveUp ( steps ) hero . moveRight ( steps ) hero . moveUp ( st…" at bounding box center [503, 202] width 214 height 224
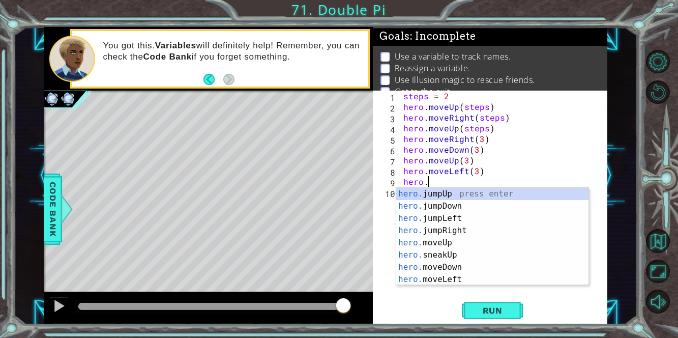
scroll to position [0, 1]
click at [451, 209] on div "hero.m oveUp press enter hero.m oveDown press enter hero.m oveLeft press enter …" at bounding box center [492, 249] width 193 height 122
type textarea "hero.moveDown(1)"
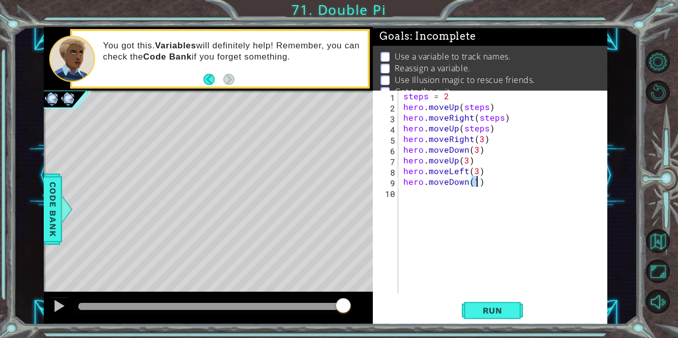
click at [416, 196] on div "steps = 2 hero . moveUp ( steps ) hero . moveRight ( steps ) hero . moveUp ( st…" at bounding box center [505, 202] width 209 height 224
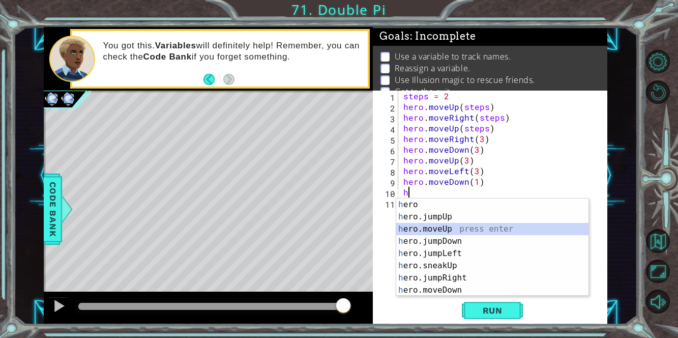
click at [452, 227] on div "h ero press enter h ero.jumpUp press enter h ero.moveUp press enter h ero.jumpD…" at bounding box center [492, 259] width 193 height 122
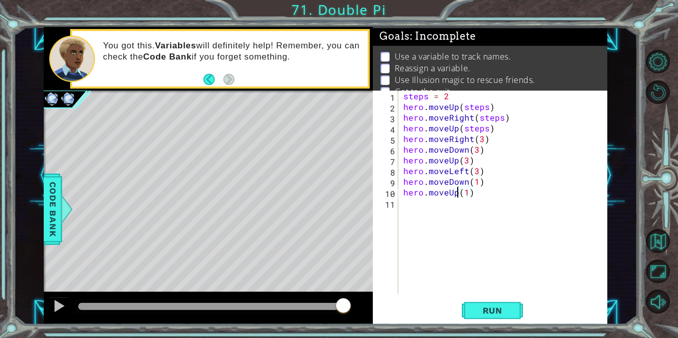
click at [456, 194] on div "steps = 2 hero . moveUp ( steps ) hero . moveRight ( steps ) hero . moveUp ( st…" at bounding box center [505, 202] width 209 height 224
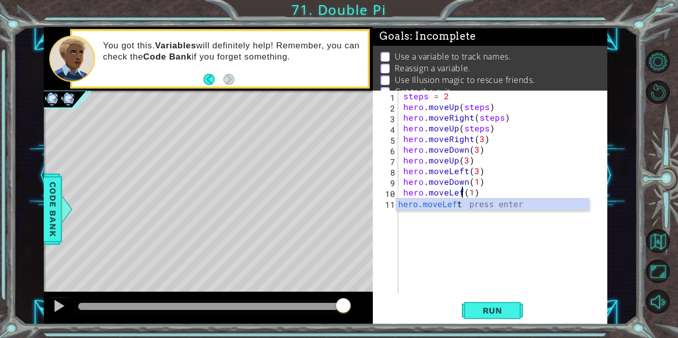
scroll to position [0, 4]
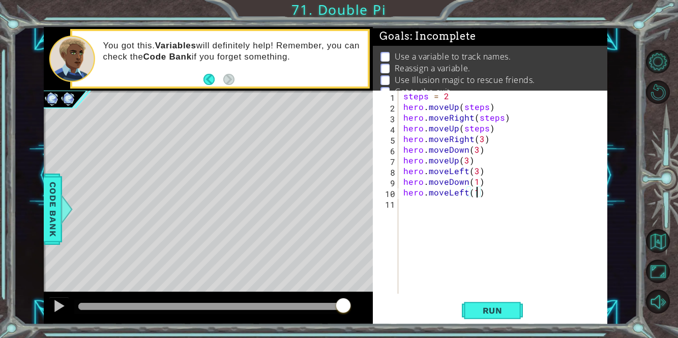
click at [475, 191] on div "steps = 2 hero . moveUp ( steps ) hero . moveRight ( steps ) hero . moveUp ( st…" at bounding box center [505, 202] width 209 height 224
type textarea "hero.moveLeft(2)"
click at [409, 201] on div "steps = 2 hero . moveUp ( steps ) hero . moveRight ( steps ) hero . moveUp ( st…" at bounding box center [505, 202] width 209 height 224
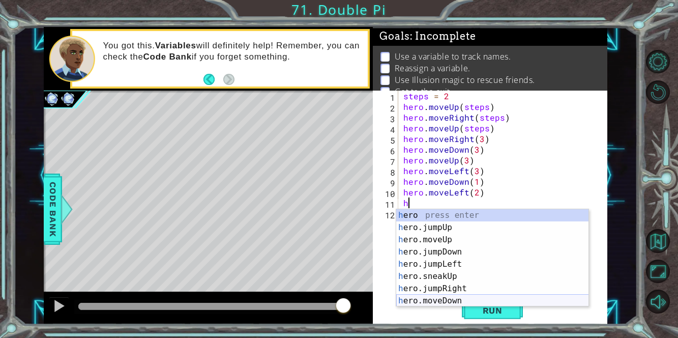
click at [455, 297] on div "h ero press enter h ero.jumpUp press enter h ero.moveUp press enter h ero.jumpD…" at bounding box center [492, 270] width 193 height 122
type textarea "hero.moveDown(1)"
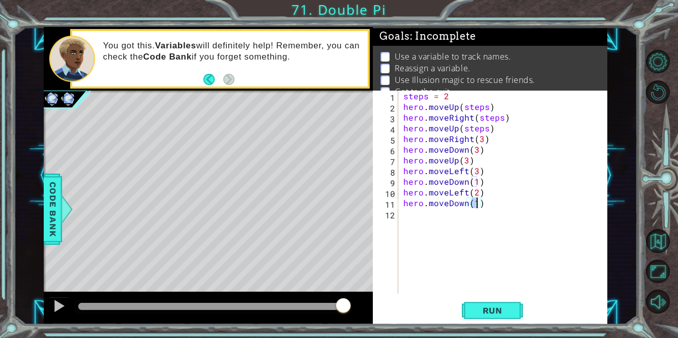
click at [403, 222] on div "steps = 2 hero . moveUp ( steps ) hero . moveRight ( steps ) hero . moveUp ( st…" at bounding box center [505, 202] width 209 height 224
type textarea "h"
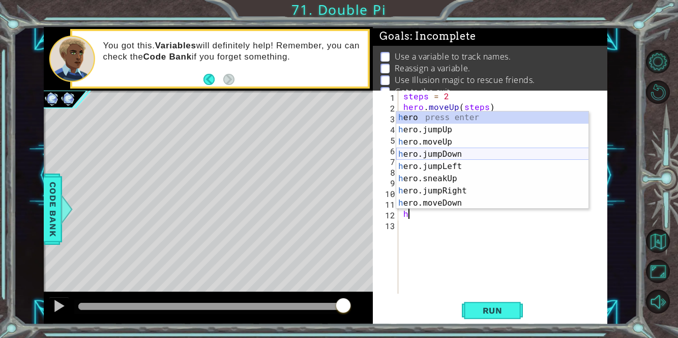
click at [436, 155] on div "h ero press enter h ero.jumpUp press enter h ero.moveUp press enter h ero.jumpD…" at bounding box center [492, 172] width 193 height 122
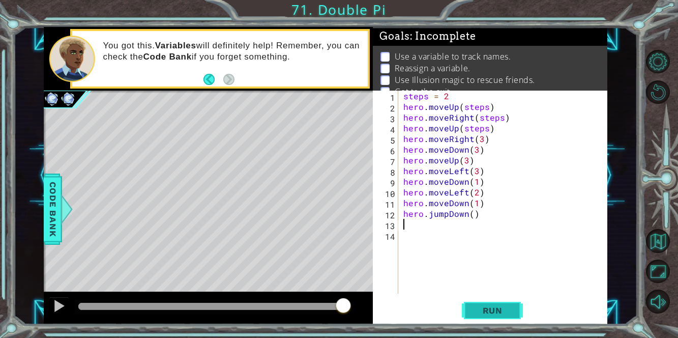
click at [489, 310] on span "Run" at bounding box center [492, 310] width 40 height 10
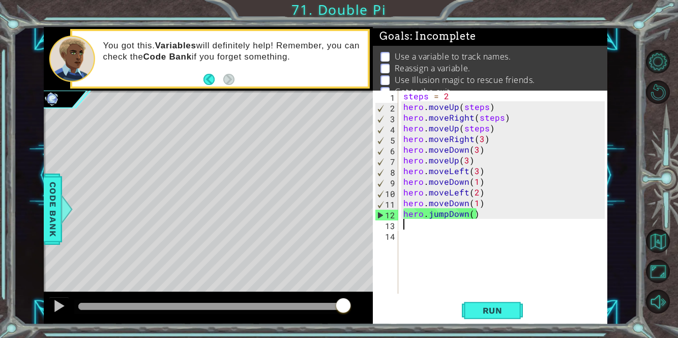
click at [403, 126] on div "steps = 2 hero . moveUp ( steps ) hero . moveRight ( steps ) hero . moveUp ( st…" at bounding box center [505, 202] width 209 height 224
type textarea "hero.moveUp(steps)"
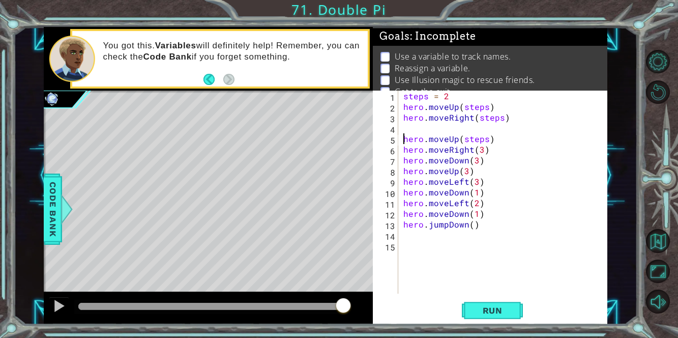
click at [405, 124] on div "steps = 2 hero . moveUp ( steps ) hero . moveRight ( steps ) hero . moveUp ( st…" at bounding box center [505, 202] width 209 height 224
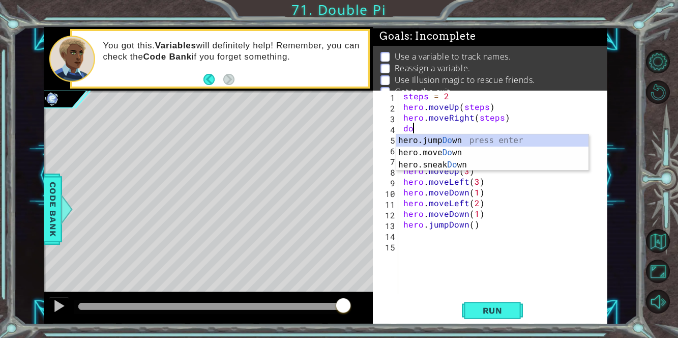
type textarea "d"
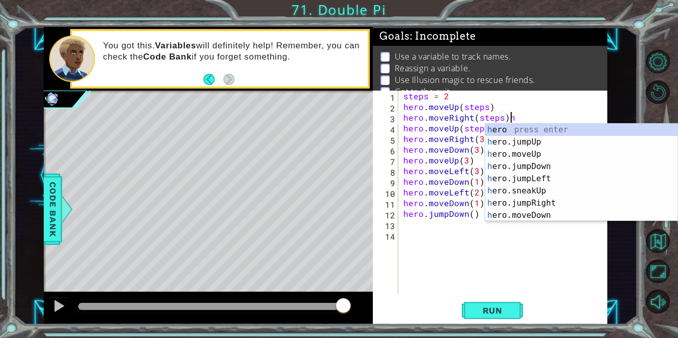
scroll to position [0, 6]
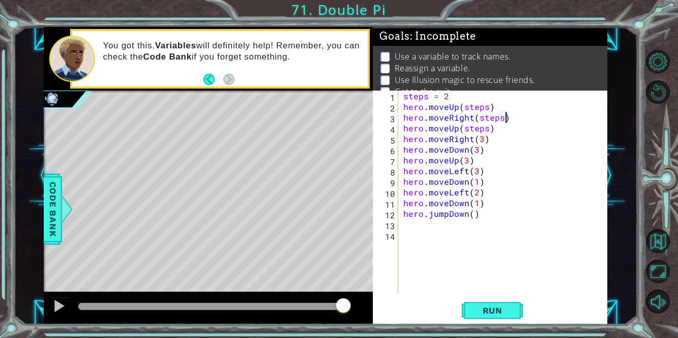
click at [401, 125] on div "steps = 2 hero . moveUp ( steps ) hero . moveRight ( steps ) hero . moveUp ( st…" at bounding box center [505, 202] width 209 height 224
type textarea "hero.moveUp(steps)"
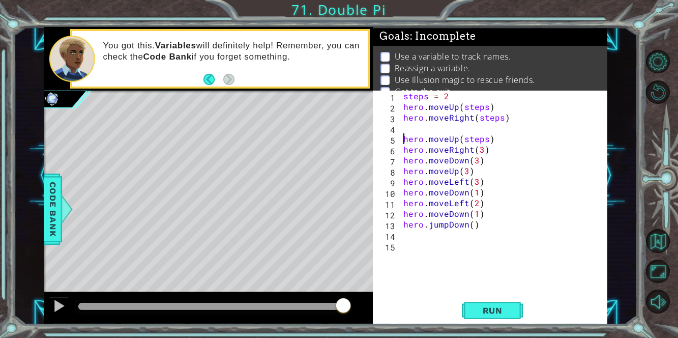
click at [405, 126] on div "steps = 2 hero . moveUp ( steps ) hero . moveRight ( steps ) hero . moveUp ( st…" at bounding box center [505, 202] width 209 height 224
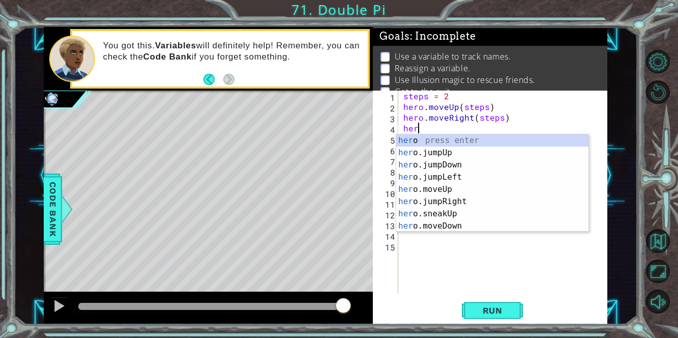
scroll to position [0, 1]
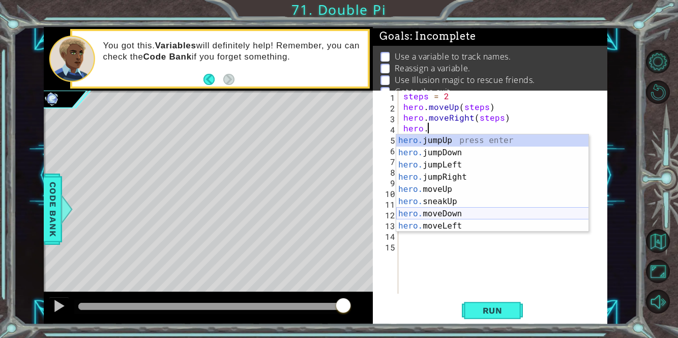
click at [442, 212] on div "hero. jumpUp press enter hero. jumpDown press enter hero. jumpLeft press enter …" at bounding box center [492, 195] width 193 height 122
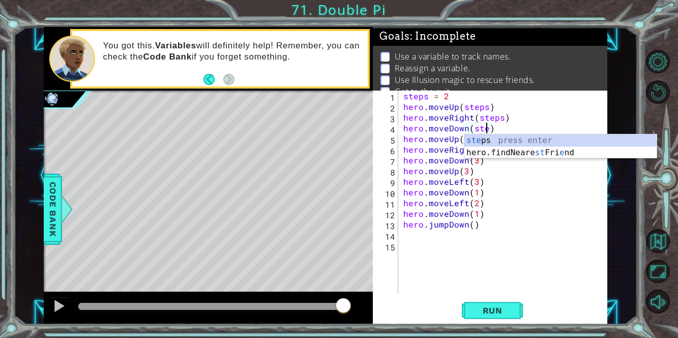
scroll to position [0, 5]
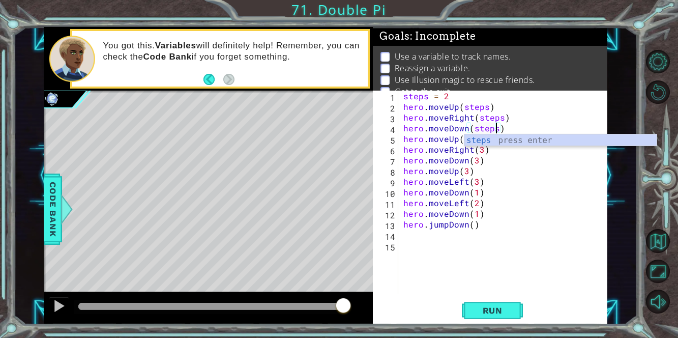
click at [548, 168] on div "steps = 2 hero . moveUp ( steps ) hero . moveRight ( steps ) hero . moveDown ( …" at bounding box center [505, 202] width 209 height 224
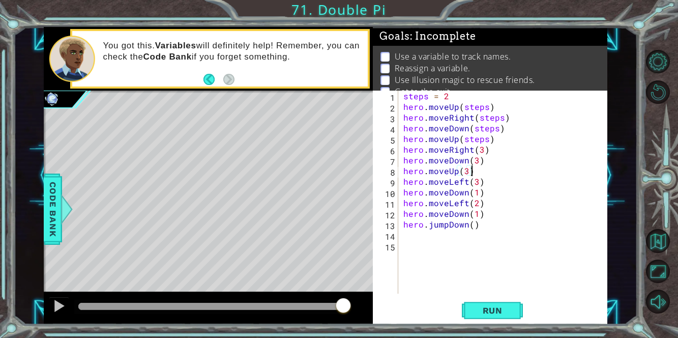
scroll to position [0, 4]
drag, startPoint x: 486, startPoint y: 139, endPoint x: 461, endPoint y: 139, distance: 24.9
click at [461, 139] on div "steps = 2 hero . moveUp ( steps ) hero . moveRight ( steps ) hero . moveDown ( …" at bounding box center [505, 202] width 209 height 224
click at [491, 311] on span "Run" at bounding box center [492, 310] width 40 height 10
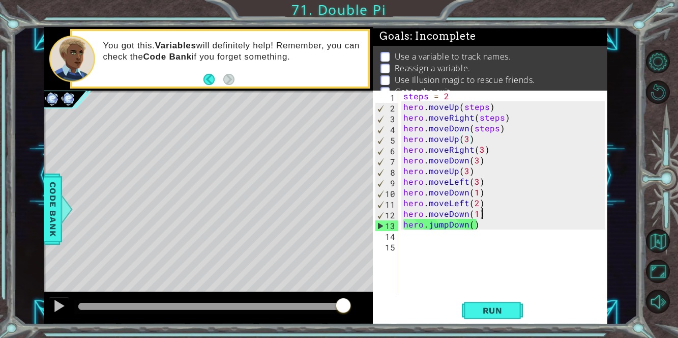
click at [480, 213] on div "steps = 2 hero . moveUp ( steps ) hero . moveRight ( steps ) hero . moveDown ( …" at bounding box center [505, 202] width 209 height 224
click at [475, 214] on div "steps = 2 hero . moveUp ( steps ) hero . moveRight ( steps ) hero . moveDown ( …" at bounding box center [505, 202] width 209 height 224
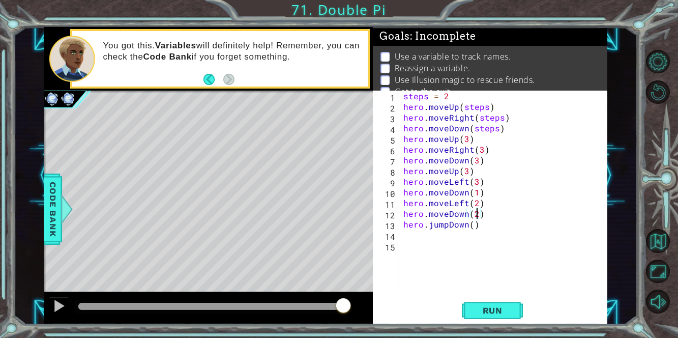
scroll to position [0, 4]
click at [314, 305] on div at bounding box center [210, 305] width 265 height 7
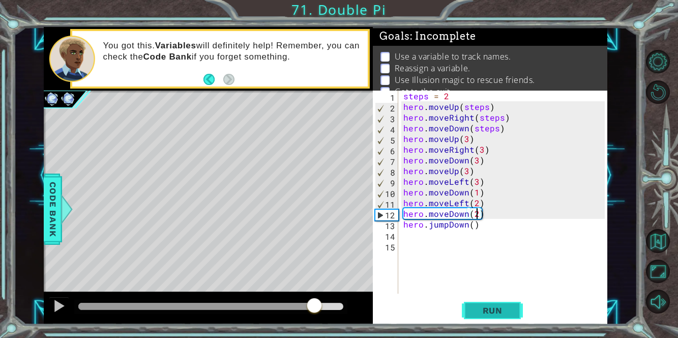
type textarea "hero.moveDown(2)"
click at [476, 312] on span "Run" at bounding box center [492, 310] width 40 height 10
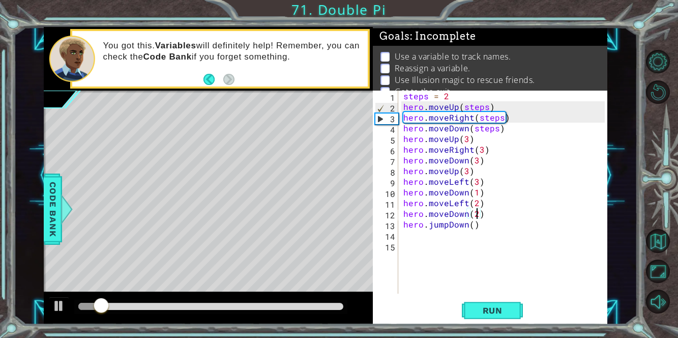
click at [263, 305] on div at bounding box center [210, 305] width 265 height 7
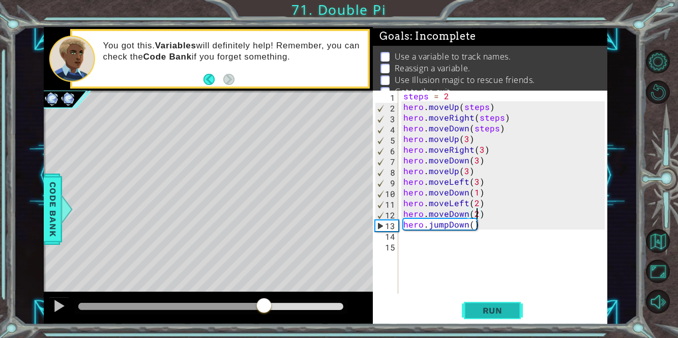
click at [485, 310] on span "Run" at bounding box center [492, 310] width 40 height 10
click at [412, 245] on div "steps = 2 hero . moveUp ( steps ) hero . moveRight ( steps ) hero . moveDown ( …" at bounding box center [505, 202] width 209 height 224
click at [409, 239] on div "steps = 2 hero . moveUp ( steps ) hero . moveRight ( steps ) hero . moveDown ( …" at bounding box center [505, 202] width 209 height 224
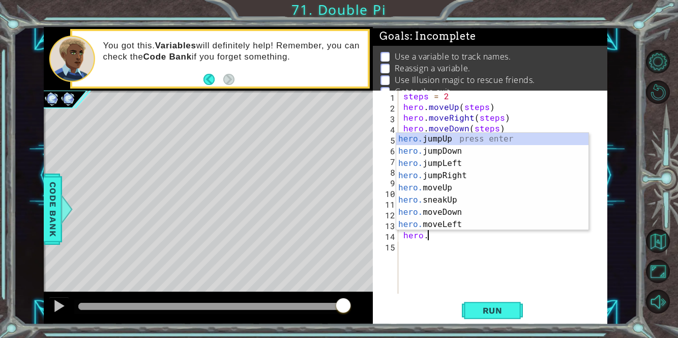
scroll to position [0, 1]
click at [456, 175] on div "hero.m oveUp press enter hero.m oveDown press enter hero.m oveLeft press enter …" at bounding box center [492, 194] width 193 height 122
type textarea "hero.moveRight(1)"
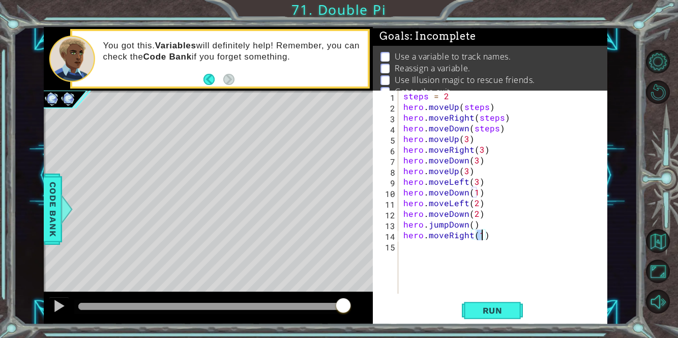
click at [404, 248] on div "steps = 2 hero . moveUp ( steps ) hero . moveRight ( steps ) hero . moveDown ( …" at bounding box center [505, 202] width 209 height 224
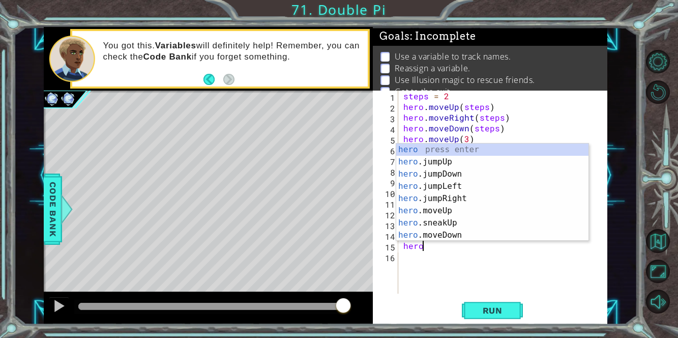
scroll to position [0, 1]
type textarea "hero.f"
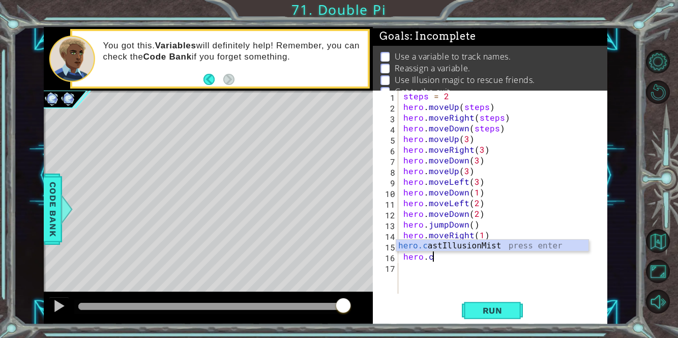
scroll to position [0, 1]
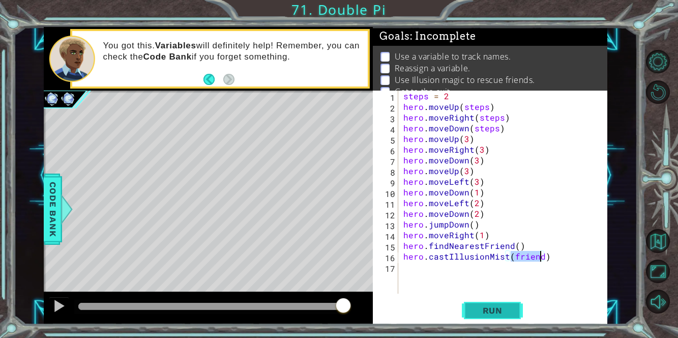
click at [496, 304] on button "Run" at bounding box center [492, 309] width 61 height 23
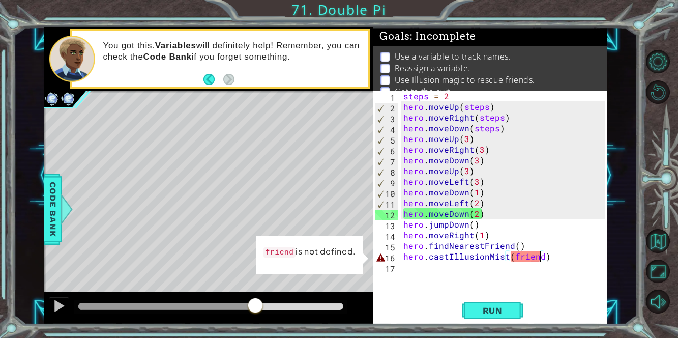
drag, startPoint x: 306, startPoint y: 303, endPoint x: 255, endPoint y: 302, distance: 50.8
click at [255, 302] on div at bounding box center [255, 306] width 18 height 18
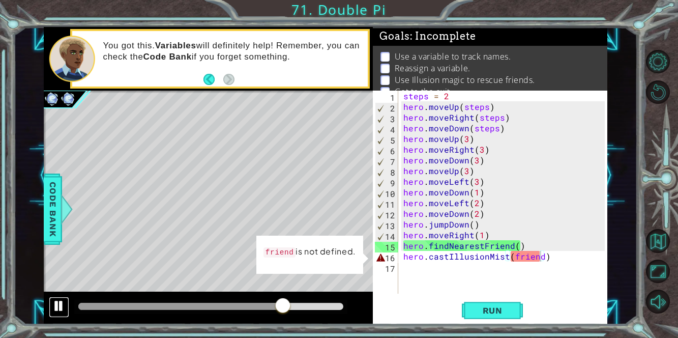
click at [59, 307] on div at bounding box center [58, 305] width 13 height 13
click at [402, 105] on div "steps = 2 hero . moveUp ( steps ) hero . moveRight ( steps ) hero . moveDown ( …" at bounding box center [505, 202] width 209 height 224
type textarea "hero.moveUp(steps)"
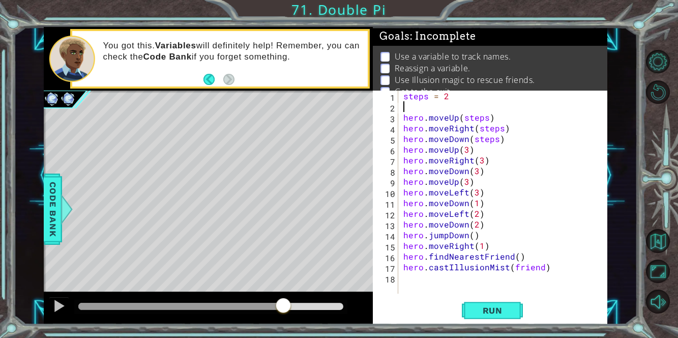
click at [405, 104] on div "steps = 2 hero . moveUp ( steps ) hero . moveRight ( steps ) hero . moveDown ( …" at bounding box center [505, 202] width 209 height 224
click at [496, 311] on span "Run" at bounding box center [492, 310] width 40 height 10
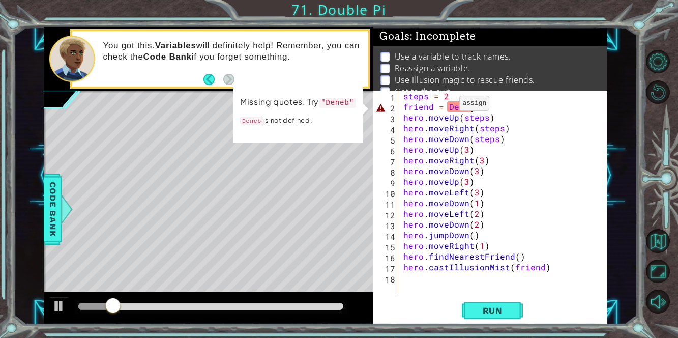
click at [446, 105] on div "steps = 2 friend = Deneb hero . moveUp ( steps ) hero . moveRight ( steps ) her…" at bounding box center [505, 202] width 209 height 224
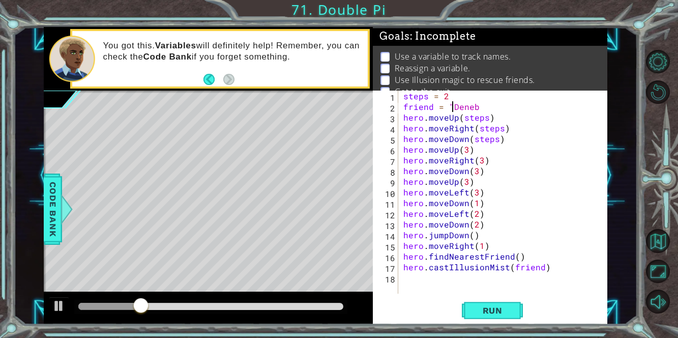
click at [497, 105] on div "steps = 2 friend = "Deneb hero . moveUp ( steps ) hero . moveRight ( steps ) he…" at bounding box center [505, 202] width 209 height 224
type textarea "friend = "Deneb""
click at [510, 311] on span "Run" at bounding box center [492, 310] width 40 height 10
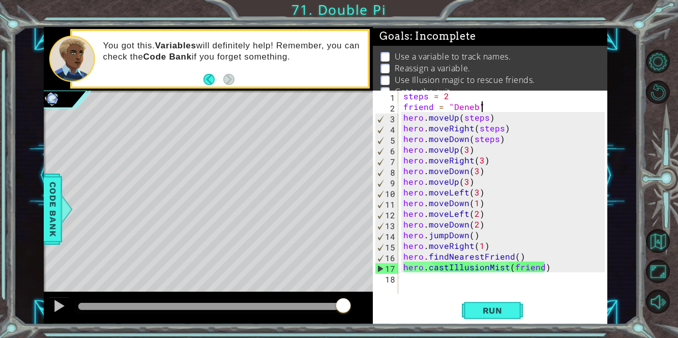
click at [408, 283] on div "steps = 2 friend = "Deneb" hero . moveUp ( steps ) hero . moveRight ( steps ) h…" at bounding box center [505, 202] width 209 height 224
type textarea "j"
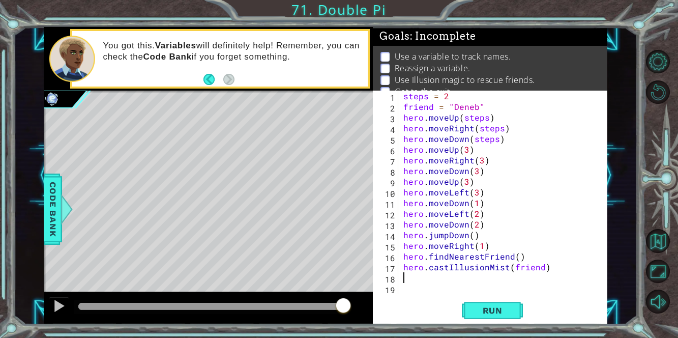
type textarea "h"
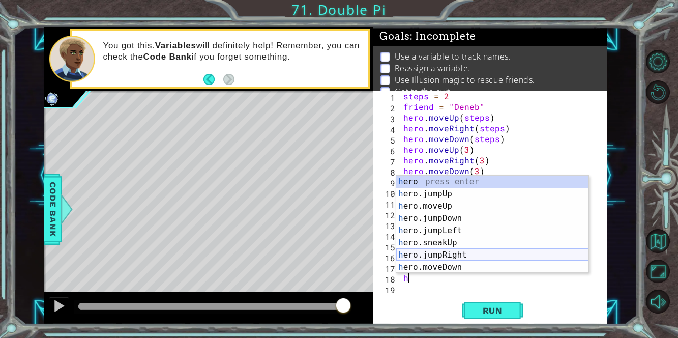
click at [449, 252] on div "h ero press enter h ero.jumpUp press enter h ero.moveUp press enter h ero.jumpD…" at bounding box center [492, 236] width 193 height 122
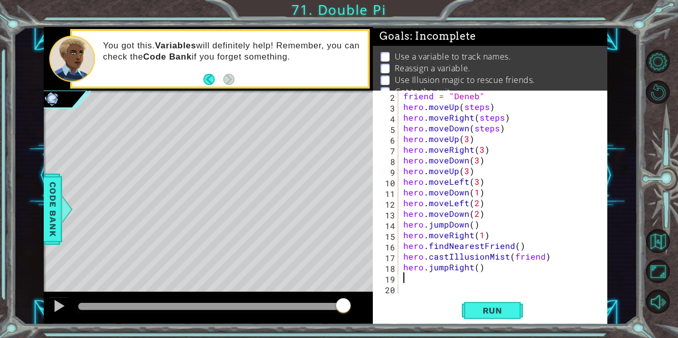
scroll to position [10, 0]
click at [258, 306] on div at bounding box center [210, 305] width 265 height 7
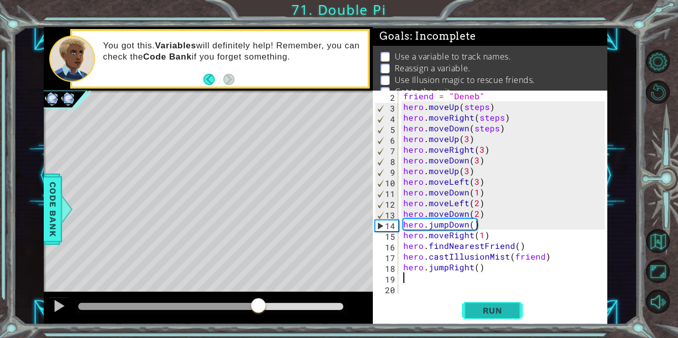
click at [501, 318] on button "Run" at bounding box center [492, 309] width 61 height 23
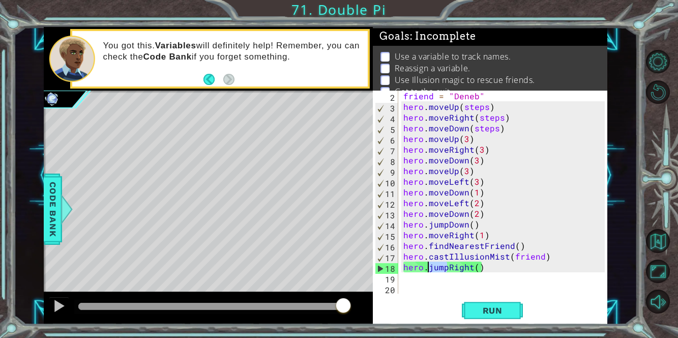
drag, startPoint x: 447, startPoint y: 265, endPoint x: 427, endPoint y: 267, distance: 19.9
click at [427, 267] on div "friend = "Deneb" hero . moveUp ( steps ) hero . moveRight ( steps ) hero . move…" at bounding box center [505, 202] width 208 height 224
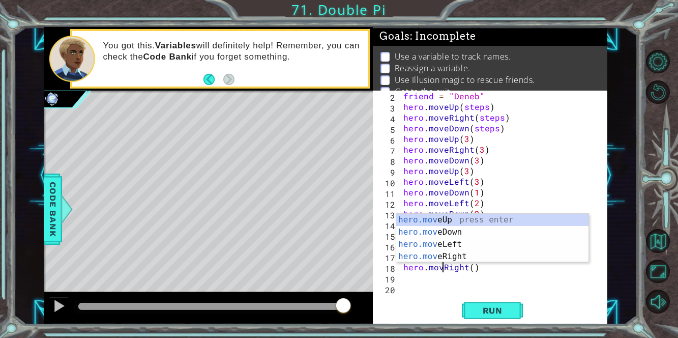
scroll to position [0, 2]
click at [464, 255] on div "hero.move Up press enter hero.move Down press enter hero.move Left press enter …" at bounding box center [492, 250] width 193 height 73
type textarea "hero.moveRight(1)"
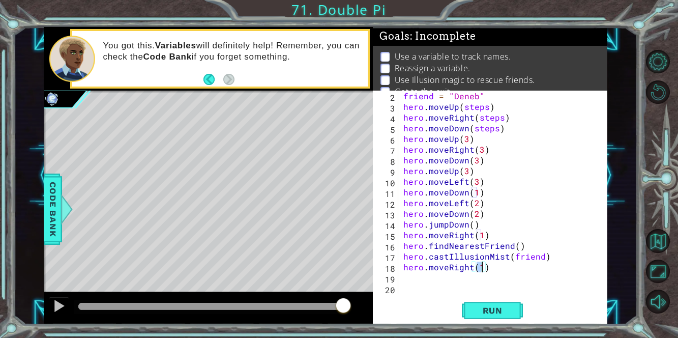
click at [410, 279] on div "friend = "Deneb" hero . moveUp ( steps ) hero . moveRight ( steps ) hero . move…" at bounding box center [505, 202] width 208 height 224
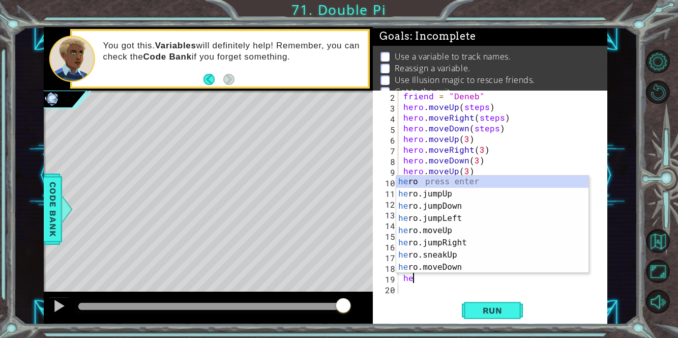
scroll to position [0, 0]
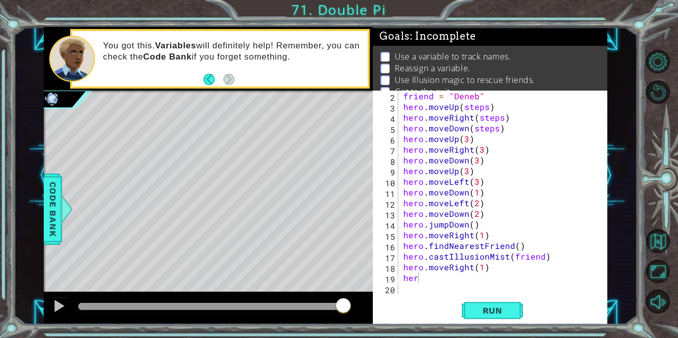
click at [434, 297] on div "her 2 3 4 5 6 7 8 9 10 11 12 13 14 15 16 17 18 19 20 friend = "[PERSON_NAME]" h…" at bounding box center [490, 207] width 234 height 234
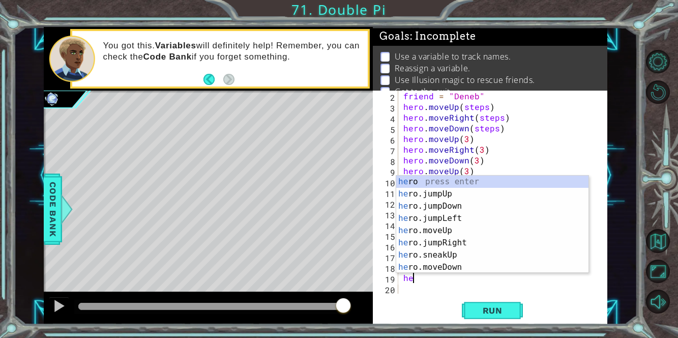
type textarea "h"
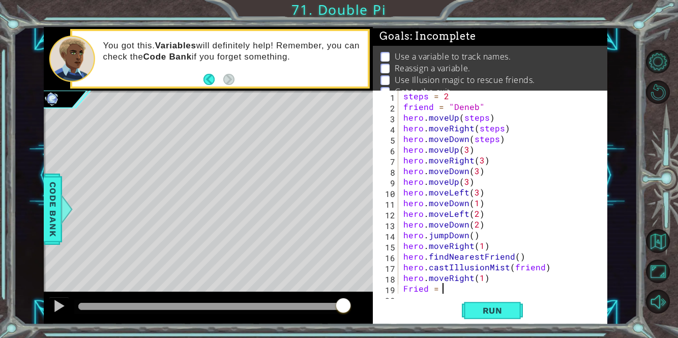
click at [443, 309] on div "Run" at bounding box center [492, 309] width 234 height 23
click at [502, 311] on span "Run" at bounding box center [492, 310] width 40 height 10
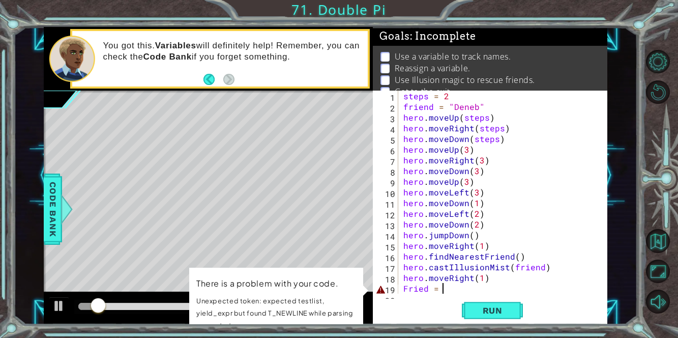
click at [423, 288] on div "steps = 2 friend = "Deneb" hero . moveUp ( steps ) hero . moveRight ( steps ) h…" at bounding box center [505, 202] width 208 height 224
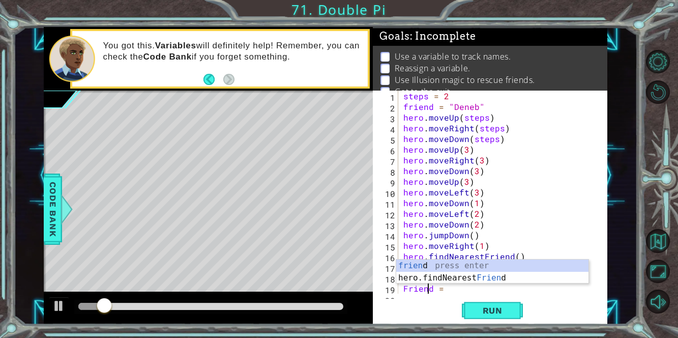
scroll to position [10, 0]
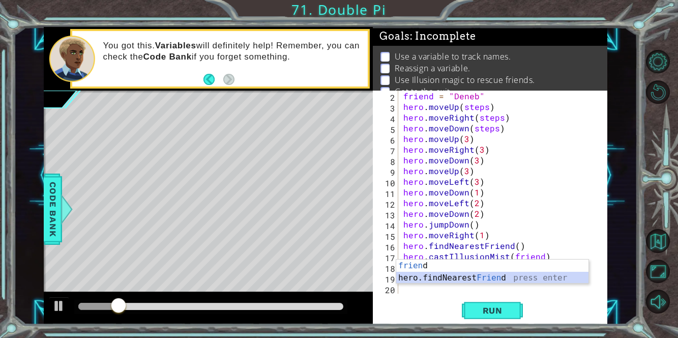
click at [459, 274] on div "frien d press enter hero.findNearest Frien d press enter" at bounding box center [492, 283] width 193 height 49
type textarea "hero.findNearestFriend() ="
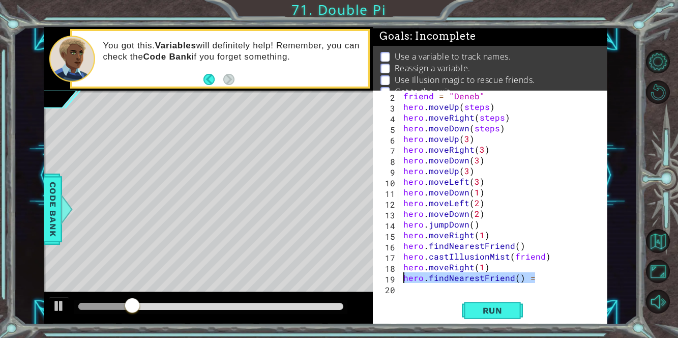
drag, startPoint x: 542, startPoint y: 276, endPoint x: 396, endPoint y: 280, distance: 146.5
click at [396, 280] on div "hero.findNearestFriend() = 2 3 4 5 6 7 8 9 10 11 12 13 14 15 16 17 18 19 20 fri…" at bounding box center [489, 191] width 232 height 203
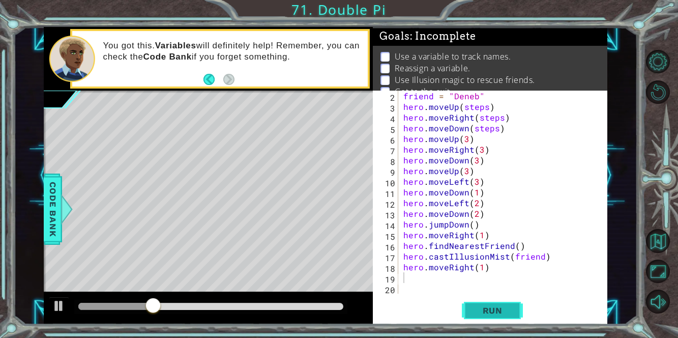
click at [496, 314] on span "Run" at bounding box center [492, 310] width 40 height 10
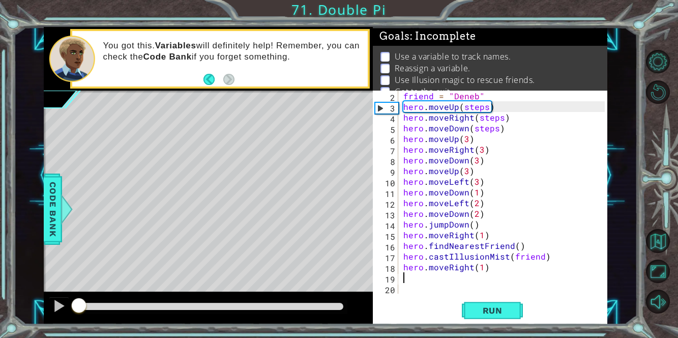
drag, startPoint x: 232, startPoint y: 303, endPoint x: 0, endPoint y: 285, distance: 233.1
click at [0, 285] on div "1 ההההההההההההההההההההההההההההההההההההההההההההההההההההההההההההההההההההההההההההה…" at bounding box center [339, 169] width 678 height 338
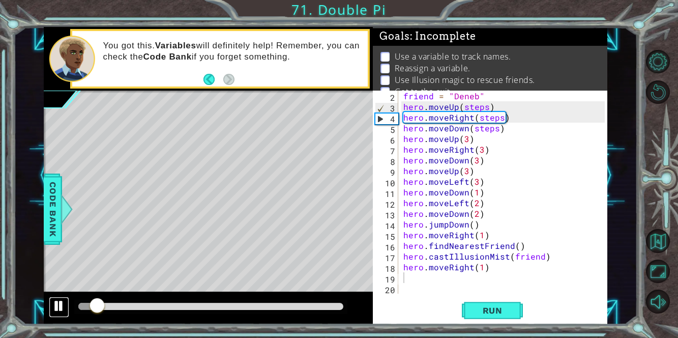
click at [57, 311] on div at bounding box center [58, 305] width 13 height 13
click at [507, 129] on div "friend = "Deneb" hero . moveUp ( steps ) hero . moveRight ( steps ) hero . move…" at bounding box center [505, 202] width 208 height 224
type textarea "hero.moveDown(steps)"
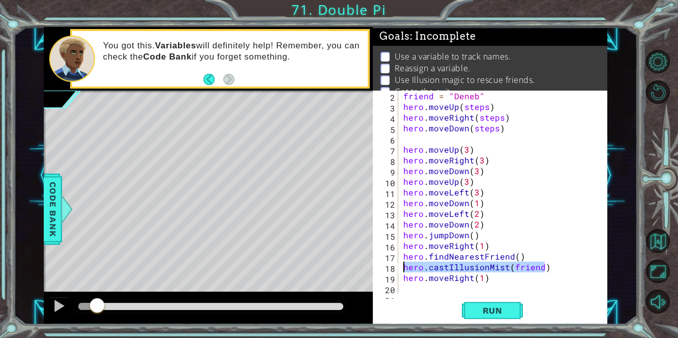
drag, startPoint x: 547, startPoint y: 265, endPoint x: 398, endPoint y: 268, distance: 149.5
click at [398, 268] on div "2 3 4 5 6 7 8 9 10 11 12 13 14 15 16 17 18 19 20 21 friend = "Deneb" hero . mov…" at bounding box center [489, 191] width 232 height 203
type textarea "hero.castIllusionMist(friend)"
click at [403, 140] on div "friend = "Deneb" hero . moveUp ( steps ) hero . moveRight ( steps ) hero . move…" at bounding box center [505, 202] width 208 height 224
paste textarea "hero.castIllusionMist(friend)"
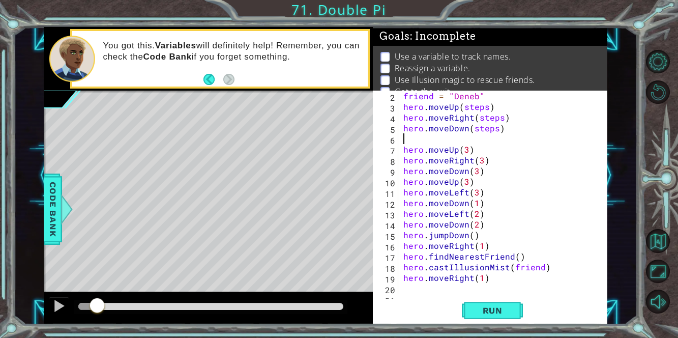
type textarea "hero.castIllusionMist(friend)"
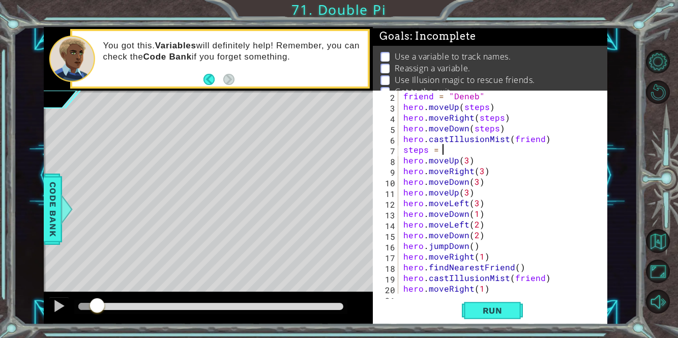
scroll to position [0, 2]
drag, startPoint x: 462, startPoint y: 160, endPoint x: 468, endPoint y: 160, distance: 6.1
click at [468, 160] on div "friend = "Deneb" hero . moveUp ( steps ) hero . moveRight ( steps ) hero . move…" at bounding box center [505, 202] width 208 height 224
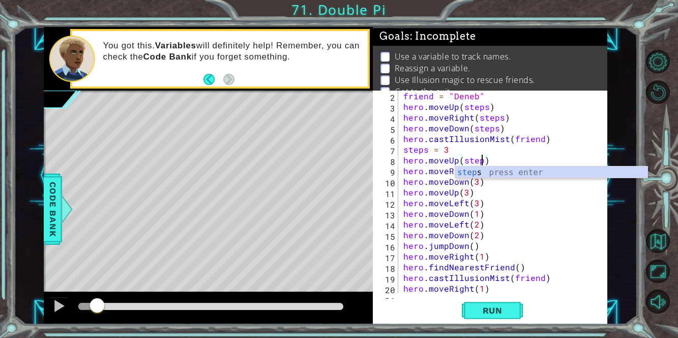
scroll to position [0, 5]
click at [509, 190] on div "friend = "Deneb" hero . moveUp ( steps ) hero . moveRight ( steps ) hero . move…" at bounding box center [505, 202] width 208 height 224
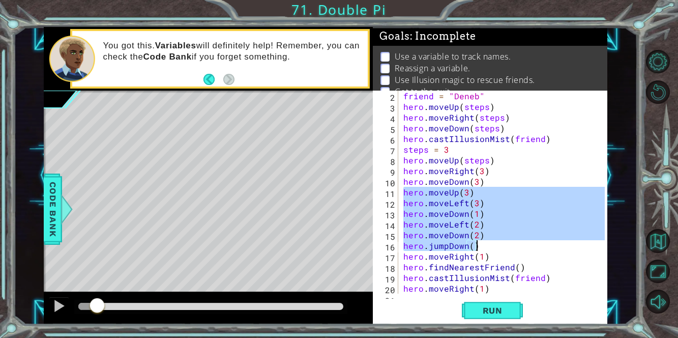
drag, startPoint x: 402, startPoint y: 192, endPoint x: 480, endPoint y: 243, distance: 93.2
click at [480, 243] on div "friend = "Deneb" hero . moveUp ( steps ) hero . moveRight ( steps ) hero . move…" at bounding box center [505, 202] width 208 height 224
type textarea "hero.moveDown(2) hero.jumpDown()"
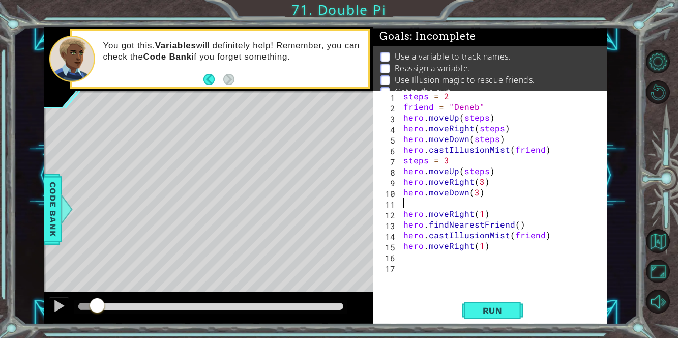
scroll to position [0, 0]
drag, startPoint x: 491, startPoint y: 212, endPoint x: 378, endPoint y: 214, distance: 112.9
click at [378, 214] on div "1 2 3 4 5 6 7 8 9 10 11 12 13 14 15 16 17 steps = 2 friend = "Deneb" hero . mov…" at bounding box center [489, 191] width 232 height 203
type textarea "hero.moveRight(1)"
click at [495, 310] on span "Run" at bounding box center [492, 310] width 40 height 10
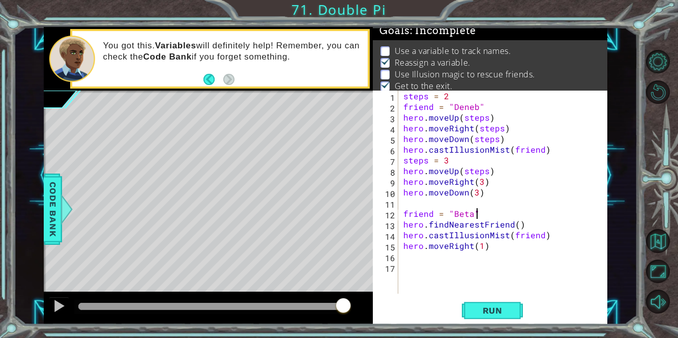
scroll to position [0, 4]
type textarea "friend = "Beta""
click at [496, 308] on span "Run" at bounding box center [492, 310] width 40 height 10
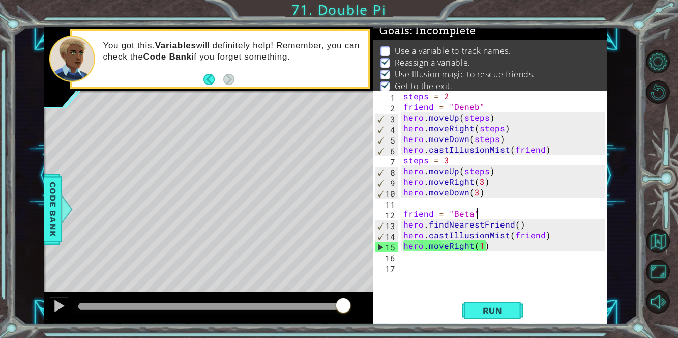
click at [408, 203] on div "steps = 2 friend = "Deneb" hero . moveUp ( steps ) hero . moveRight ( steps ) h…" at bounding box center [505, 202] width 208 height 224
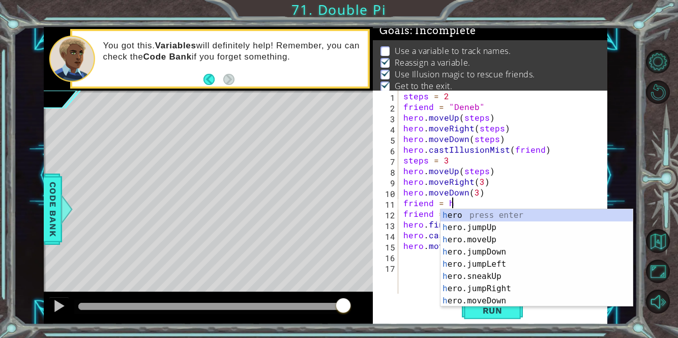
scroll to position [0, 3]
type textarea "friend = her"
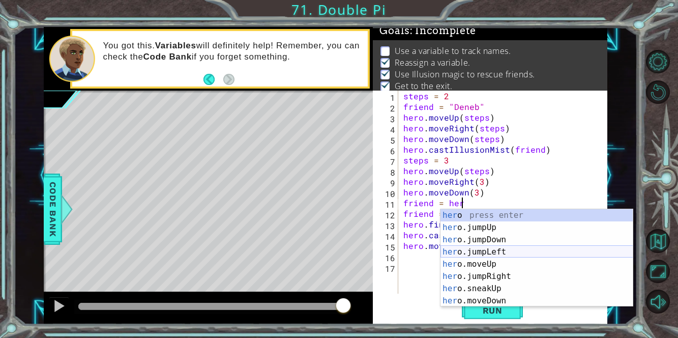
scroll to position [109, 0]
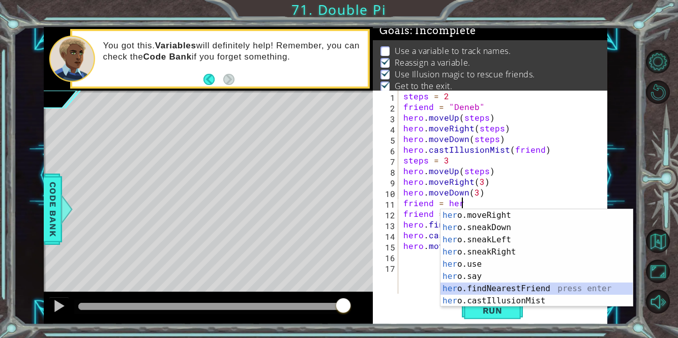
click at [482, 289] on div "her o.moveRight press enter her o.sneakDown press enter her o.sneakLeft press e…" at bounding box center [536, 270] width 193 height 122
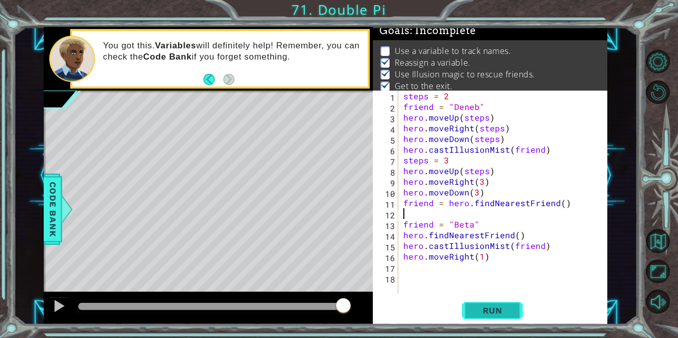
click at [489, 309] on span "Run" at bounding box center [492, 310] width 40 height 10
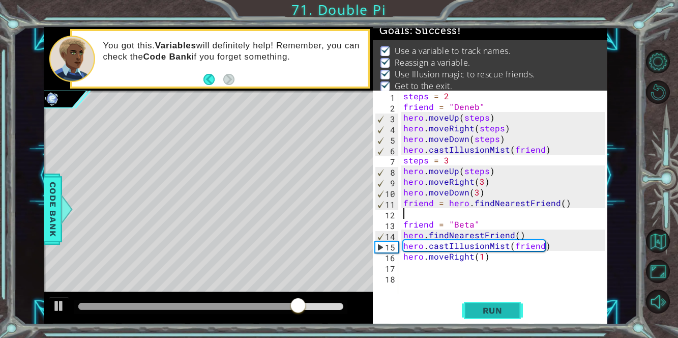
click at [489, 309] on span "Run" at bounding box center [492, 310] width 40 height 10
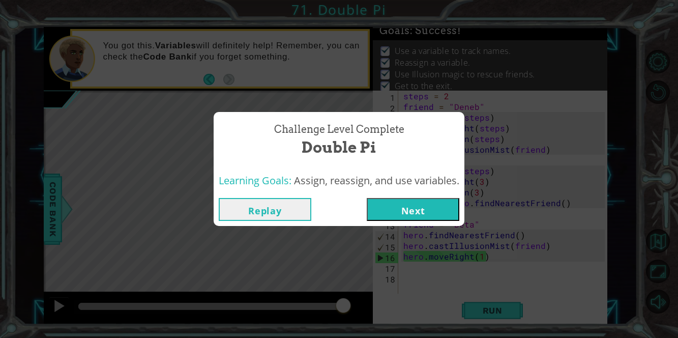
click at [425, 205] on button "Next" at bounding box center [413, 209] width 93 height 23
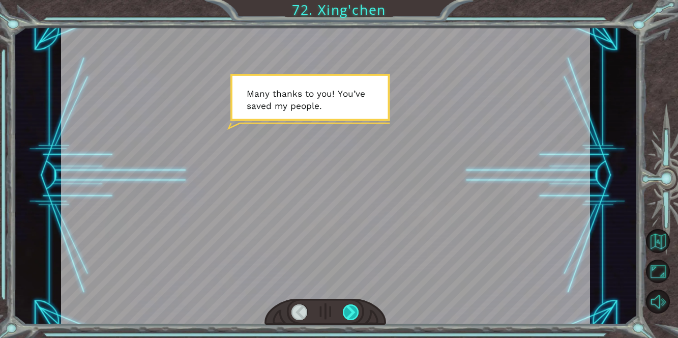
click at [350, 312] on div at bounding box center [351, 312] width 17 height 16
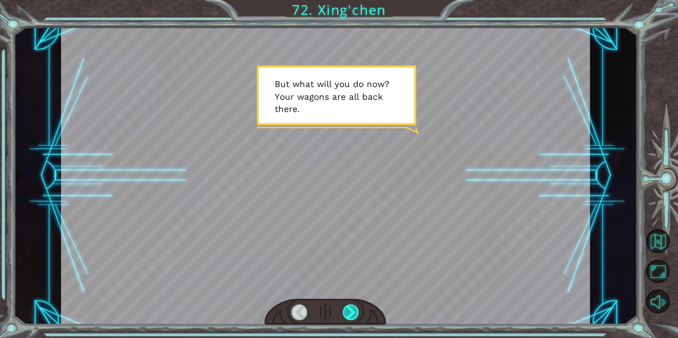
click at [350, 312] on div at bounding box center [351, 312] width 17 height 16
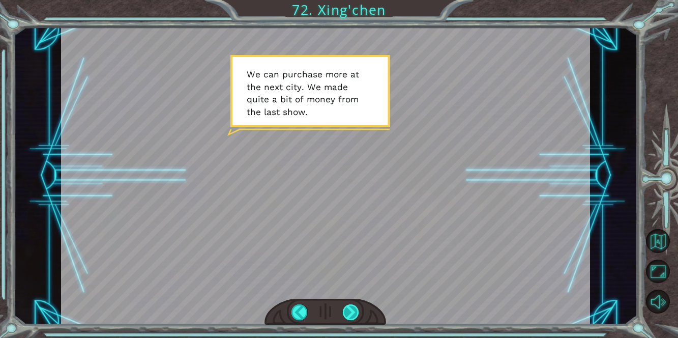
click at [352, 313] on div at bounding box center [351, 312] width 17 height 16
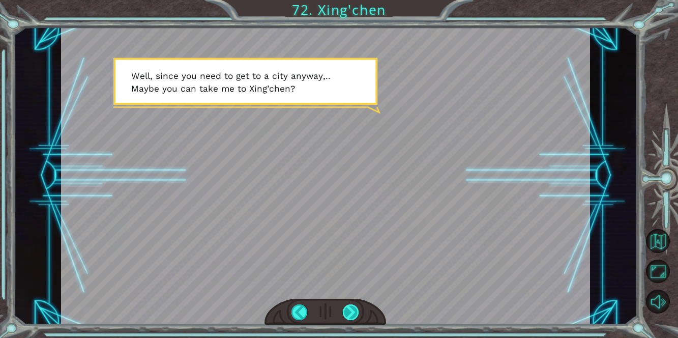
click at [350, 311] on div at bounding box center [351, 312] width 17 height 16
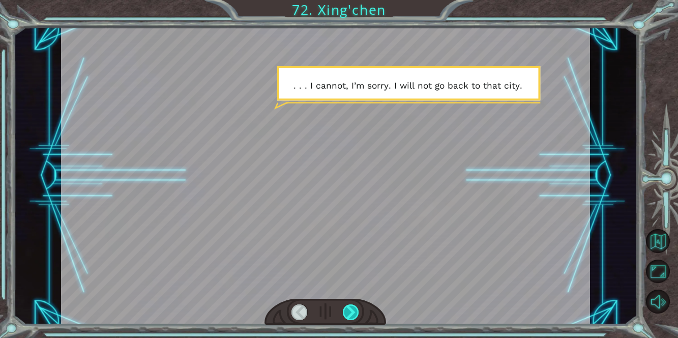
click at [346, 309] on div at bounding box center [351, 312] width 17 height 16
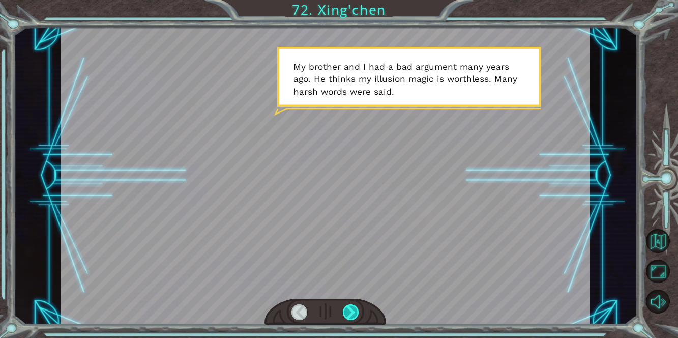
click at [346, 310] on div at bounding box center [351, 312] width 17 height 16
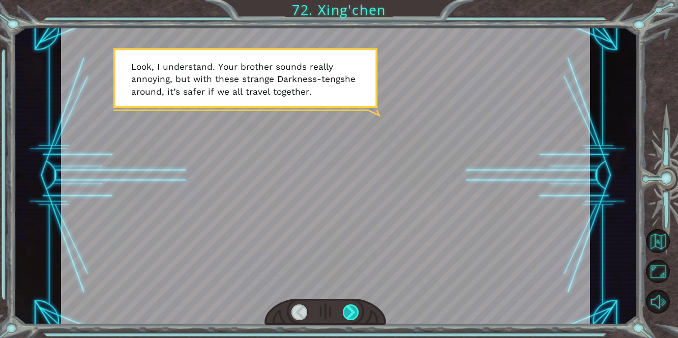
click at [346, 310] on div at bounding box center [351, 312] width 17 height 16
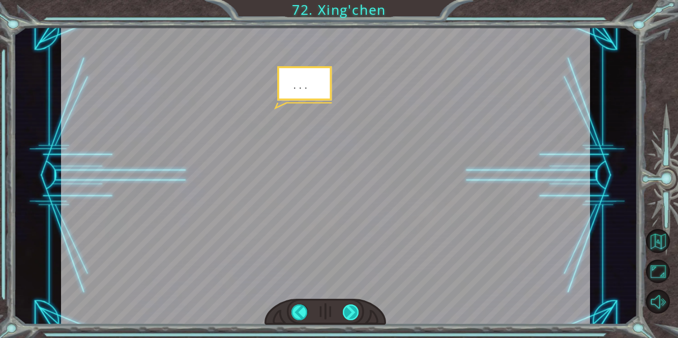
click at [346, 310] on div at bounding box center [351, 312] width 17 height 16
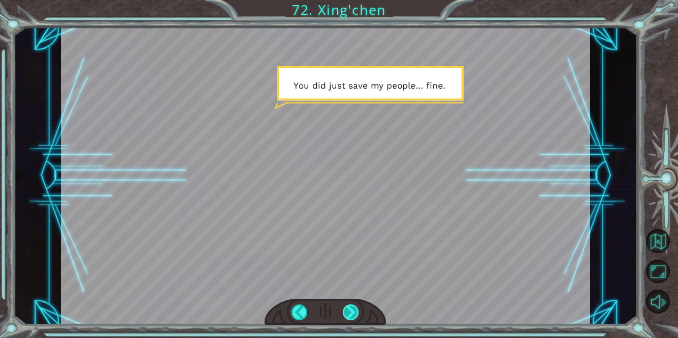
click at [346, 310] on div at bounding box center [351, 312] width 17 height 16
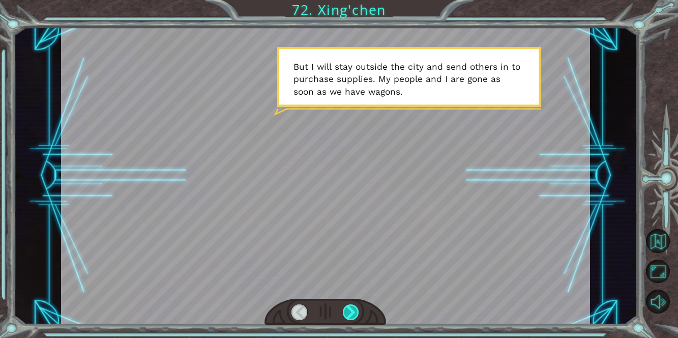
click at [344, 309] on div at bounding box center [351, 312] width 17 height 16
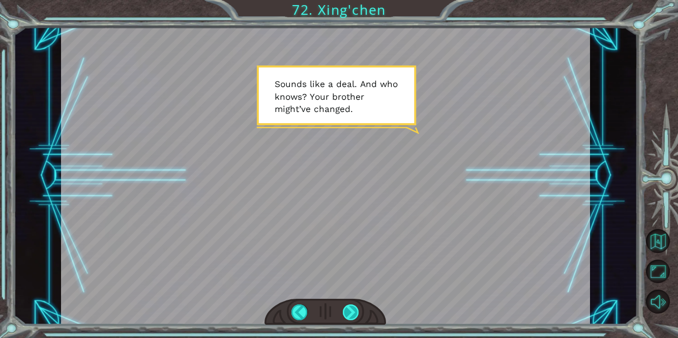
click at [344, 309] on div at bounding box center [351, 312] width 17 height 16
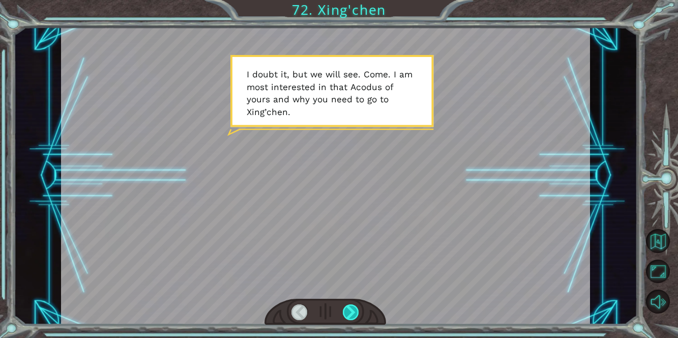
click at [344, 310] on div at bounding box center [351, 312] width 17 height 16
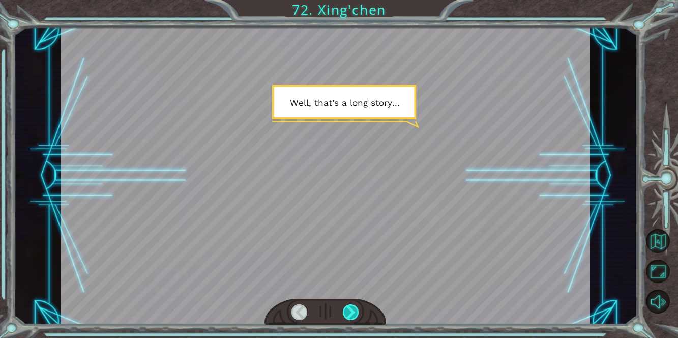
click at [344, 310] on div at bounding box center [351, 312] width 17 height 16
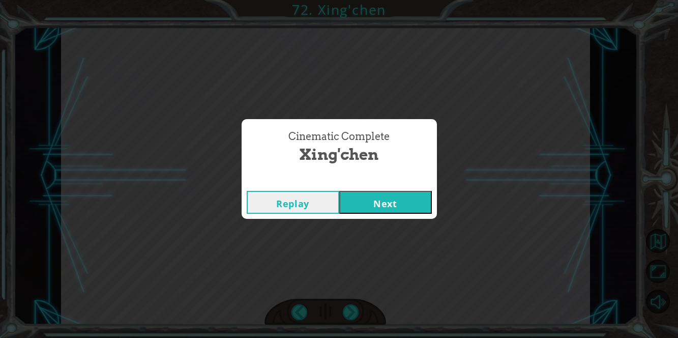
click at [413, 202] on button "Next" at bounding box center [385, 202] width 93 height 23
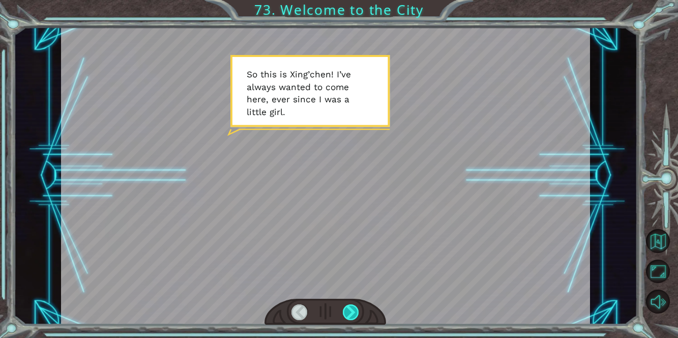
click at [352, 315] on div at bounding box center [351, 312] width 17 height 16
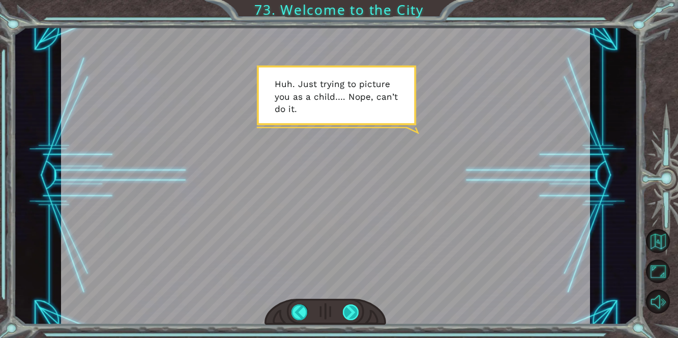
click at [348, 310] on div at bounding box center [351, 312] width 17 height 16
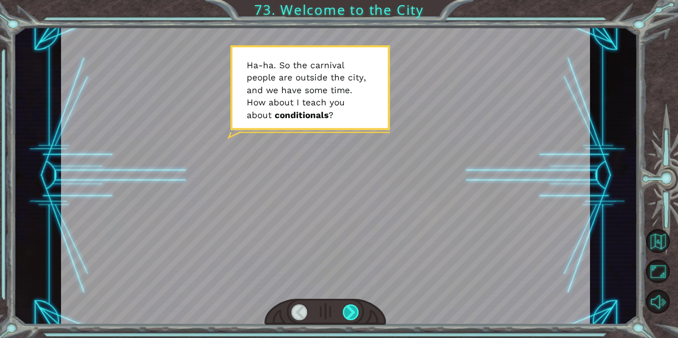
click at [348, 310] on div at bounding box center [351, 312] width 17 height 16
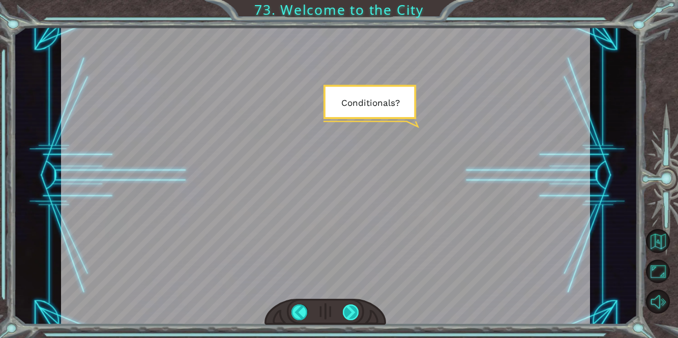
click at [348, 310] on div at bounding box center [351, 312] width 17 height 16
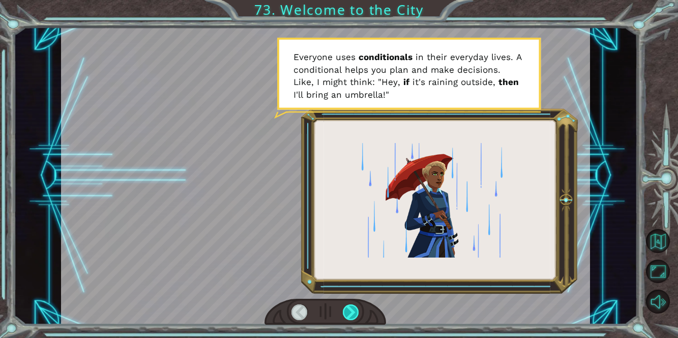
click at [346, 308] on div at bounding box center [351, 312] width 17 height 16
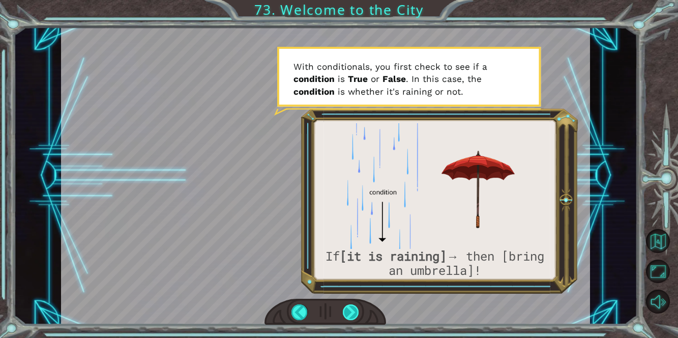
click at [346, 308] on div at bounding box center [351, 312] width 17 height 16
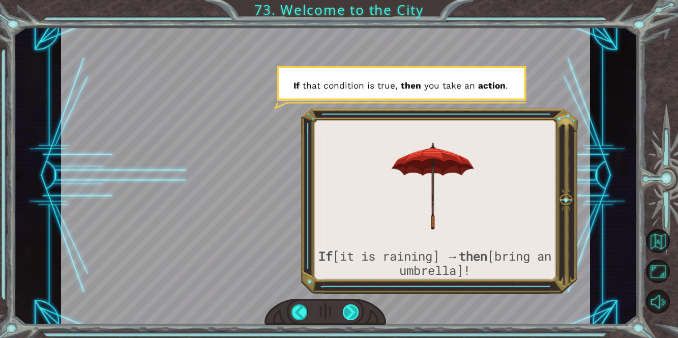
click at [346, 308] on div at bounding box center [351, 312] width 17 height 16
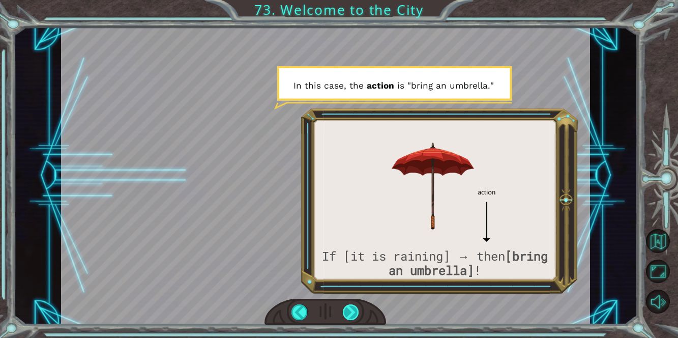
click at [346, 308] on div at bounding box center [351, 312] width 17 height 16
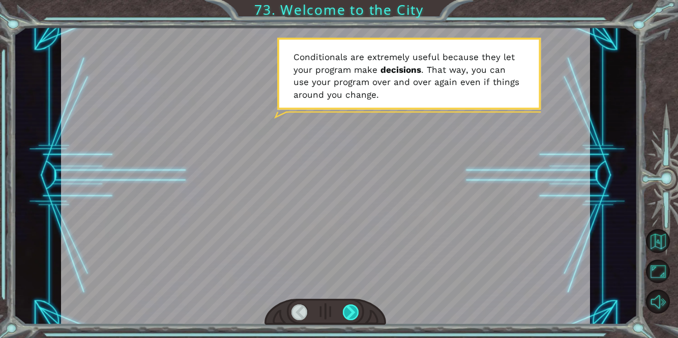
click at [346, 307] on div at bounding box center [351, 312] width 17 height 16
